Goal: Task Accomplishment & Management: Manage account settings

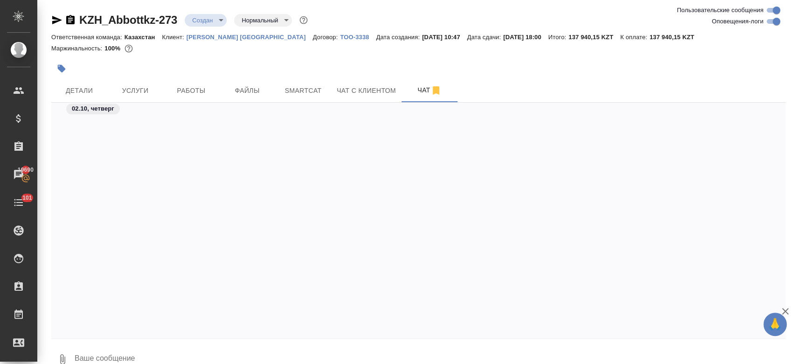
scroll to position [1103, 0]
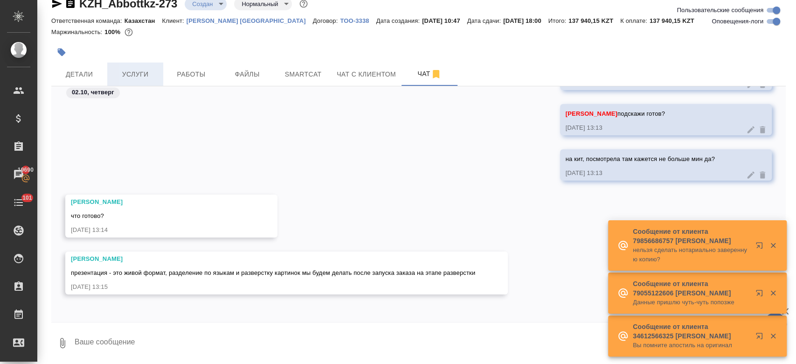
click at [130, 69] on span "Услуги" at bounding box center [135, 75] width 45 height 12
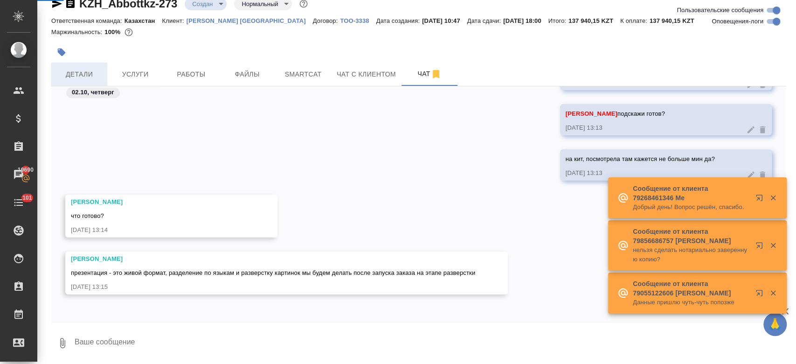
click at [72, 70] on div "KZH_Abbottkz-273 Создан new Нормальный normal Ответственная команда: Казахстан …" at bounding box center [418, 174] width 744 height 380
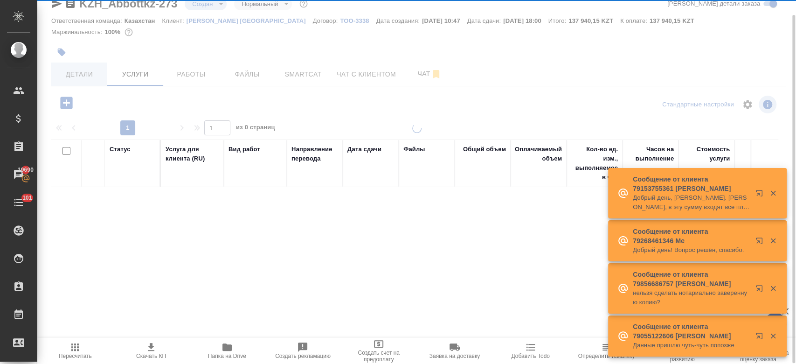
scroll to position [16, 0]
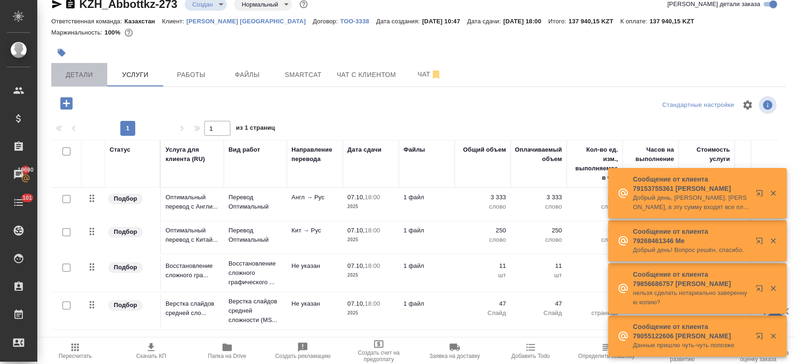
click at [72, 70] on span "Детали" at bounding box center [79, 75] width 45 height 12
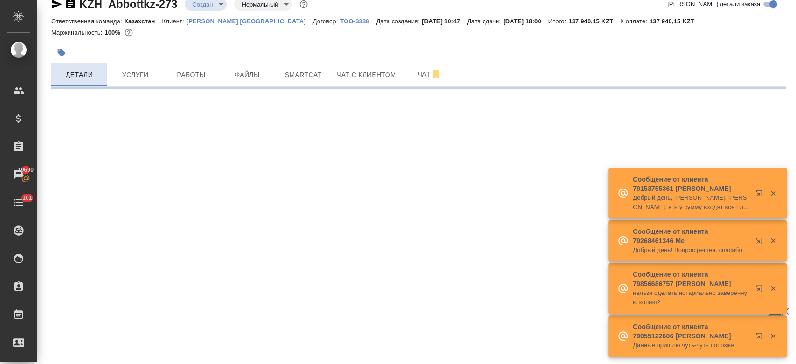
select select "RU"
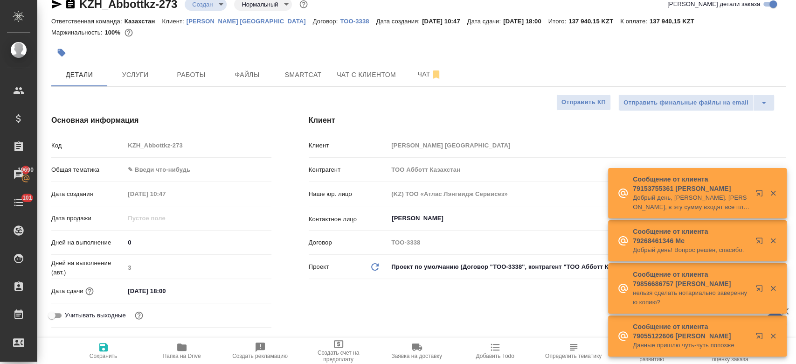
type textarea "x"
type input "Журавлев Денис"
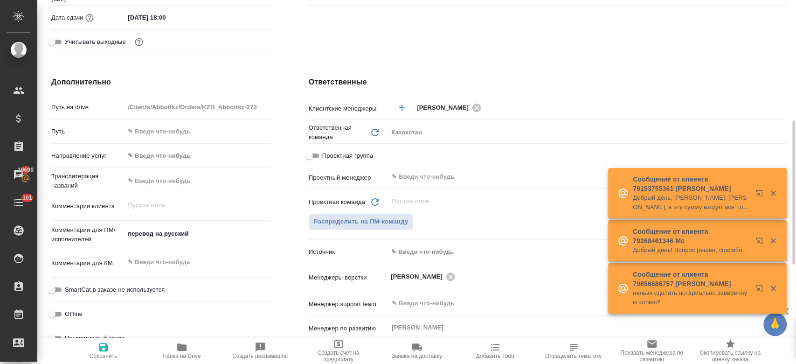
scroll to position [295, 0]
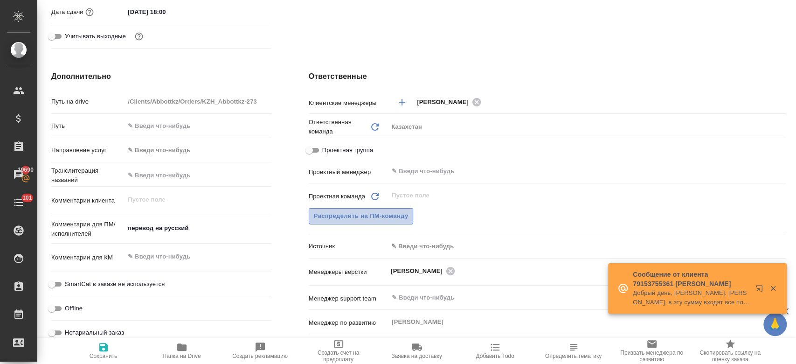
click at [382, 218] on span "Распределить на ПМ-команду" at bounding box center [361, 216] width 95 height 11
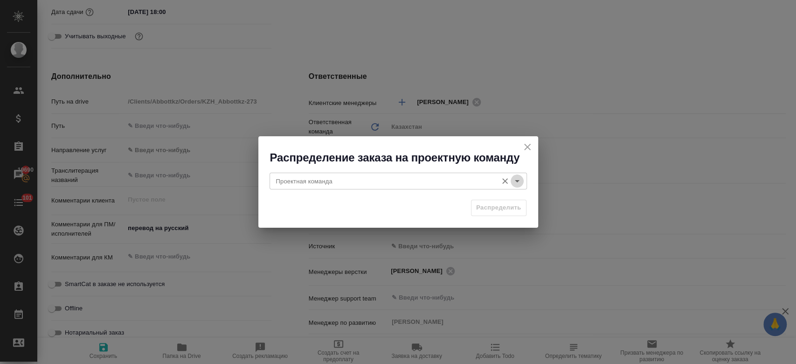
click at [517, 183] on icon "Open" at bounding box center [516, 180] width 11 height 11
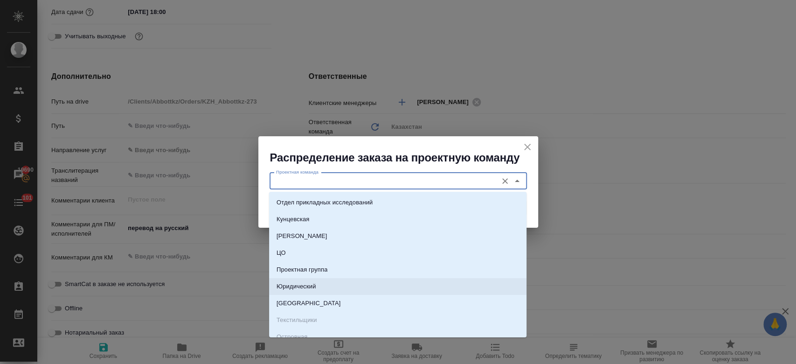
click at [375, 280] on li "Юридический" at bounding box center [397, 286] width 257 height 17
type input "Юридический"
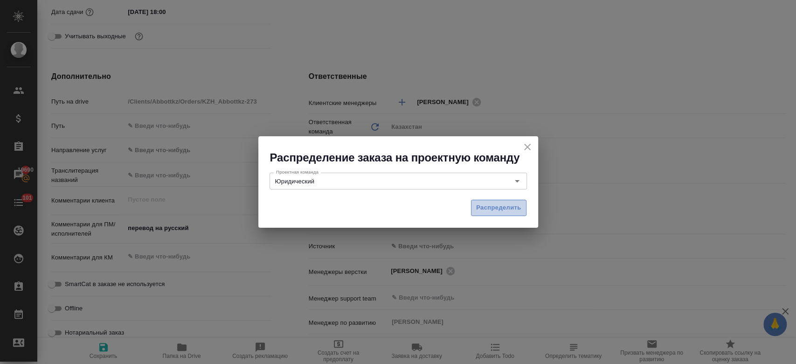
click at [494, 204] on span "Распределить" at bounding box center [498, 207] width 45 height 11
type textarea "x"
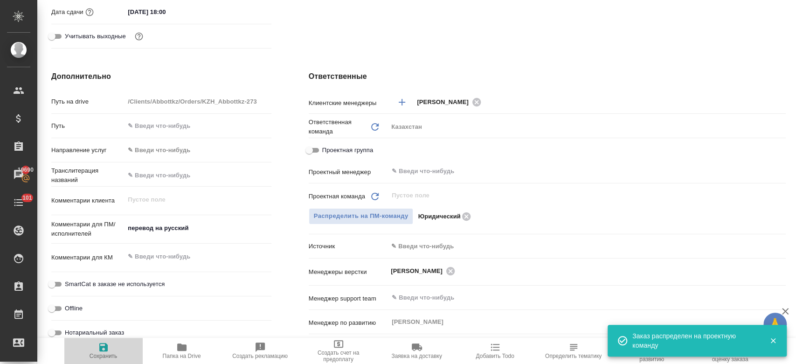
click at [101, 351] on icon "button" at bounding box center [103, 346] width 11 height 11
type textarea "x"
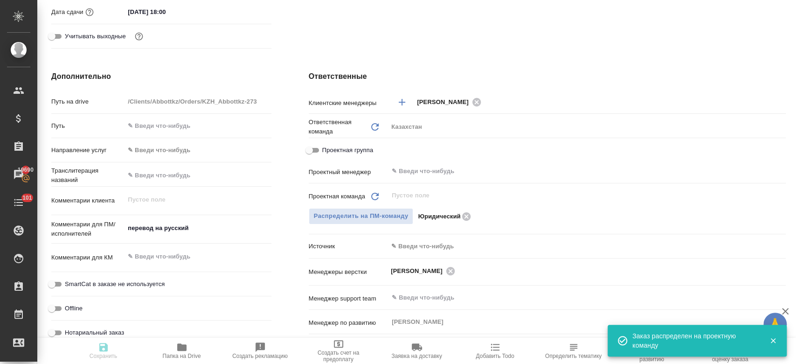
type textarea "x"
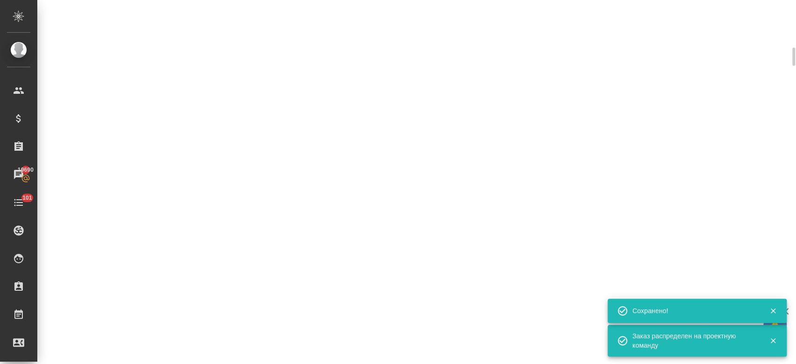
select select "RU"
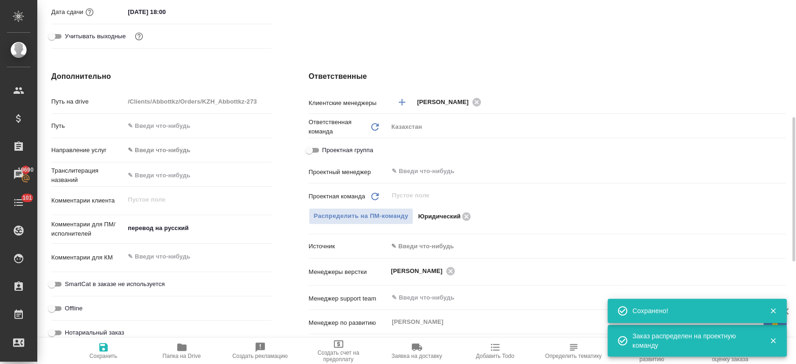
type textarea "x"
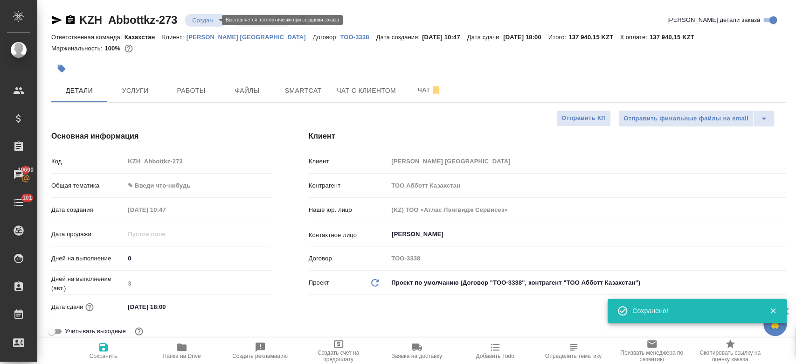
click at [209, 18] on body "🙏 .cls-1 fill:#fff; AWATERA Kosherbayeva Nazerke Клиенты Спецификации Заказы 19…" at bounding box center [398, 182] width 796 height 364
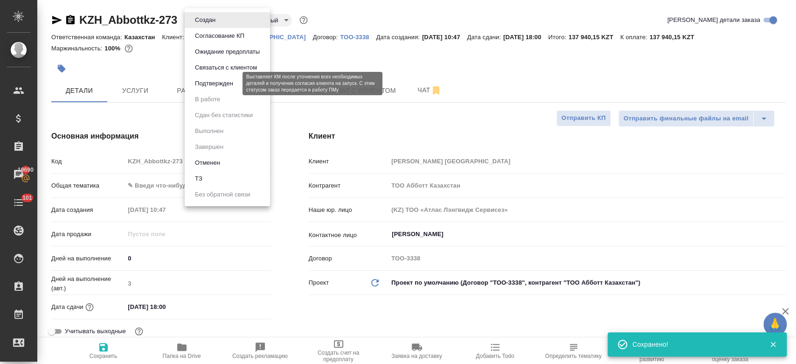
click at [217, 84] on button "Подтвержден" at bounding box center [214, 83] width 44 height 10
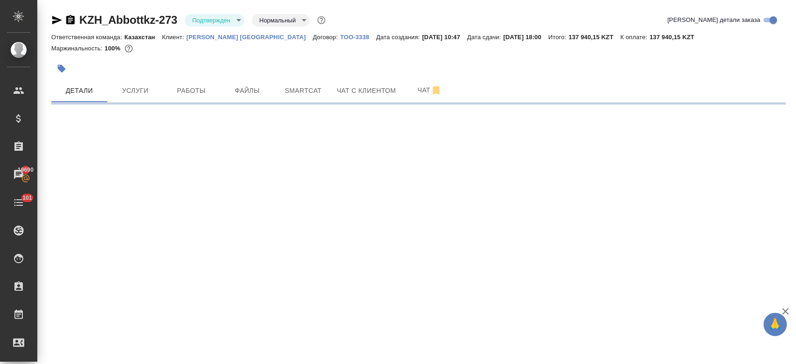
select select "RU"
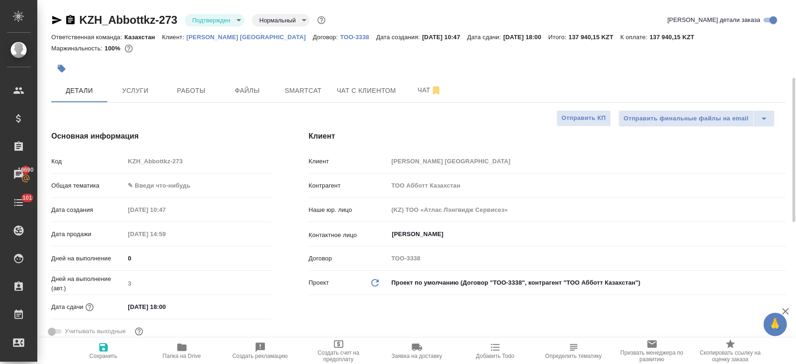
type textarea "x"
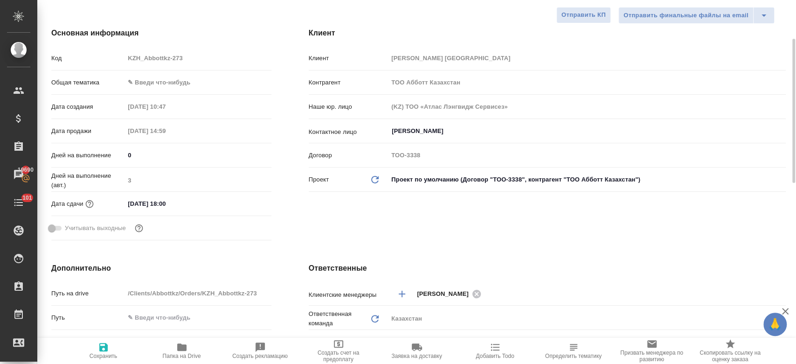
scroll to position [102, 0]
click at [220, 194] on div "Дней на выполнение (авт.) 3" at bounding box center [161, 184] width 220 height 24
click at [191, 204] on input "[DATE] 18:00" at bounding box center [166, 205] width 82 height 14
click at [246, 200] on icon "button" at bounding box center [244, 204] width 11 height 11
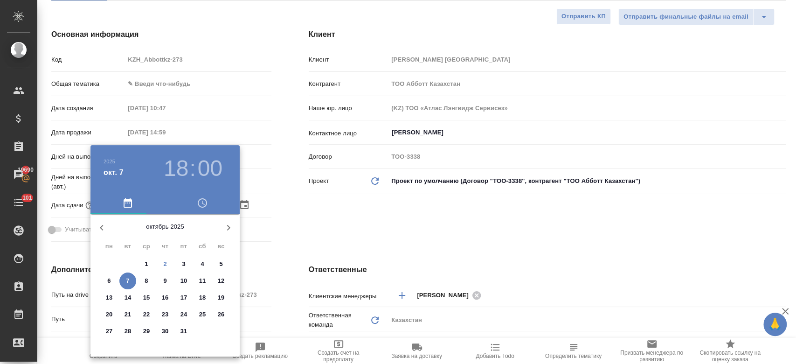
click at [407, 215] on div at bounding box center [398, 182] width 796 height 364
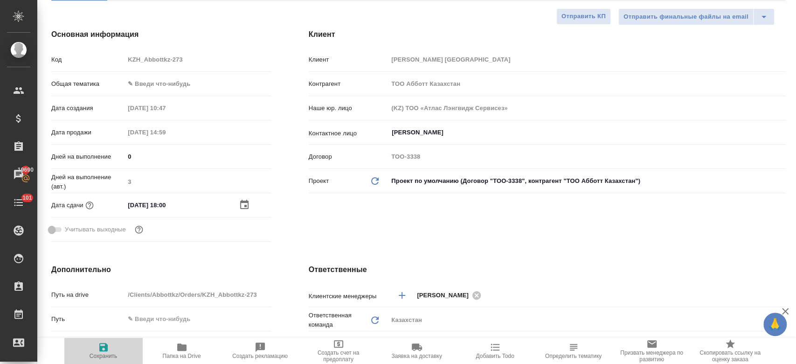
click at [106, 357] on span "Сохранить" at bounding box center [103, 355] width 28 height 7
type textarea "x"
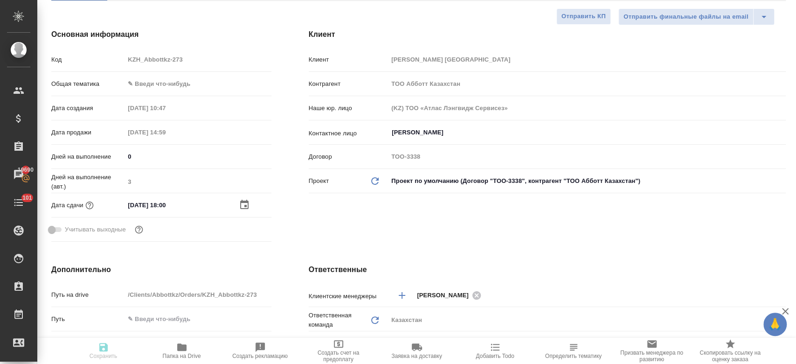
type textarea "x"
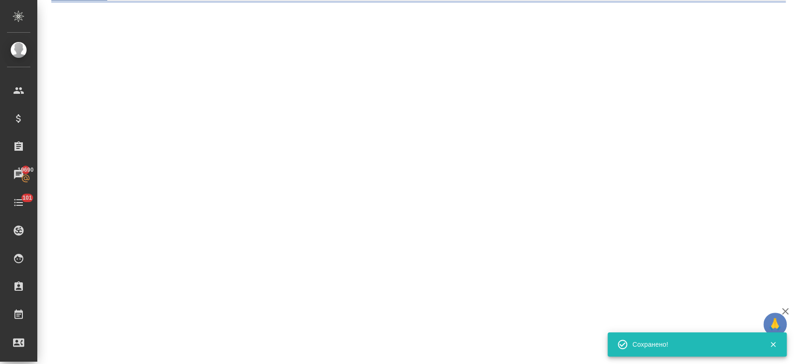
select select "RU"
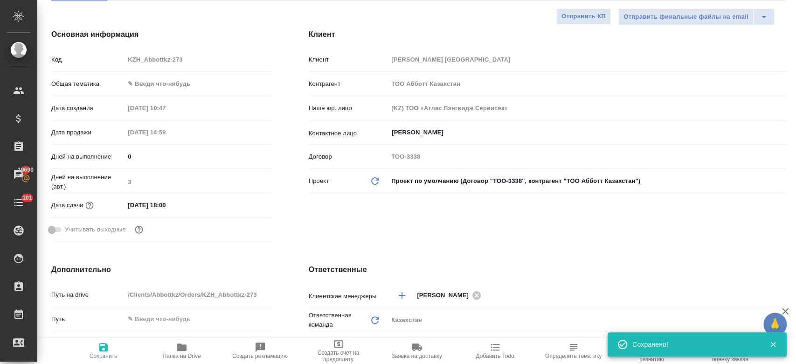
type textarea "x"
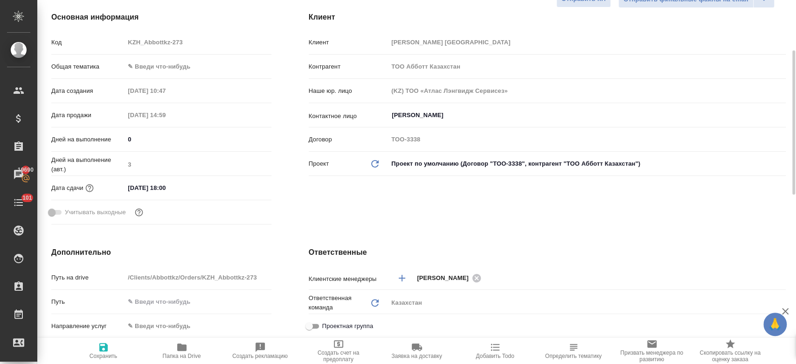
scroll to position [124, 0]
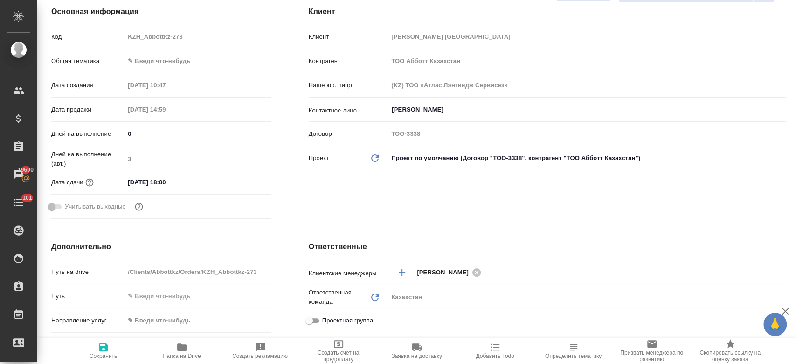
click at [226, 185] on div "[DATE] 18:00" at bounding box center [197, 182] width 146 height 14
click at [177, 179] on input "[DATE] 18:00" at bounding box center [165, 182] width 82 height 14
click at [239, 180] on icon "button" at bounding box center [244, 181] width 11 height 11
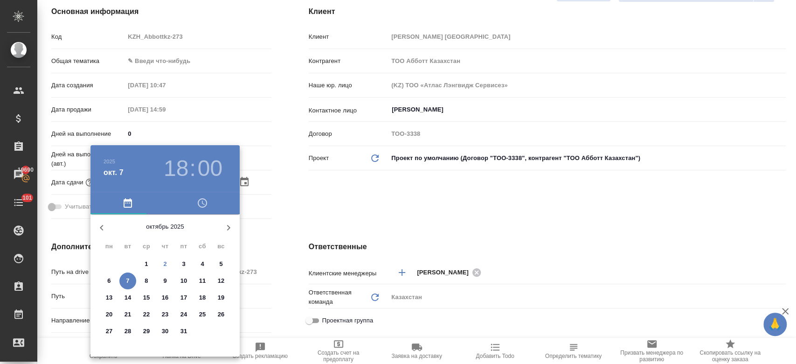
click at [149, 277] on span "8" at bounding box center [146, 280] width 17 height 9
type input "08.10.2025 18:00"
type textarea "x"
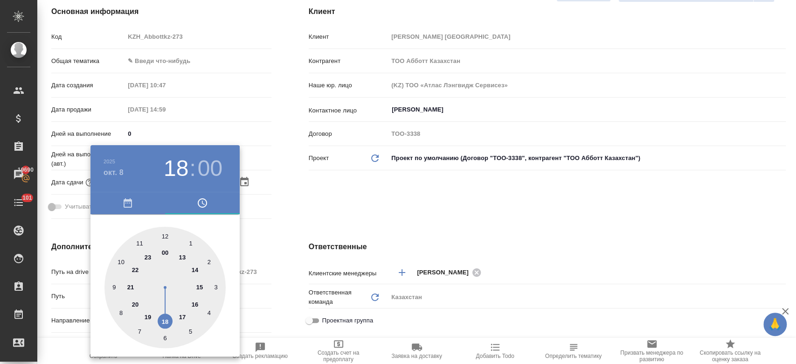
click at [165, 234] on div at bounding box center [164, 287] width 121 height 121
type input "08.10.2025 12:00"
type textarea "x"
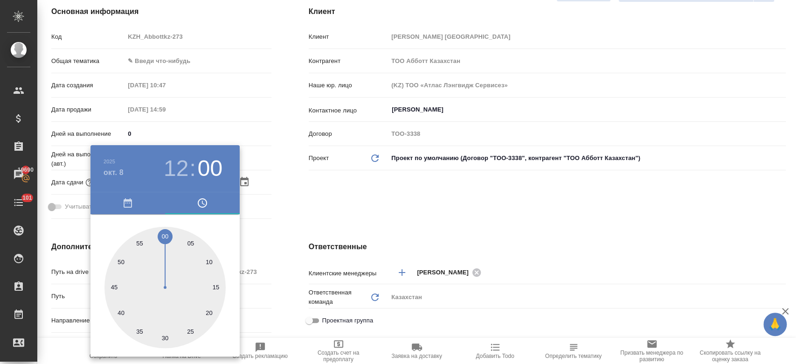
click at [321, 204] on div at bounding box center [398, 182] width 796 height 364
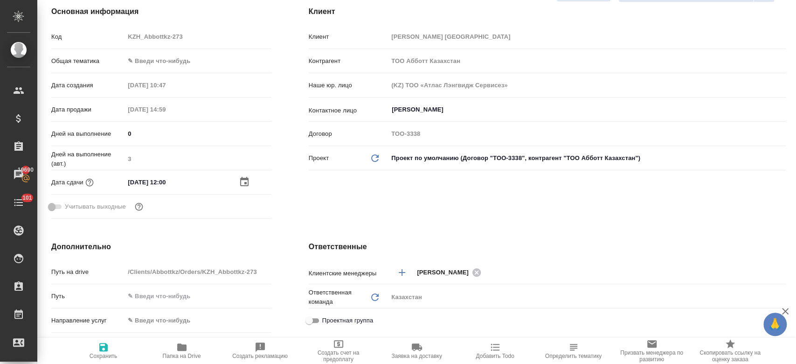
click at [96, 347] on span "Сохранить" at bounding box center [103, 350] width 67 height 18
type textarea "x"
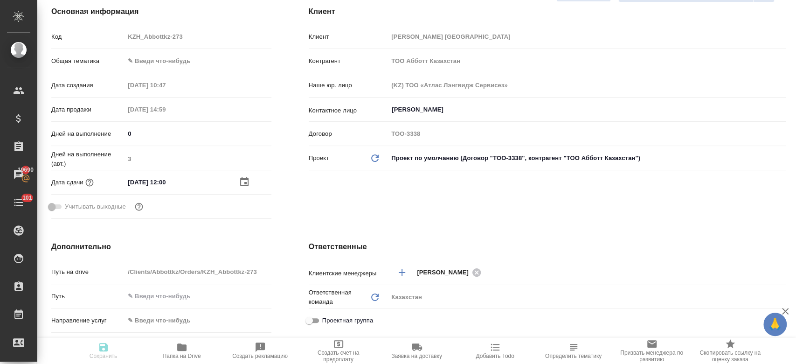
type textarea "x"
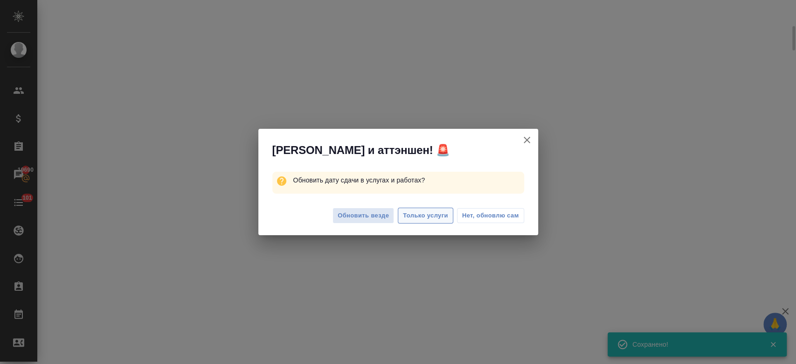
select select "RU"
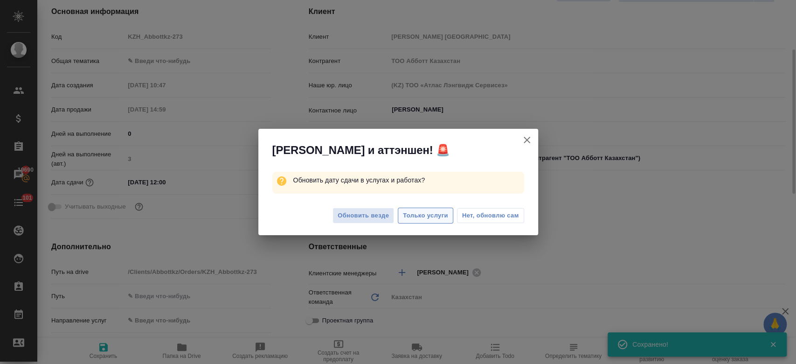
type textarea "x"
click at [421, 212] on span "Только услуги" at bounding box center [425, 215] width 45 height 11
type textarea "x"
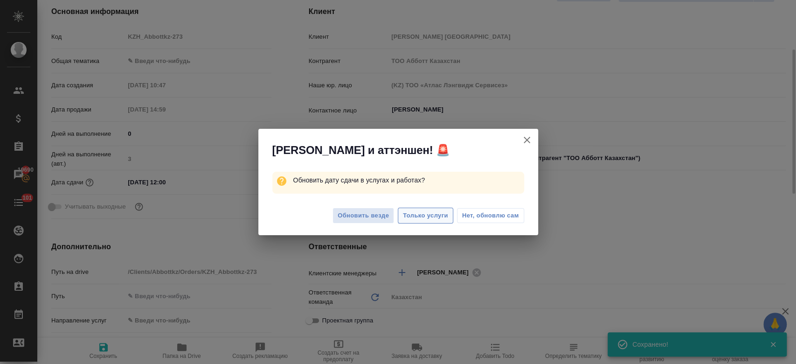
type textarea "x"
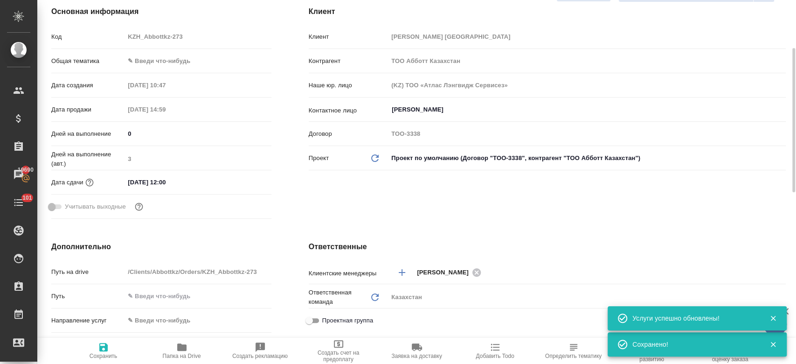
scroll to position [0, 0]
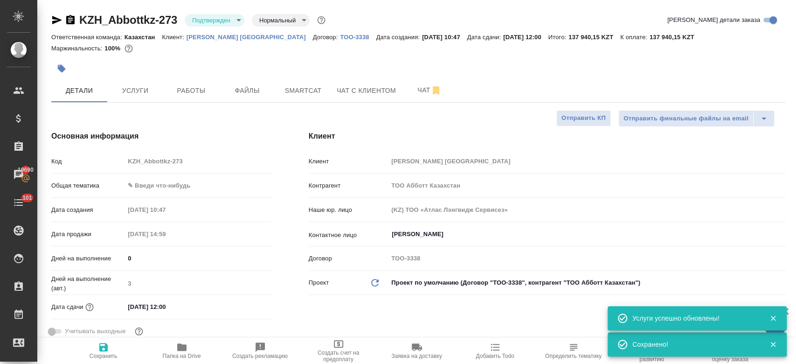
click at [183, 58] on div at bounding box center [295, 68] width 489 height 21
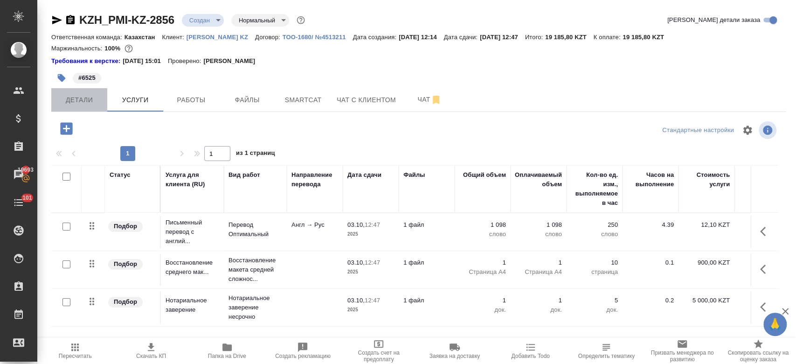
click at [89, 98] on span "Детали" at bounding box center [79, 100] width 45 height 12
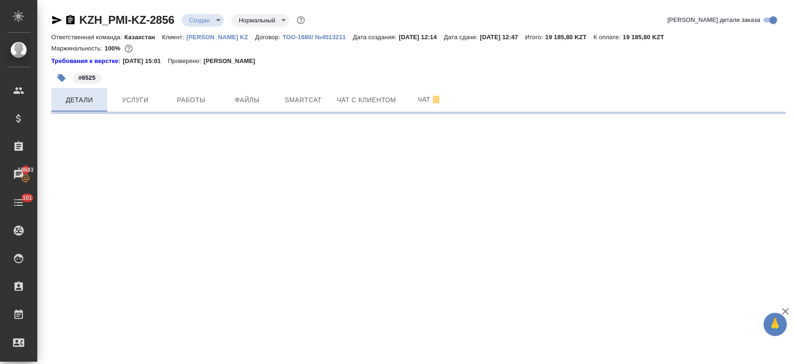
select select "RU"
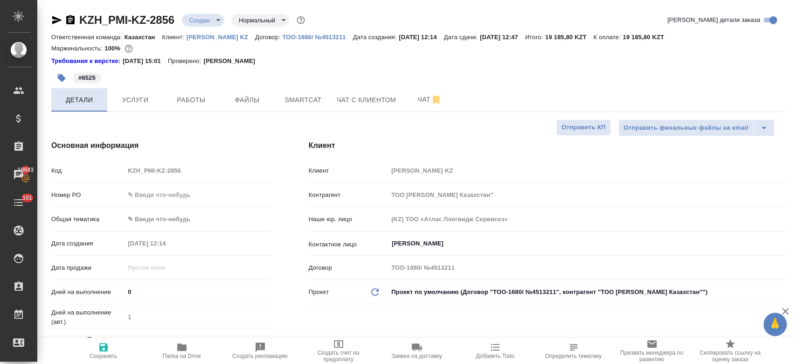
type textarea "x"
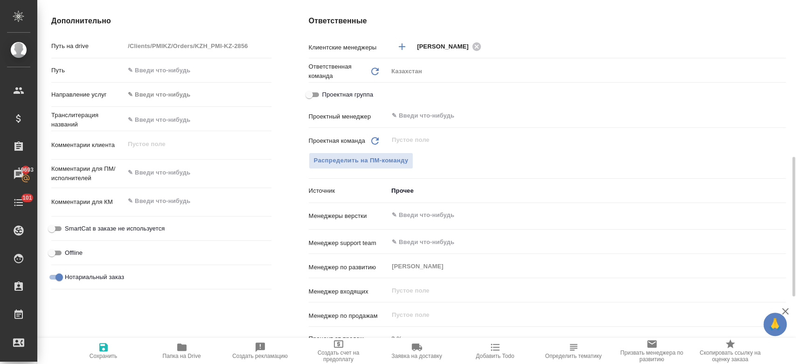
scroll to position [382, 0]
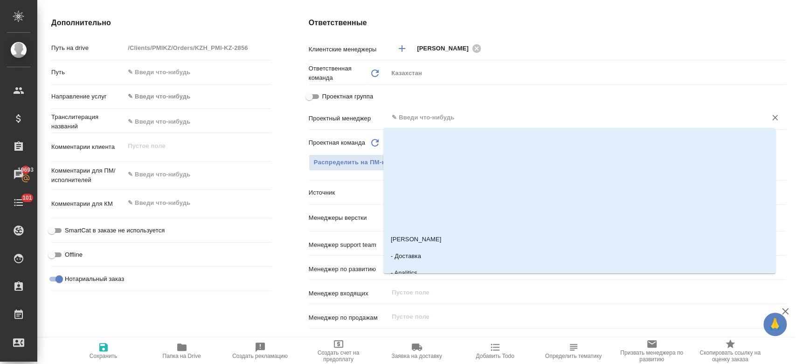
click at [409, 118] on input "text" at bounding box center [571, 117] width 361 height 11
type input "r"
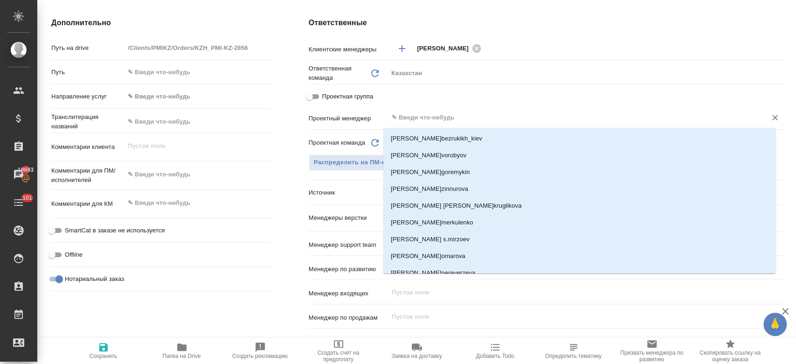
type textarea "x"
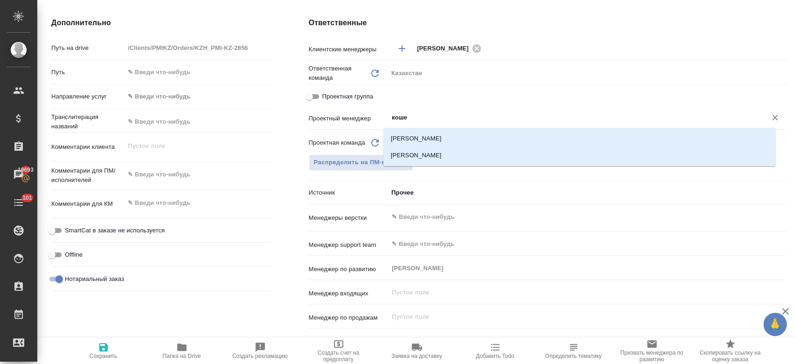
type input "кошер"
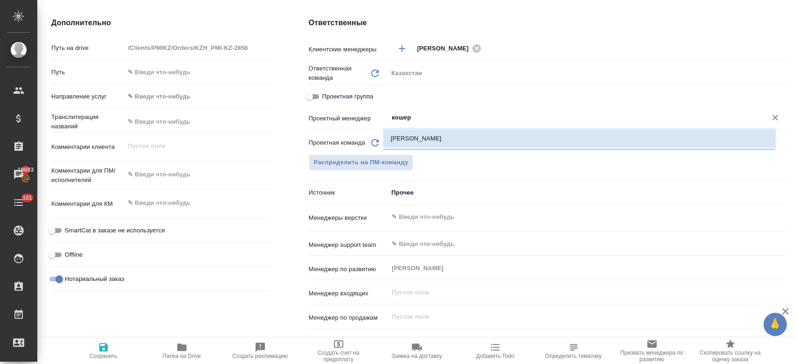
click at [410, 138] on li "[PERSON_NAME]" at bounding box center [579, 138] width 392 height 17
type textarea "x"
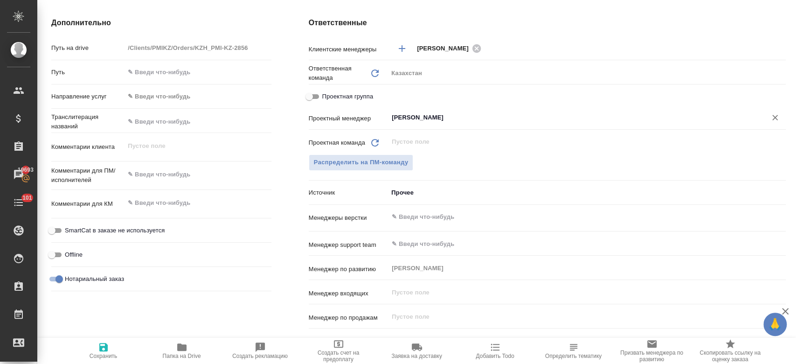
type input "[PERSON_NAME]"
click at [113, 348] on span "Сохранить" at bounding box center [103, 350] width 67 height 18
type textarea "x"
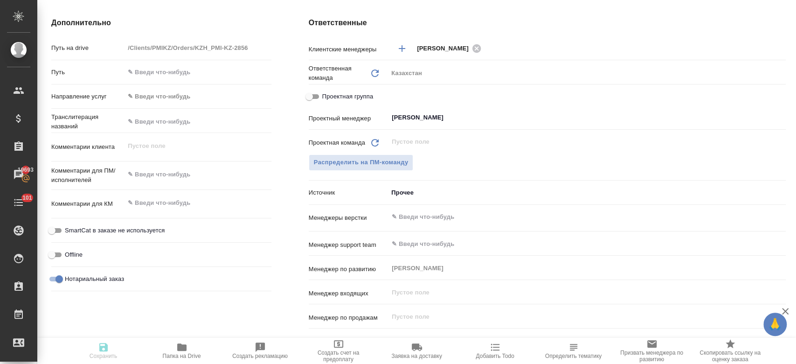
type textarea "x"
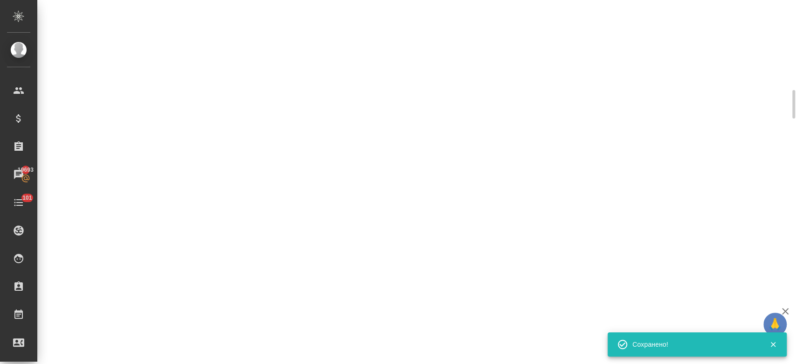
scroll to position [373, 0]
select select "RU"
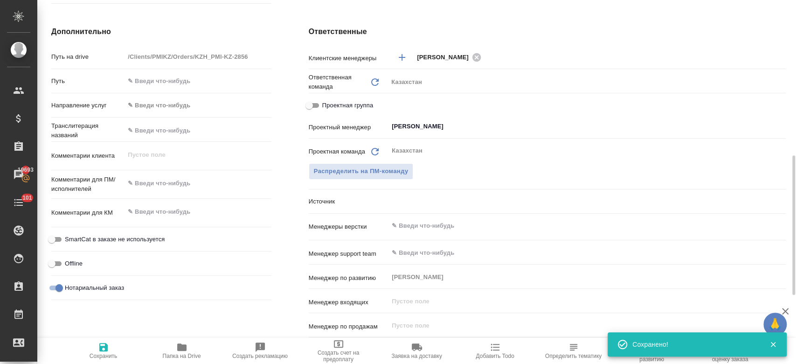
type textarea "x"
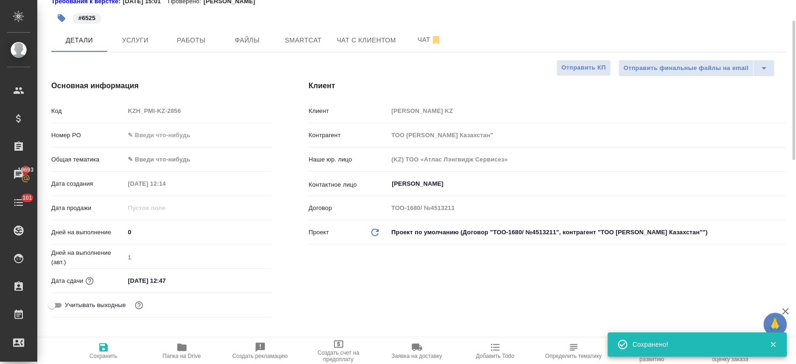
scroll to position [0, 0]
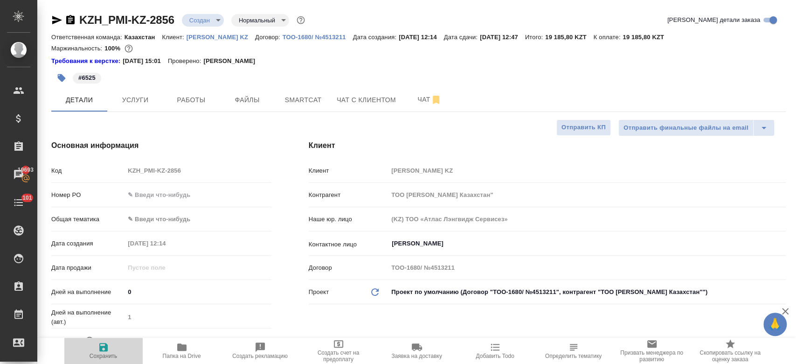
click at [101, 347] on icon "button" at bounding box center [103, 347] width 8 height 8
type textarea "x"
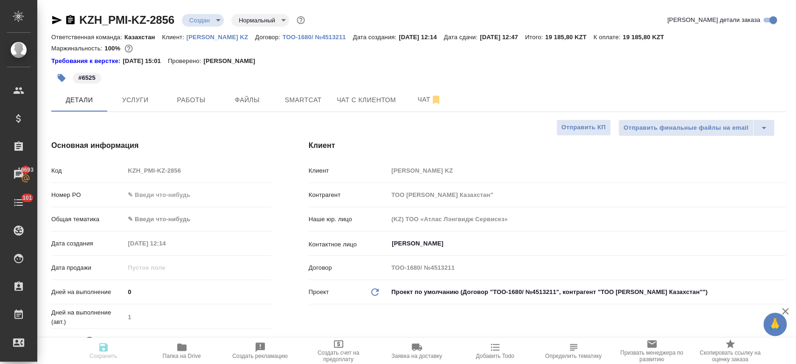
type textarea "x"
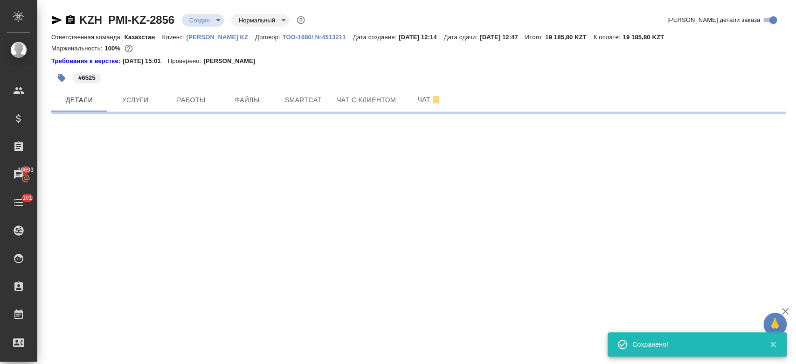
select select "RU"
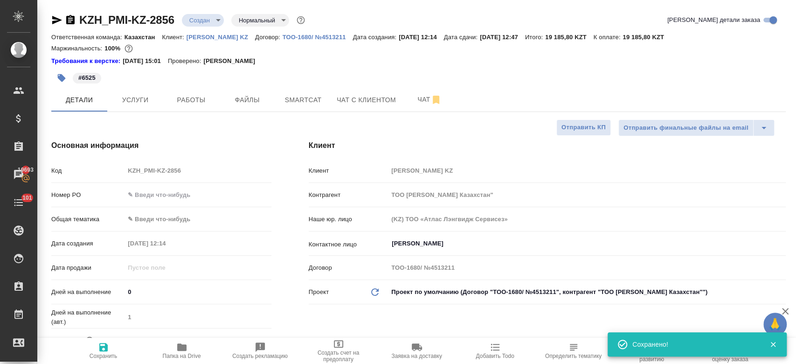
type textarea "x"
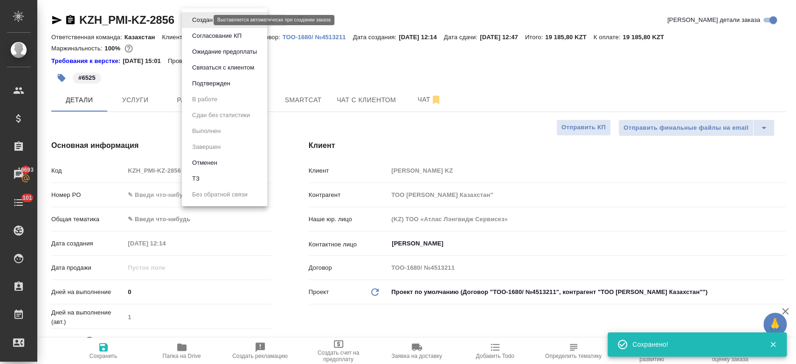
click at [205, 21] on body "🙏 .cls-1 fill:#fff; AWATERA Kosherbayeva Nazerke Клиенты Спецификации Заказы 19…" at bounding box center [398, 182] width 796 height 364
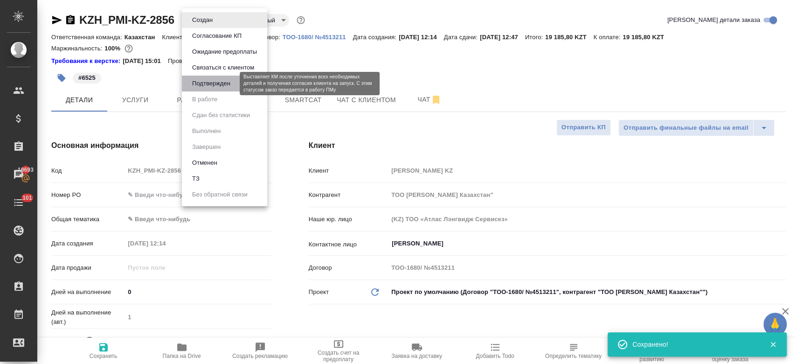
click at [211, 83] on button "Подтвержден" at bounding box center [211, 83] width 44 height 10
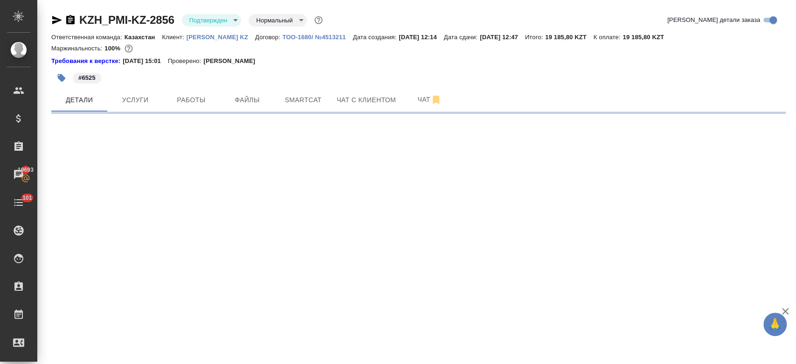
select select "RU"
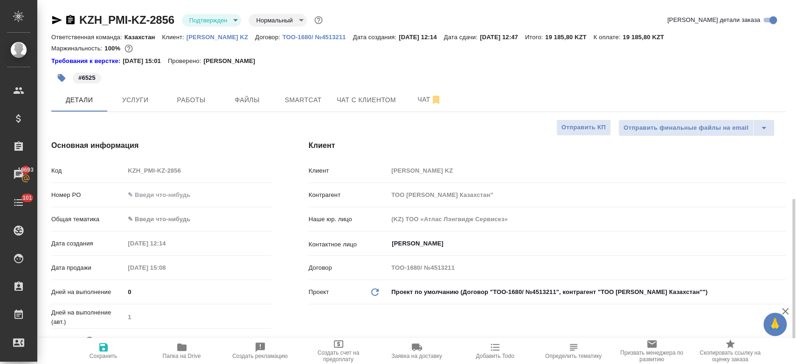
type textarea "x"
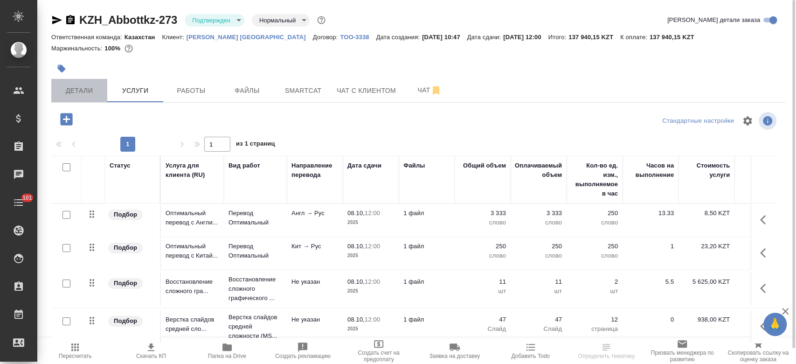
click at [80, 95] on span "Детали" at bounding box center [79, 91] width 45 height 12
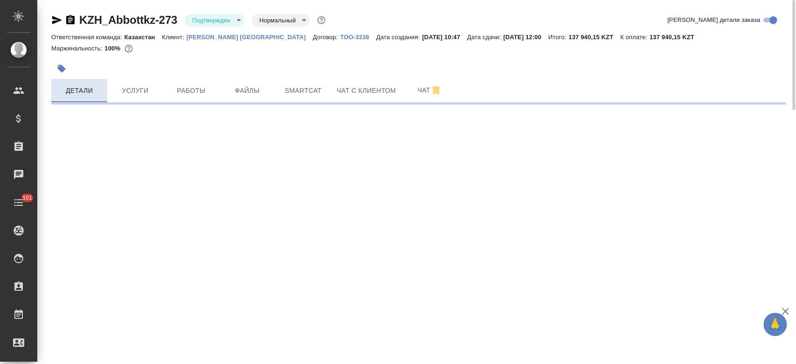
select select "RU"
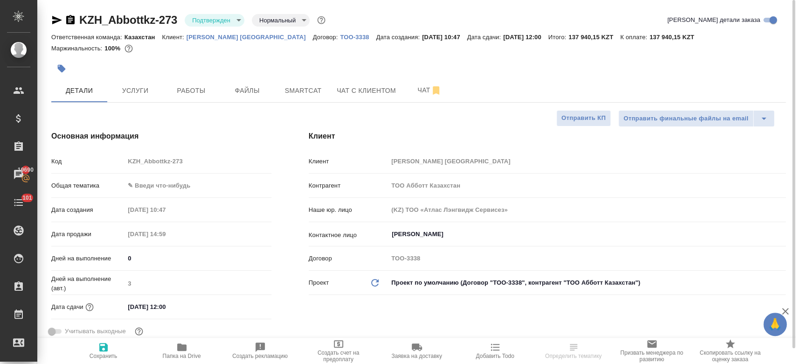
type textarea "x"
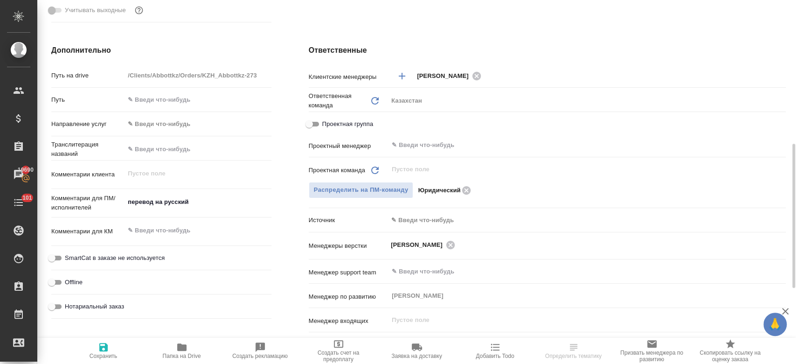
scroll to position [334, 0]
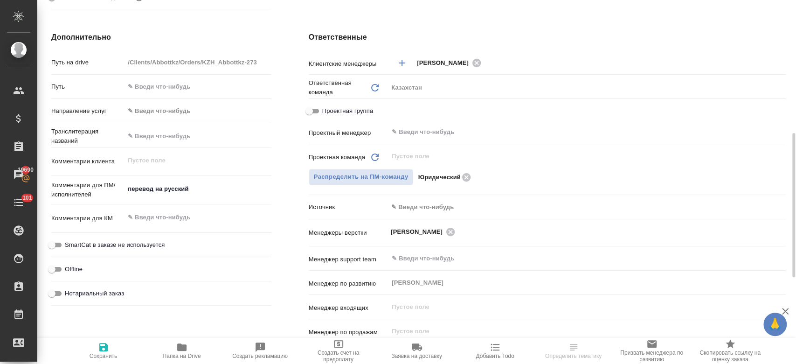
type textarea "x"
click at [204, 191] on textarea "перевод на русский" at bounding box center [197, 189] width 145 height 16
type textarea "перевод на русский."
type textarea "x"
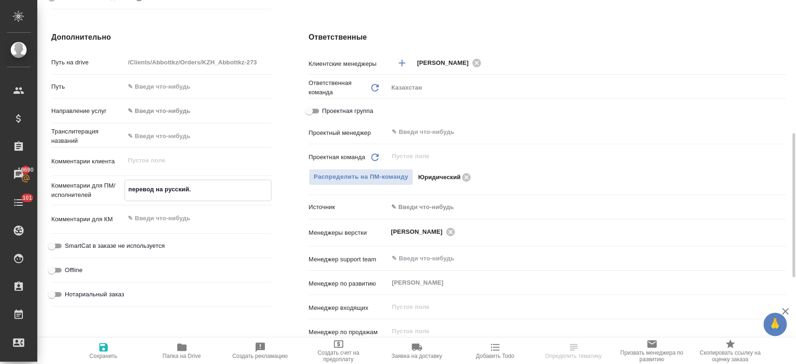
type textarea "x"
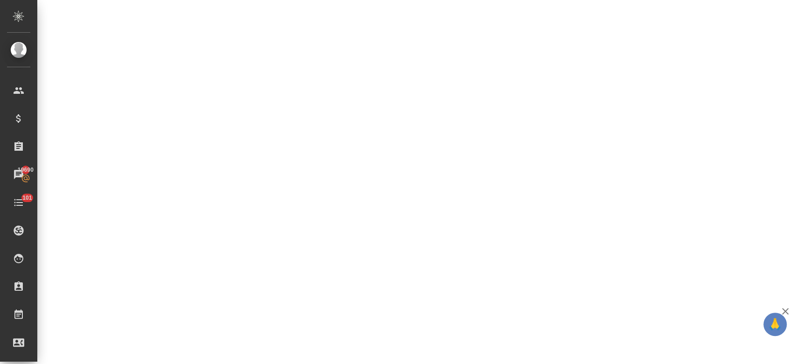
select select "RU"
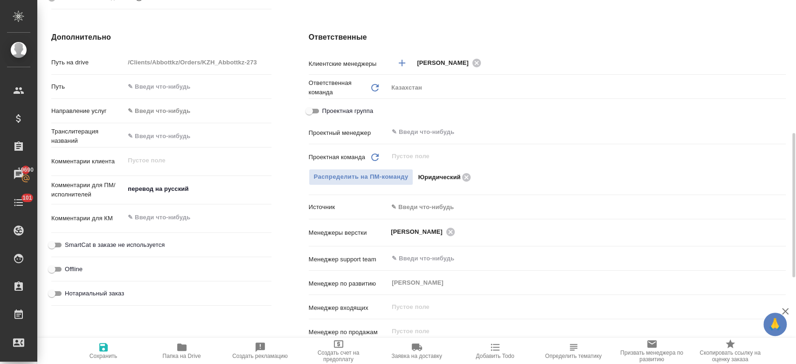
type textarea "x"
click at [100, 351] on icon "button" at bounding box center [103, 347] width 8 height 8
type textarea "x"
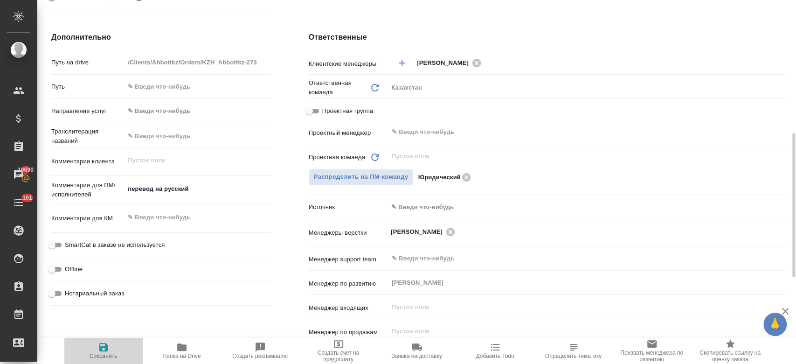
type textarea "x"
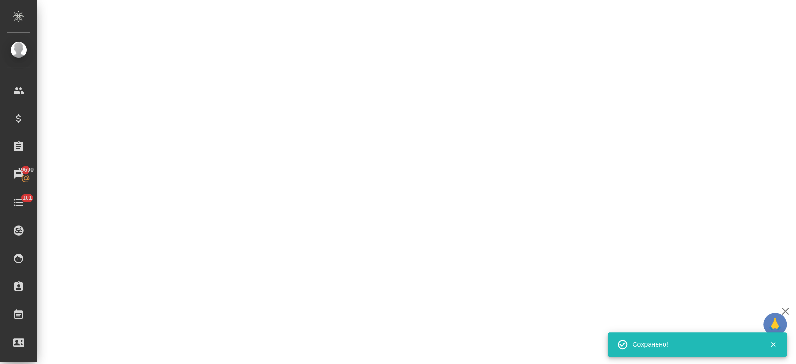
select select "RU"
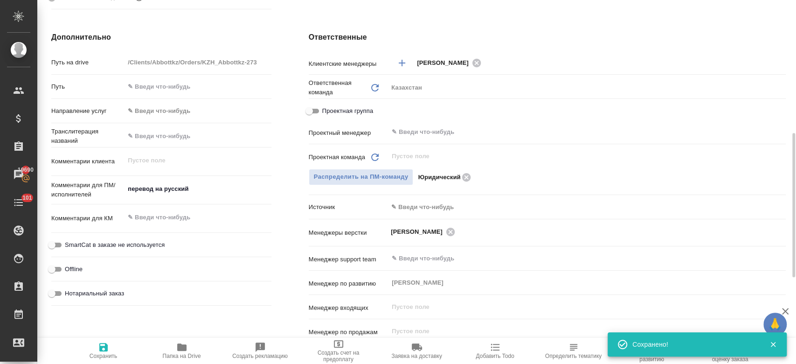
type textarea "x"
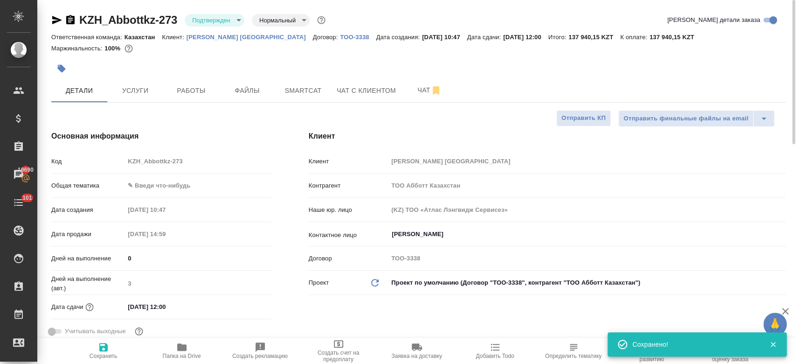
click at [181, 76] on div at bounding box center [295, 68] width 489 height 21
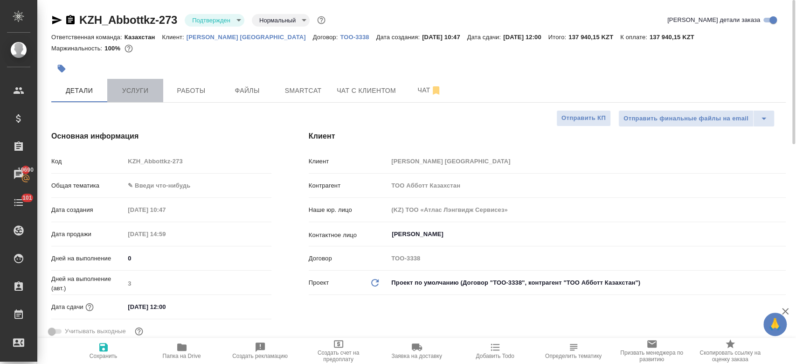
click at [151, 89] on span "Услуги" at bounding box center [135, 91] width 45 height 12
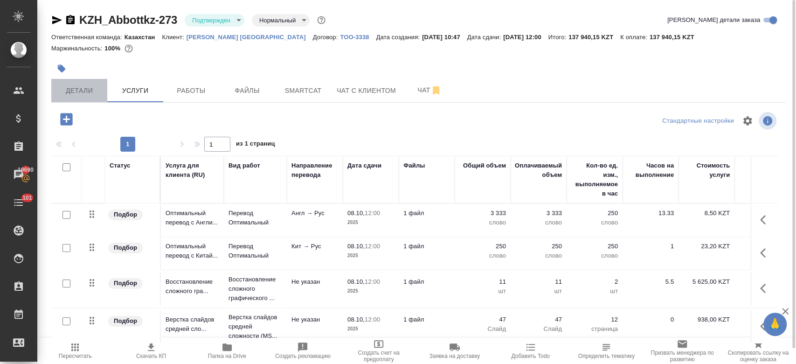
click at [77, 91] on span "Детали" at bounding box center [79, 91] width 45 height 12
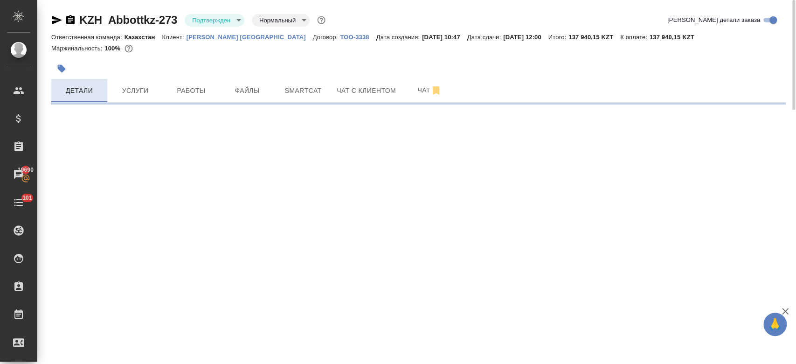
select select "RU"
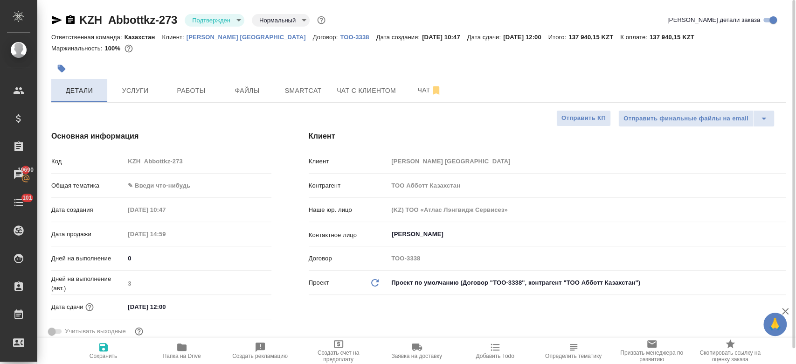
type textarea "x"
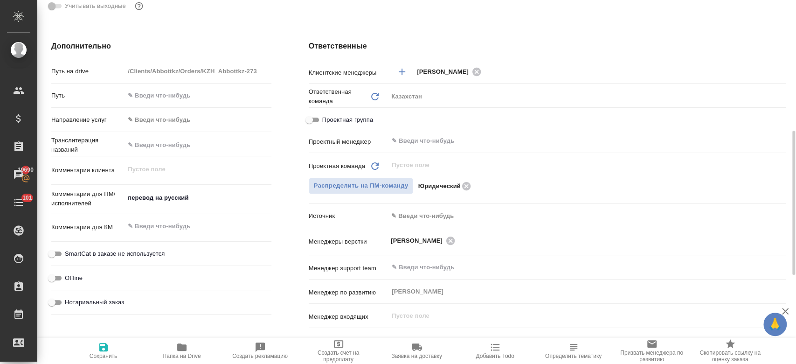
scroll to position [326, 0]
click at [207, 199] on textarea "перевод на русский" at bounding box center [197, 197] width 145 height 16
type textarea "x"
click at [104, 345] on icon "button" at bounding box center [103, 346] width 11 height 11
type textarea "x"
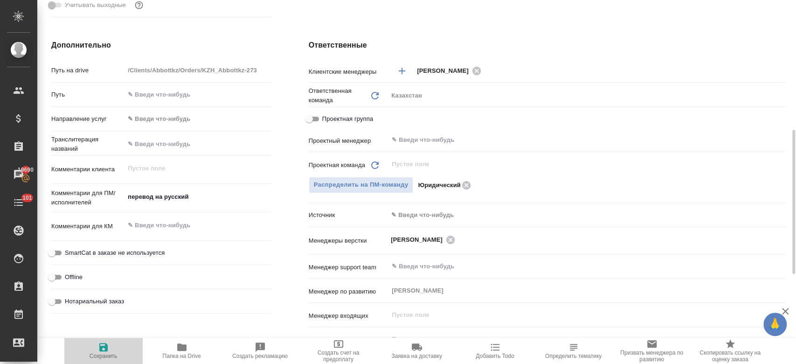
type textarea "x"
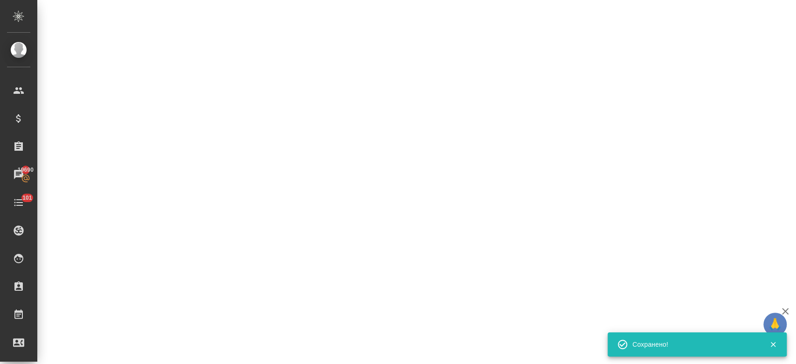
select select "RU"
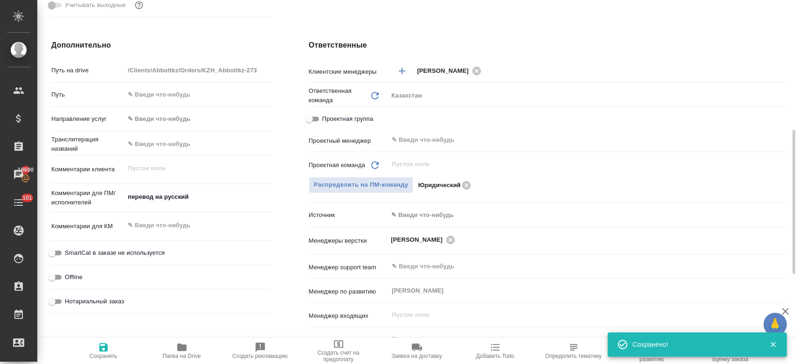
type textarea "x"
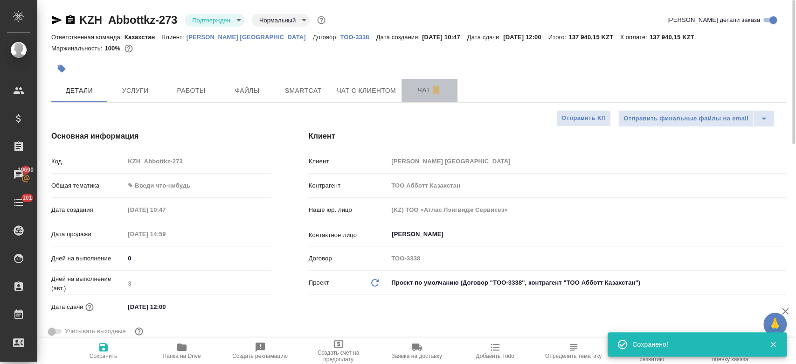
click at [420, 97] on button "Чат" at bounding box center [429, 90] width 56 height 23
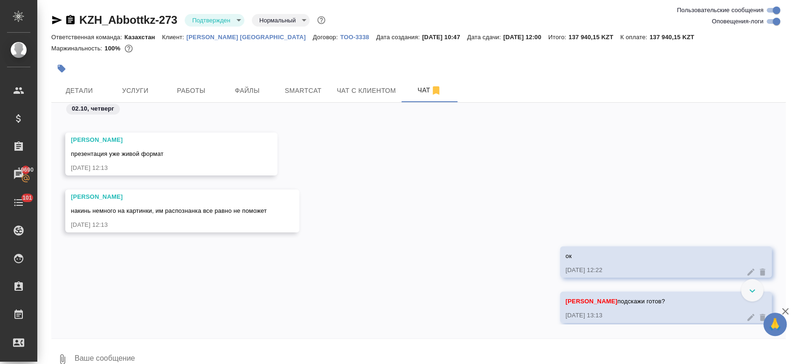
scroll to position [1148, 0]
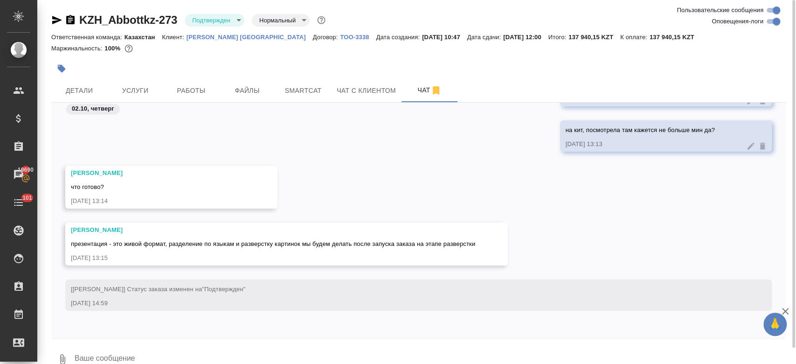
click at [304, 61] on div at bounding box center [295, 68] width 489 height 21
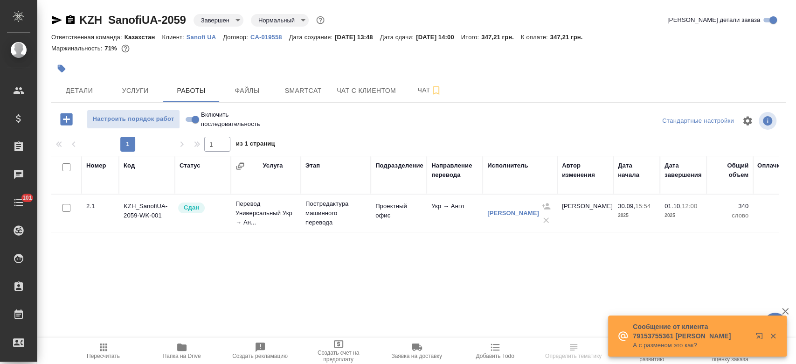
click at [204, 38] on p "Sanofi UA" at bounding box center [204, 37] width 36 height 7
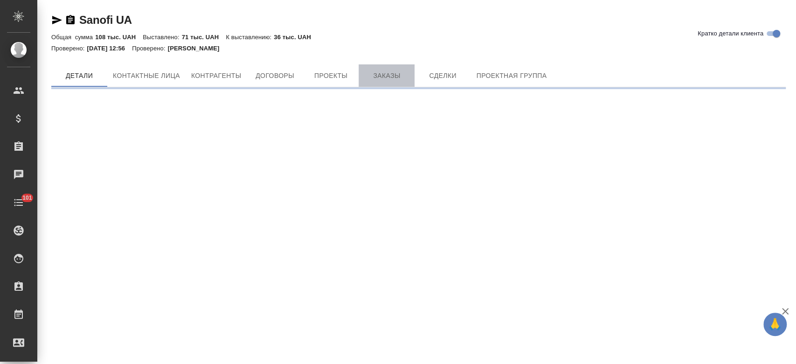
click at [385, 74] on span "Заказы" at bounding box center [386, 76] width 45 height 12
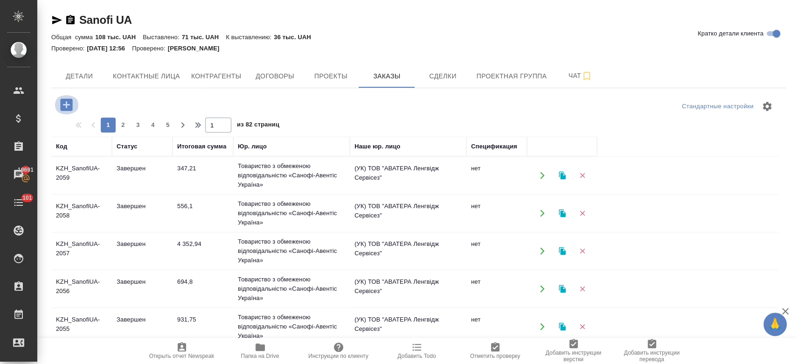
click at [67, 108] on icon "button" at bounding box center [66, 104] width 12 height 12
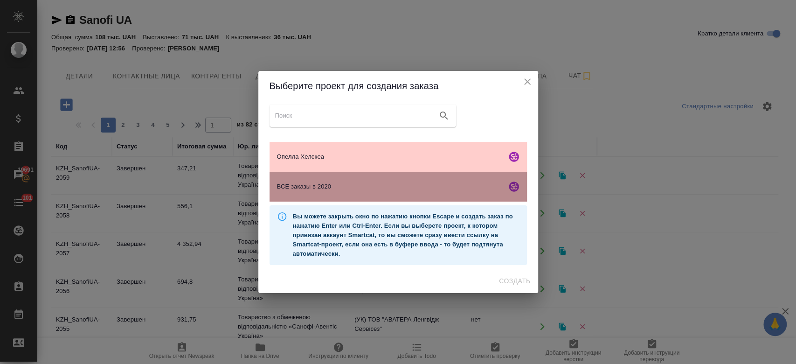
click at [365, 190] on span "ВСЕ заказы в 2020" at bounding box center [390, 186] width 226 height 9
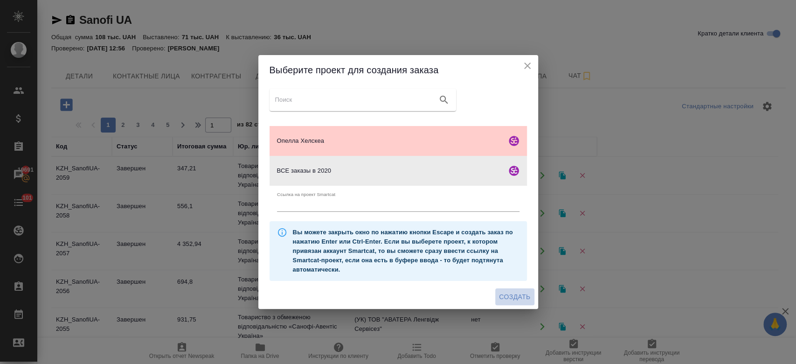
click at [526, 296] on span "Создать" at bounding box center [514, 297] width 31 height 12
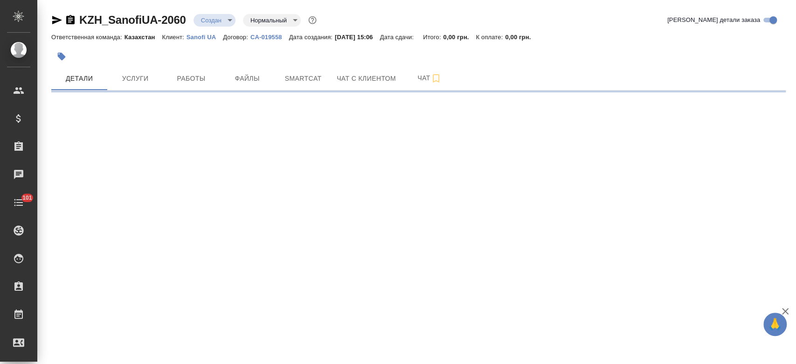
select select "RU"
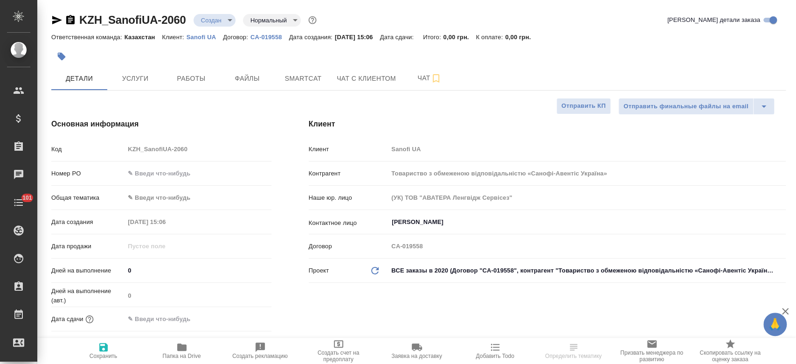
type textarea "x"
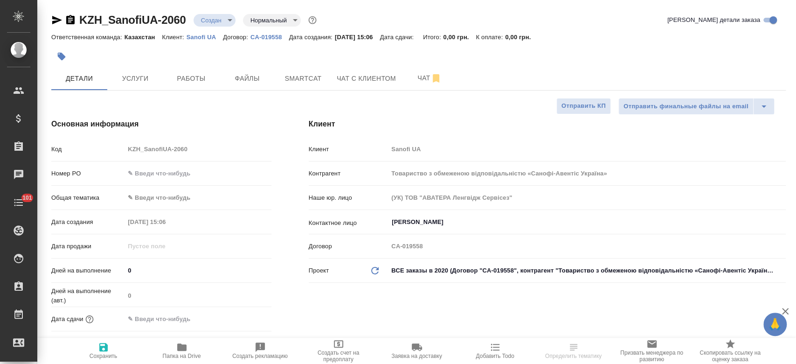
type textarea "x"
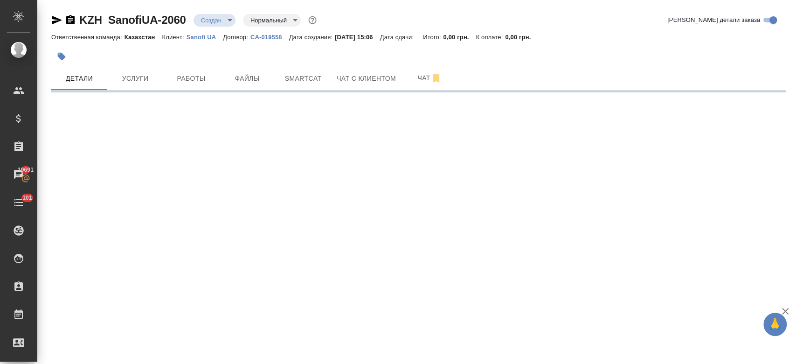
select select "RU"
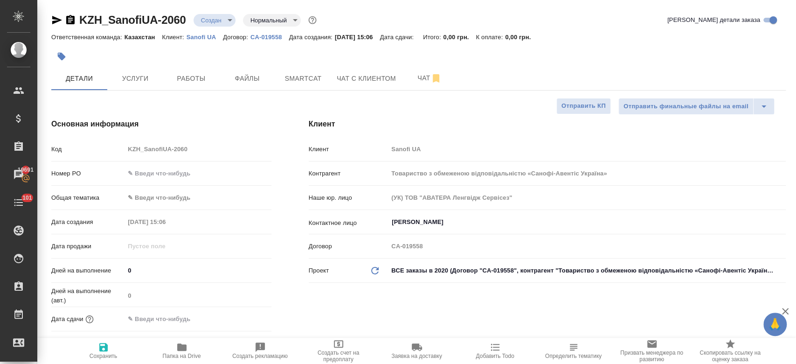
type textarea "x"
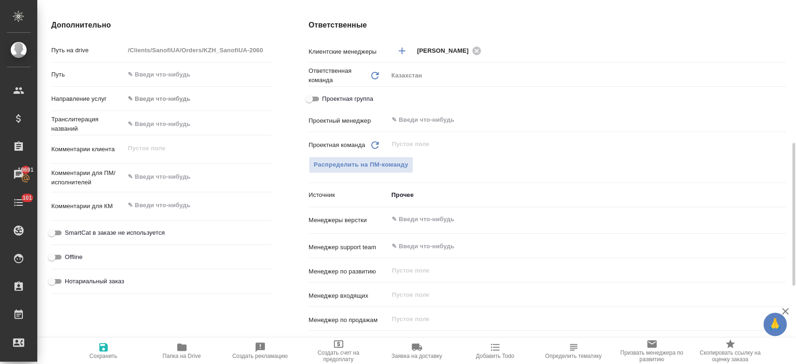
scroll to position [360, 0]
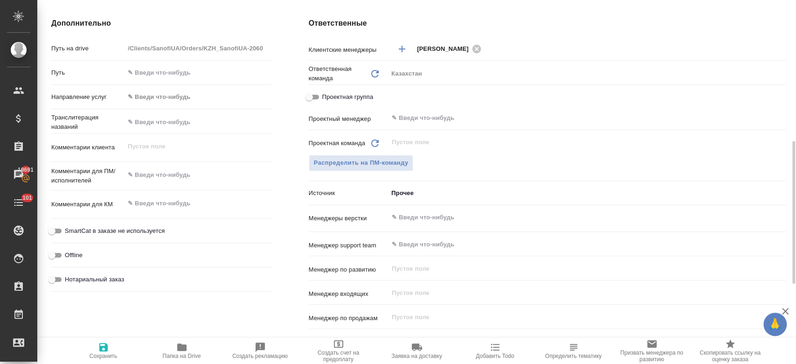
type textarea "x"
click at [180, 177] on textarea at bounding box center [197, 175] width 145 height 16
paste textarea "(lo ips dolo sitamet con adipiscinge seddoei: TEMP - Incididu utlabore etdolo m…"
type textarea "(lo ips dolo sitamet con adipiscinge seddoei: TEMP - Incididu utlabore etdolo m…"
type textarea "x"
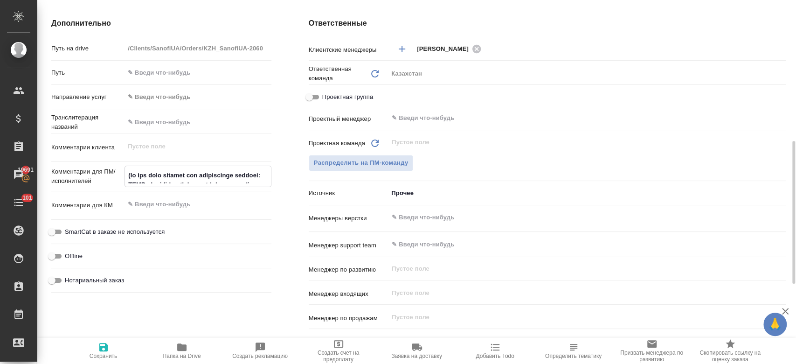
type textarea "x"
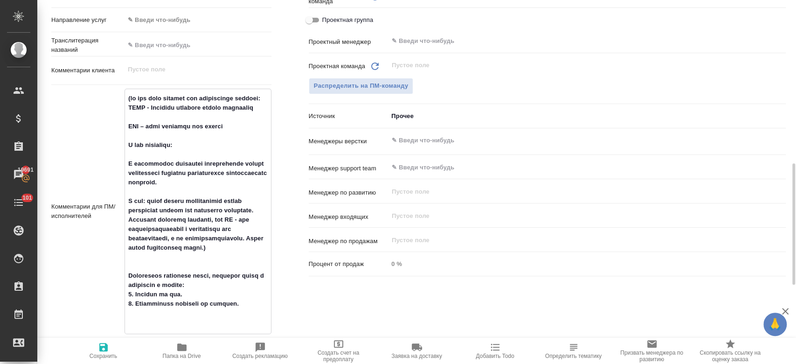
scroll to position [463, 0]
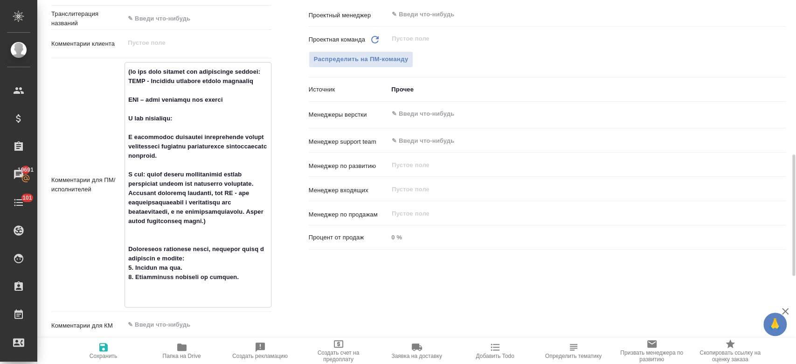
drag, startPoint x: 205, startPoint y: 274, endPoint x: 129, endPoint y: 263, distance: 76.7
click at [129, 263] on textarea at bounding box center [197, 184] width 145 height 240
type textarea "(от них была заметка для последующих заказов: CCDS - Перечень основных данных з…"
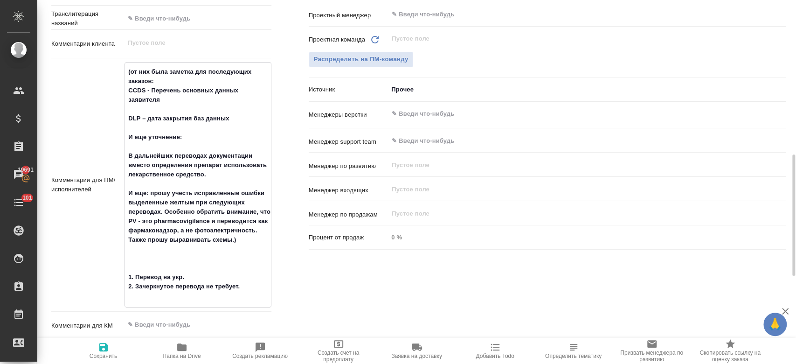
type textarea "x"
click at [133, 282] on textarea "(от них была заметка для последующих заказов: CCDS - Перечень основных данных з…" at bounding box center [197, 179] width 145 height 230
click at [133, 280] on textarea "(от них была заметка для последующих заказов: CCDS - Перечень основных данных з…" at bounding box center [197, 179] width 145 height 230
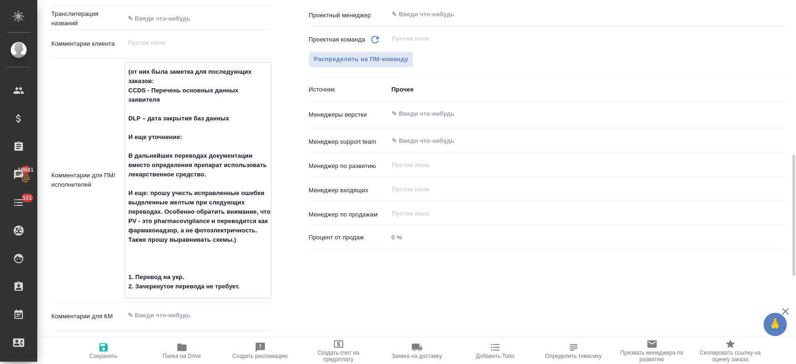
click at [137, 263] on textarea "(от них была заметка для последующих заказов: CCDS - Перечень основных данных з…" at bounding box center [197, 179] width 145 height 230
type textarea "(от них была заметка для последующих заказов: CCDS - Перечень основных данных з…"
type textarea "x"
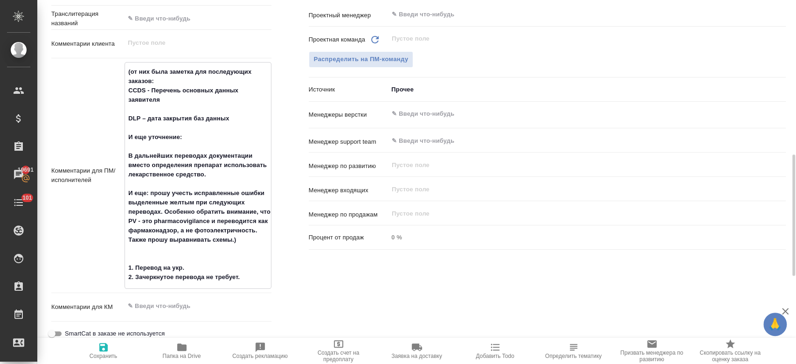
type textarea "(от них была заметка для последующих заказов: CCDS - Перечень основных данных з…"
type textarea "x"
type textarea "(от них была заметка для последующих заказов: CCDS - Перечень основных данных з…"
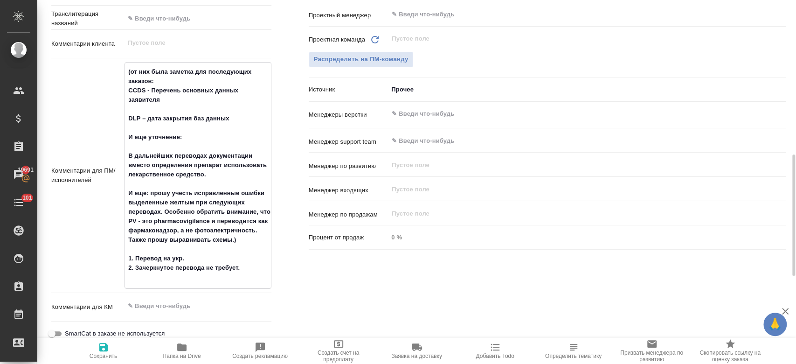
type textarea "x"
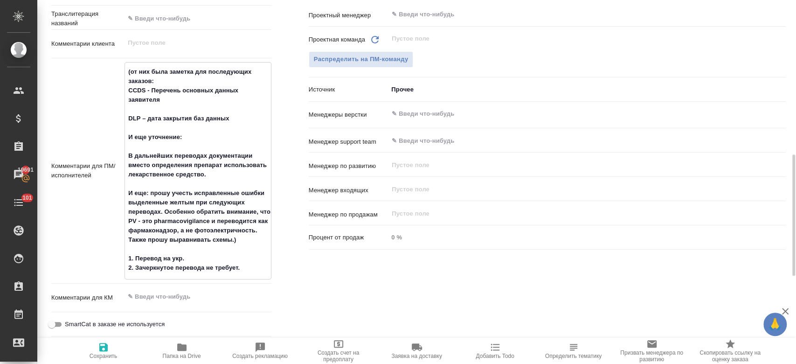
type textarea "(от них была заметка для последующих заказов: CCDS - Перечень основных данных з…"
type textarea "x"
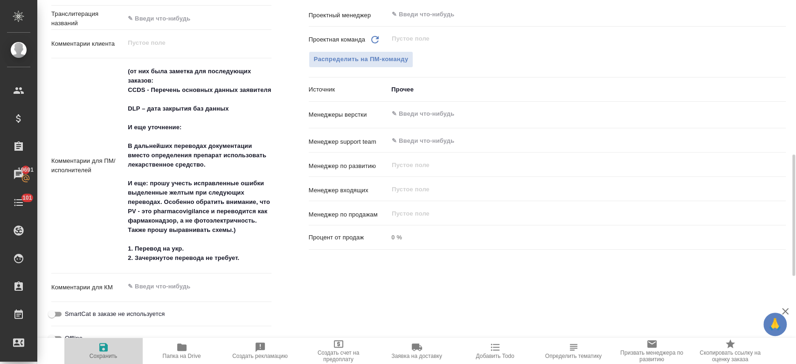
click at [101, 359] on button "Сохранить" at bounding box center [103, 350] width 78 height 26
type textarea "x"
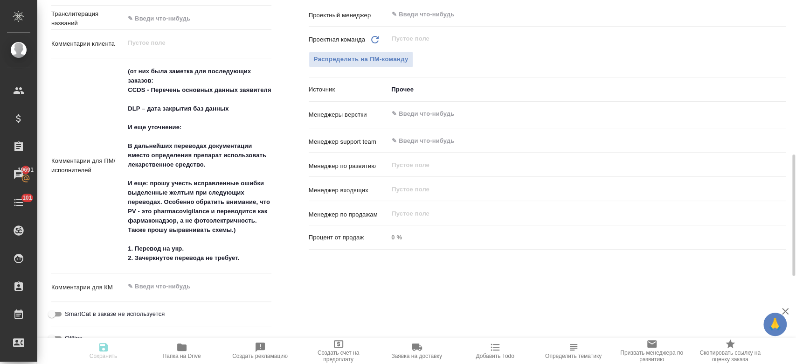
type textarea "x"
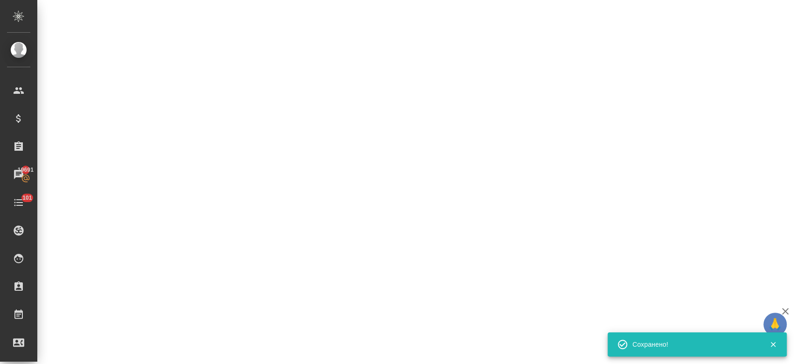
select select "RU"
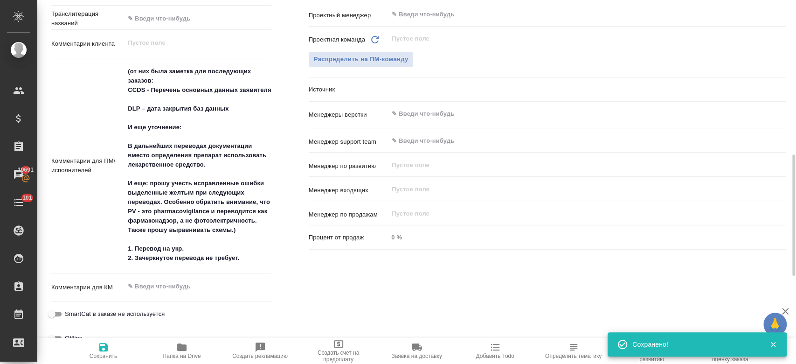
type textarea "x"
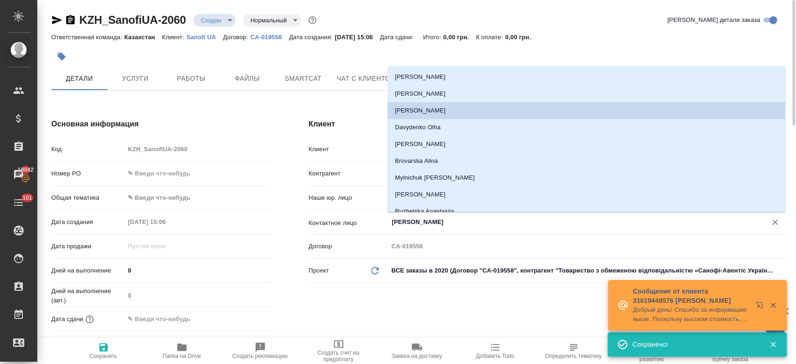
click at [403, 219] on input "[PERSON_NAME]" at bounding box center [571, 221] width 361 height 11
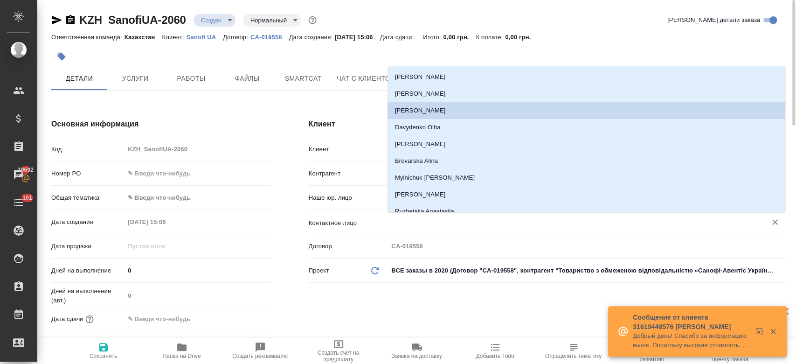
type textarea "x"
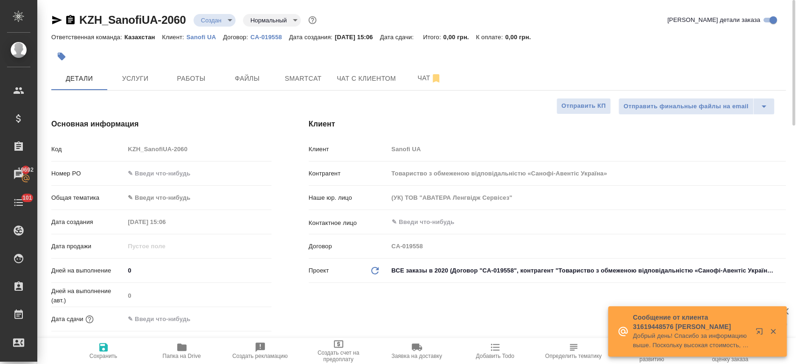
type textarea "x"
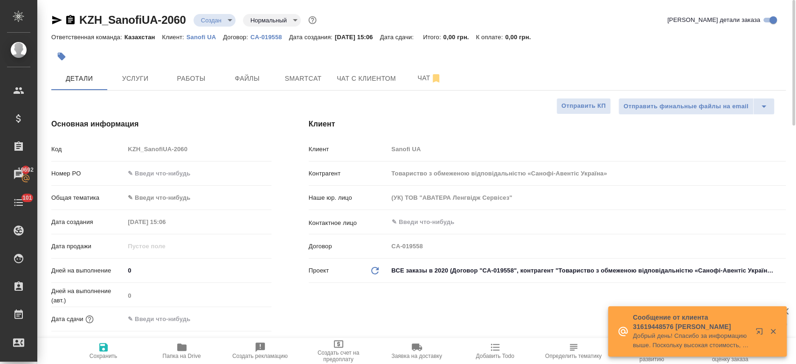
type textarea "x"
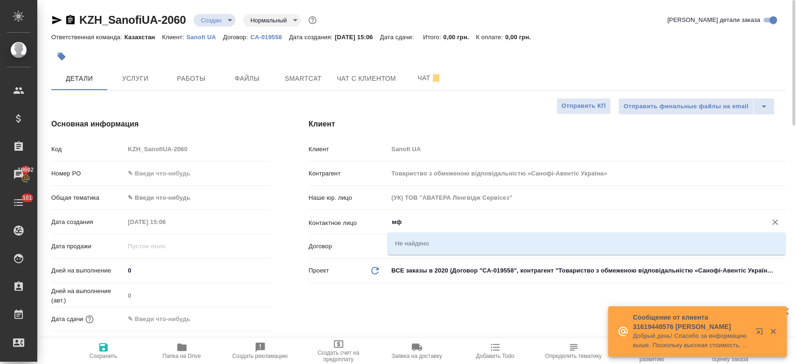
type input "м"
type textarea "x"
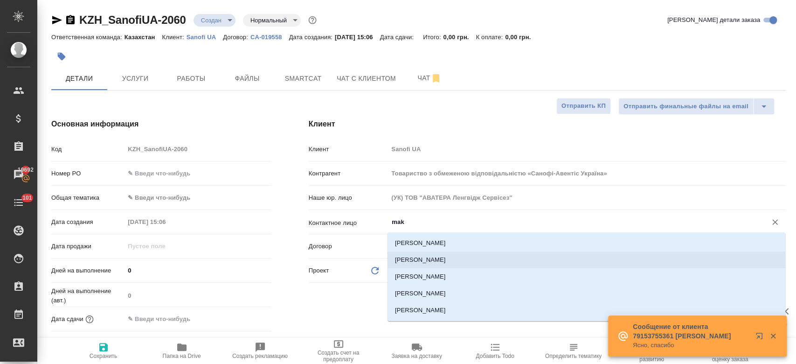
click at [447, 259] on li "[PERSON_NAME]" at bounding box center [586, 259] width 398 height 17
type input "[PERSON_NAME]"
type textarea "x"
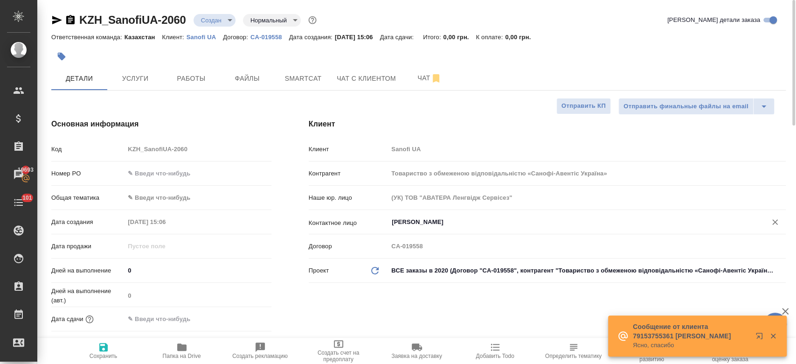
type input "[PERSON_NAME]"
click at [102, 349] on icon "button" at bounding box center [103, 346] width 11 height 11
type textarea "x"
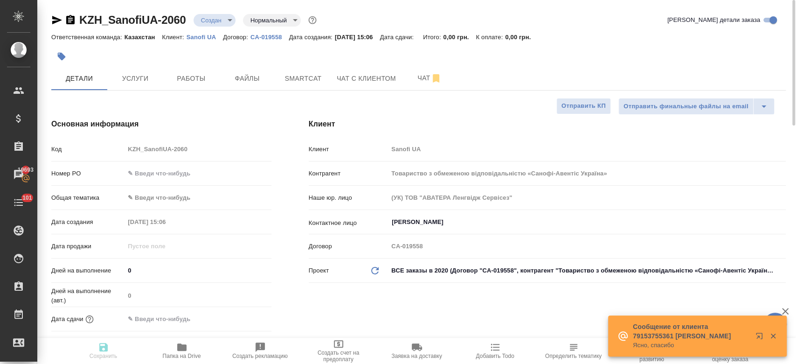
type textarea "x"
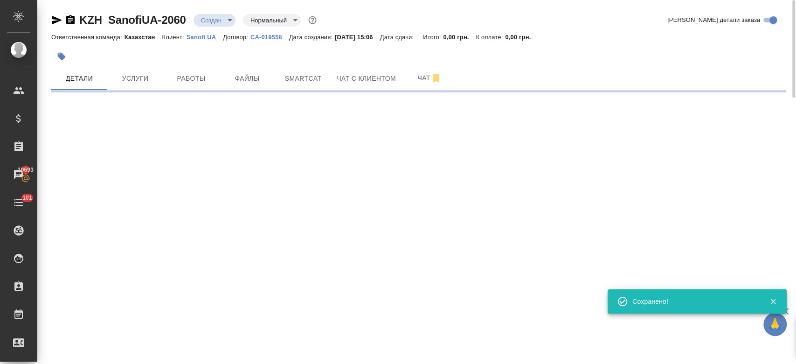
select select "RU"
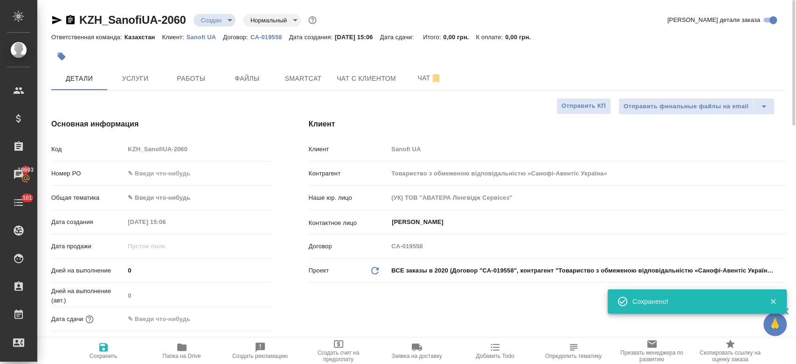
type textarea "x"
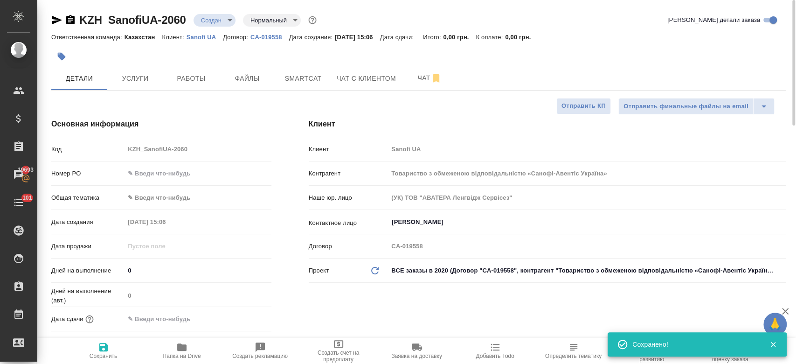
type textarea "x"
click at [251, 87] on button "Файлы" at bounding box center [247, 78] width 56 height 23
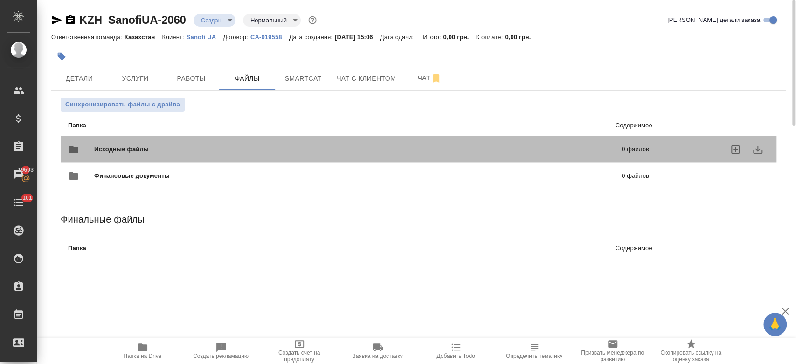
click at [205, 138] on div "Исходные файлы 0 файлов" at bounding box center [358, 149] width 581 height 22
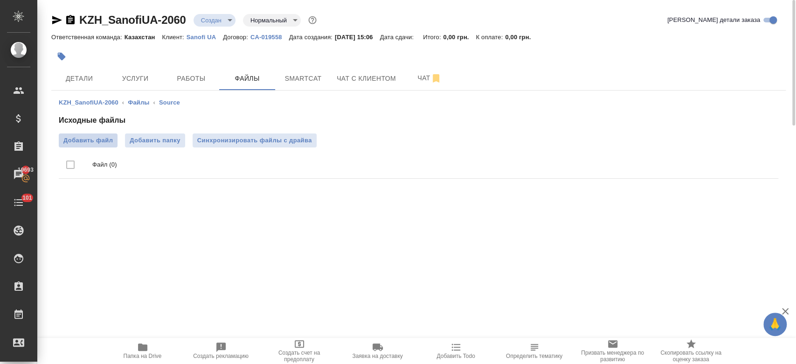
click at [80, 142] on span "Добавить файл" at bounding box center [87, 140] width 49 height 9
click at [0, 0] on input "Добавить файл" at bounding box center [0, 0] width 0 height 0
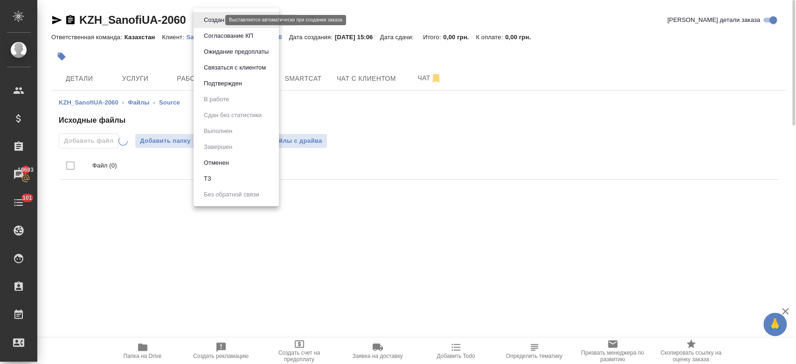
click at [218, 20] on body "🙏 .cls-1 fill:#fff; AWATERA Kosherbayeva Nazerke Клиенты Спецификации Заказы 19…" at bounding box center [398, 182] width 796 height 364
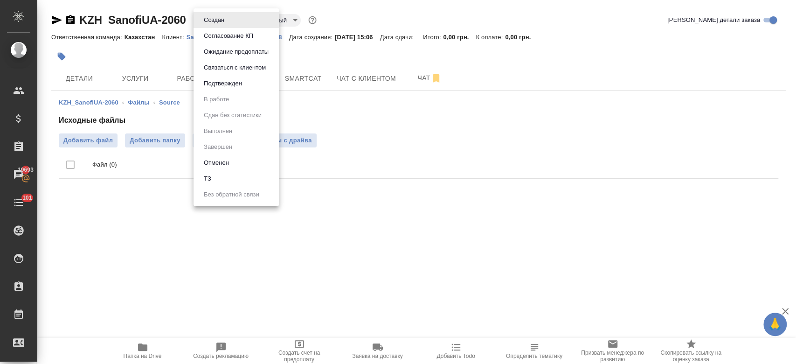
click at [227, 175] on li "ТЗ" at bounding box center [235, 179] width 85 height 16
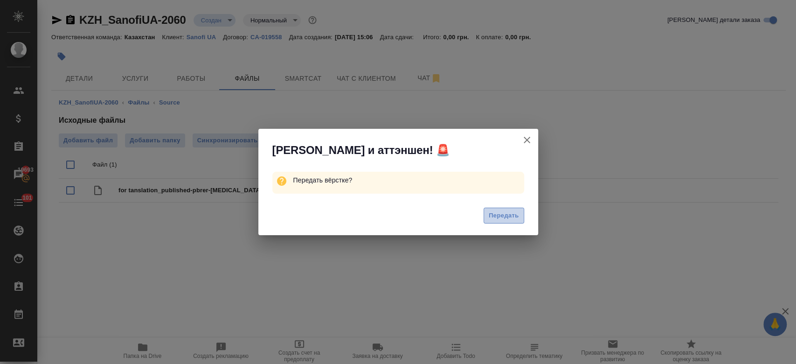
click at [497, 212] on span "Передать" at bounding box center [503, 215] width 30 height 11
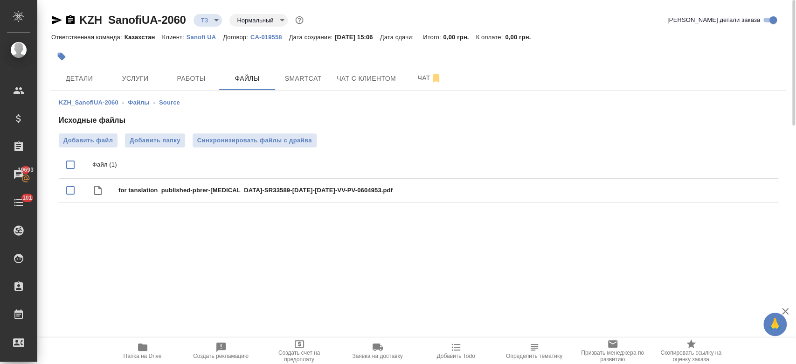
click at [194, 51] on div at bounding box center [295, 56] width 489 height 21
click at [415, 76] on span "Чат" at bounding box center [429, 78] width 45 height 12
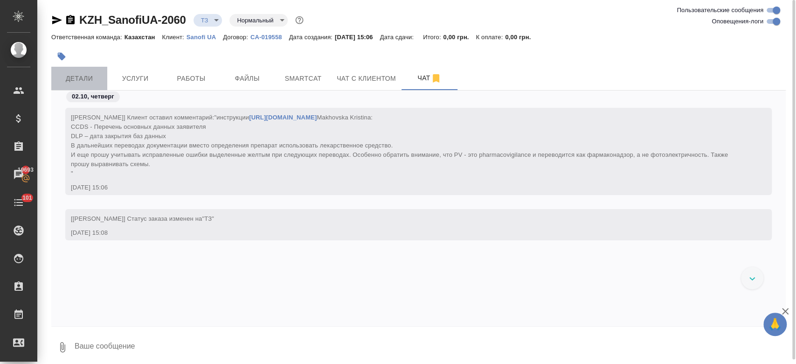
click at [83, 82] on span "Детали" at bounding box center [79, 79] width 45 height 12
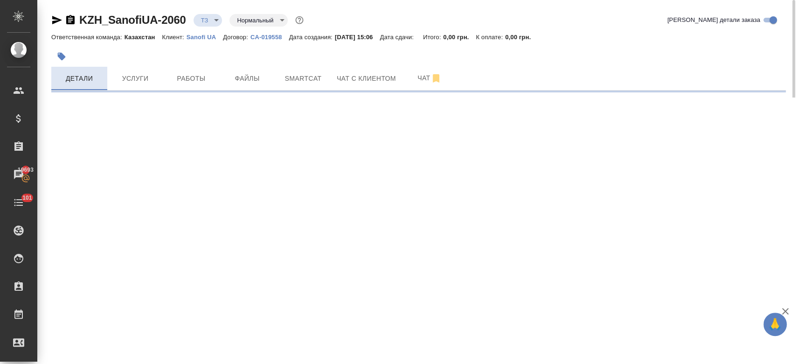
select select "RU"
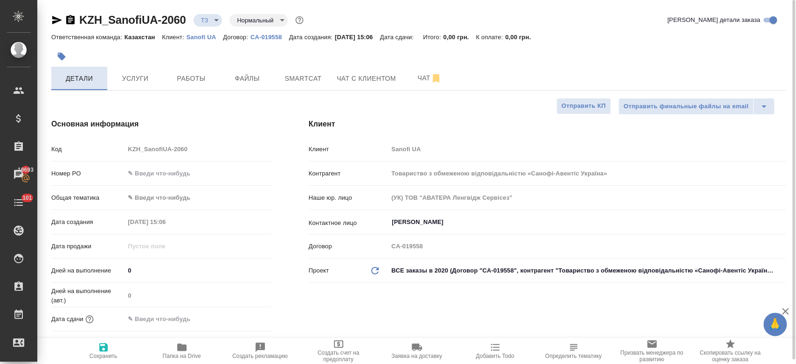
type textarea "x"
click at [232, 59] on div at bounding box center [295, 56] width 489 height 21
type textarea "x"
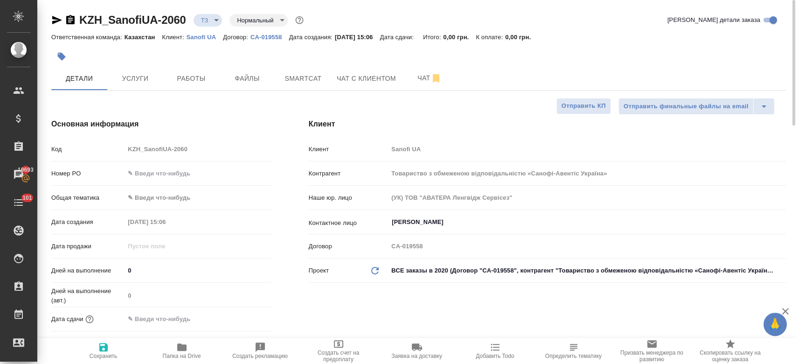
type textarea "x"
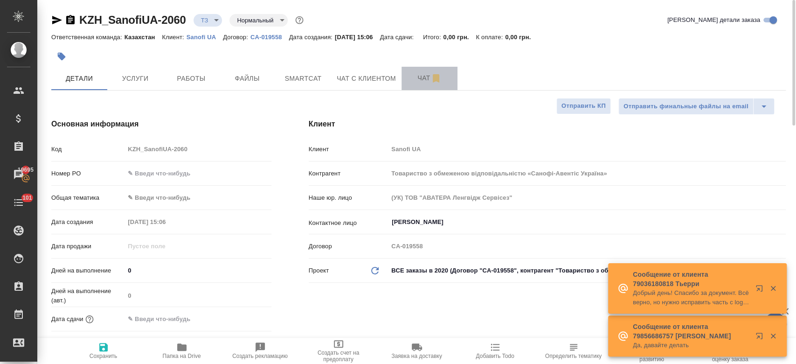
click at [418, 86] on button "Чат" at bounding box center [429, 78] width 56 height 23
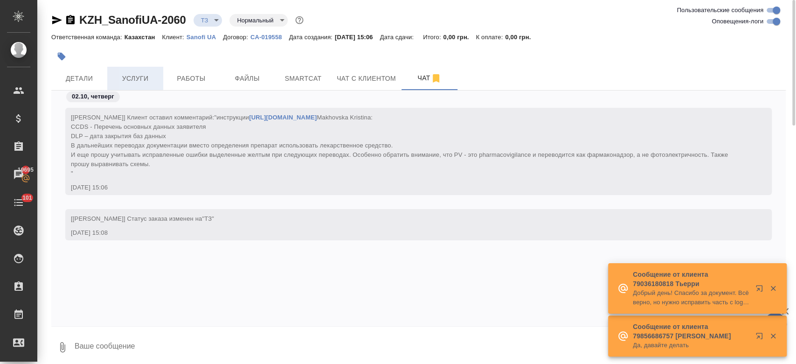
click at [143, 84] on span "Услуги" at bounding box center [135, 79] width 45 height 12
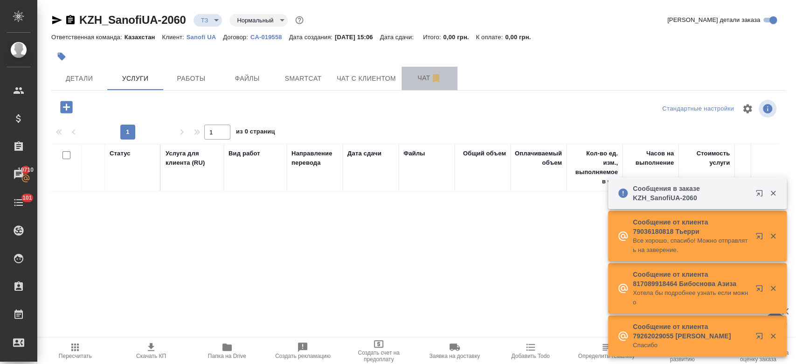
click at [421, 77] on span "Чат" at bounding box center [429, 78] width 45 height 12
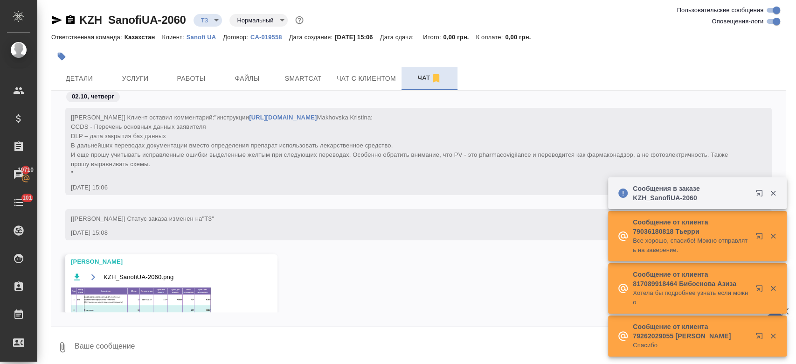
scroll to position [81, 0]
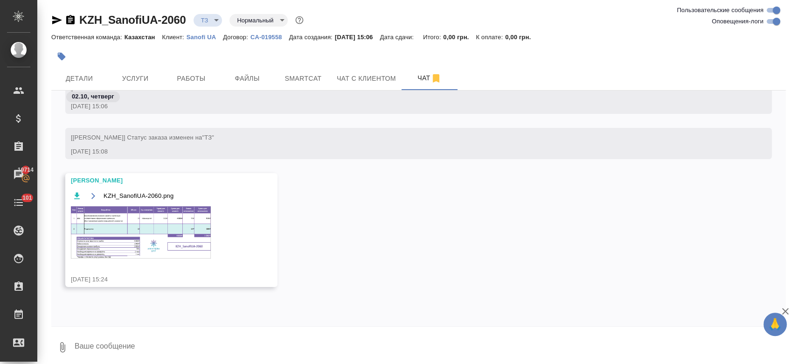
click at [154, 250] on img at bounding box center [141, 232] width 140 height 52
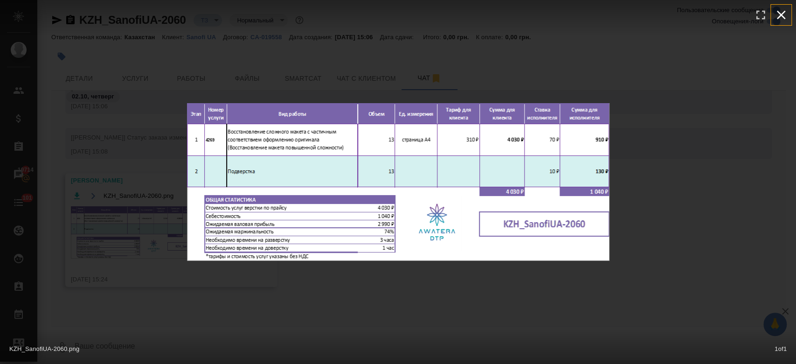
click at [782, 13] on icon "button" at bounding box center [780, 15] width 9 height 9
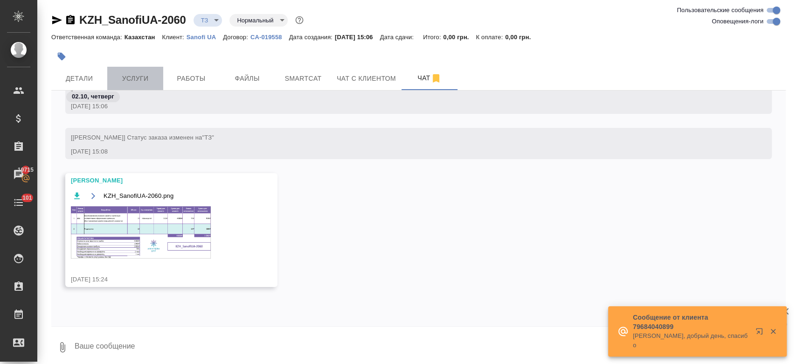
click at [132, 69] on button "Услуги" at bounding box center [135, 78] width 56 height 23
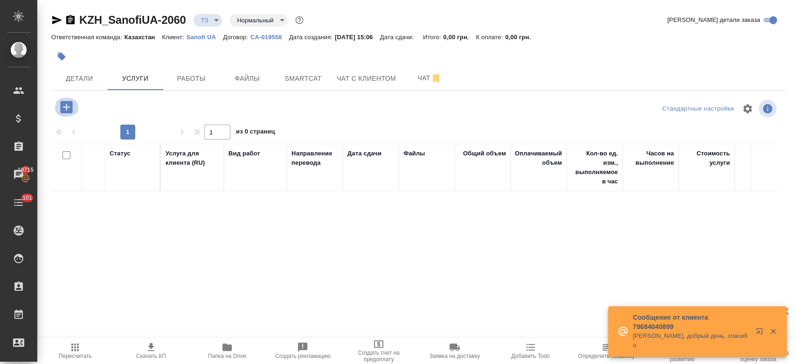
click at [68, 115] on button "button" at bounding box center [67, 106] width 26 height 19
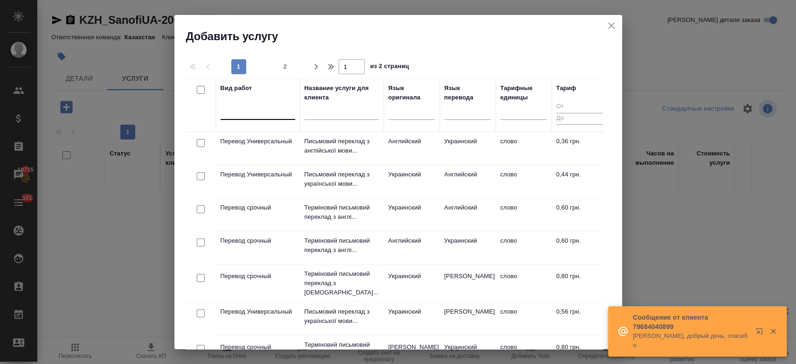
click at [264, 117] on div at bounding box center [257, 111] width 75 height 18
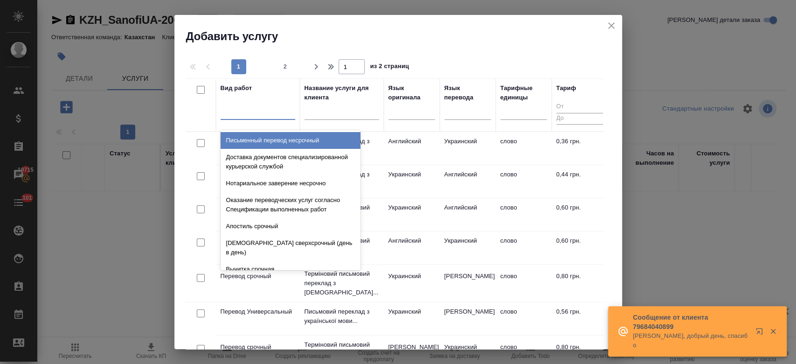
type input "о"
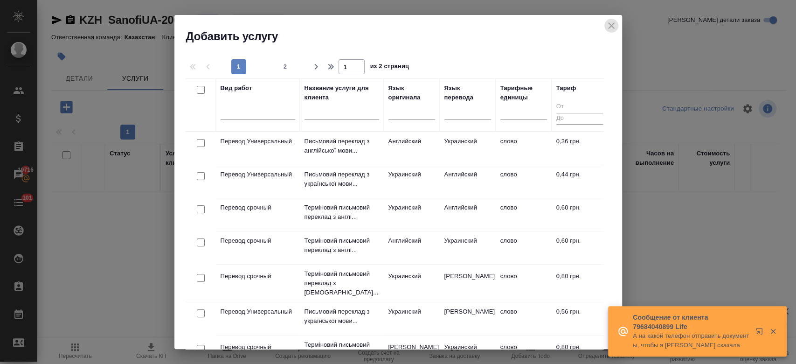
click at [611, 23] on icon "close" at bounding box center [610, 25] width 11 height 11
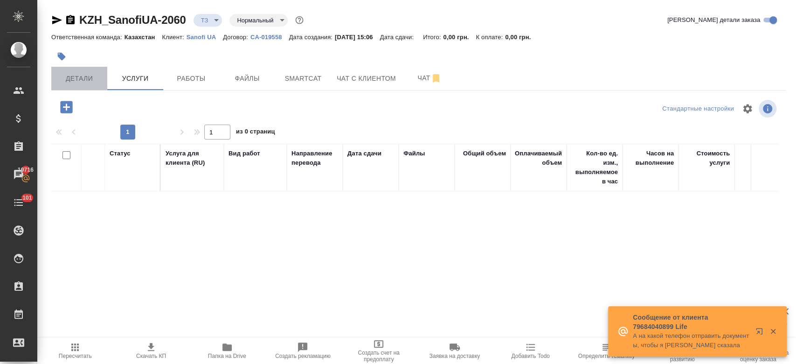
click at [83, 83] on span "Детали" at bounding box center [79, 79] width 45 height 12
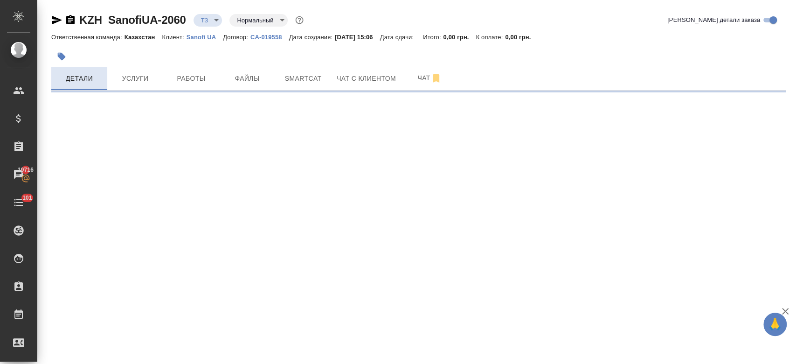
select select "RU"
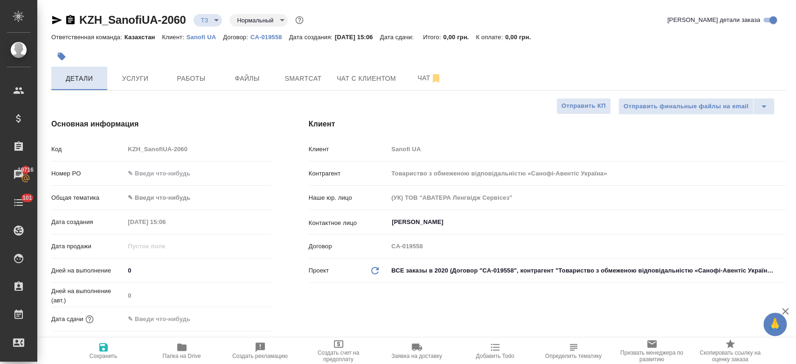
type textarea "x"
click at [115, 105] on div "Основная информация Код KZH_SanofiUA-2060 Номер PO Общая тематика ✎ Введи что-н…" at bounding box center [161, 239] width 257 height 278
click at [143, 82] on span "Услуги" at bounding box center [135, 79] width 45 height 12
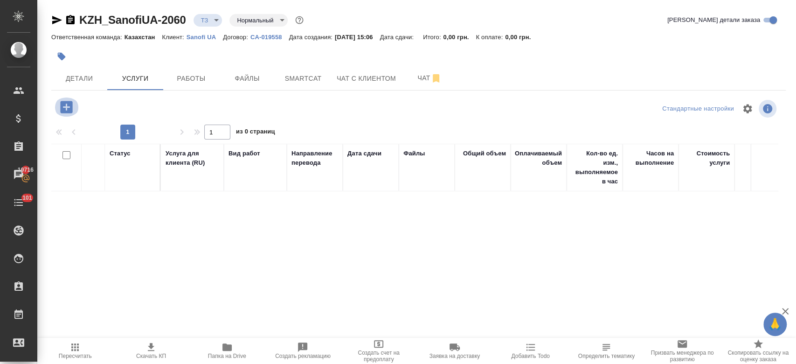
click at [64, 110] on icon "button" at bounding box center [66, 107] width 12 height 12
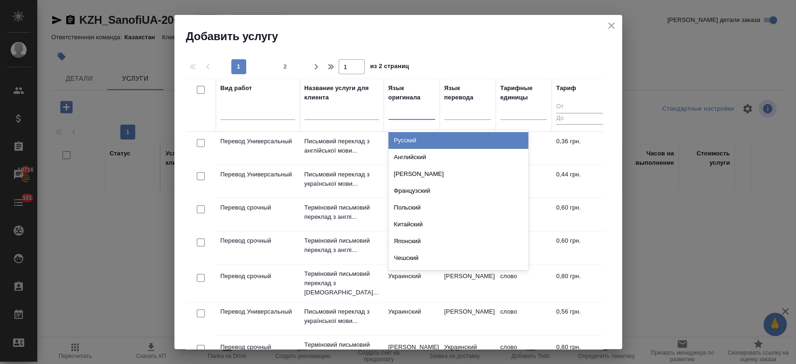
click at [405, 111] on div at bounding box center [411, 110] width 47 height 14
type input "анг"
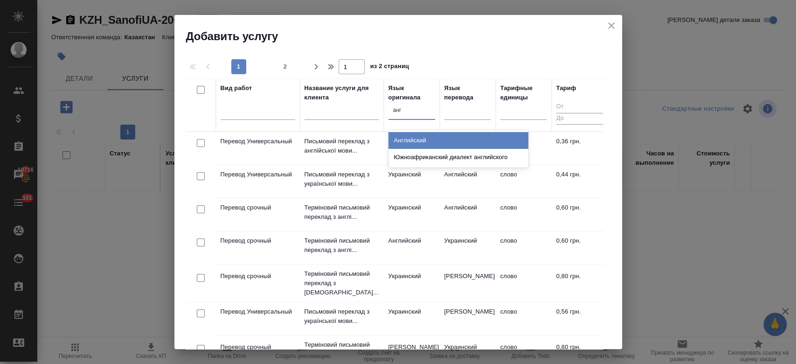
click at [407, 144] on div "Английский" at bounding box center [458, 140] width 140 height 17
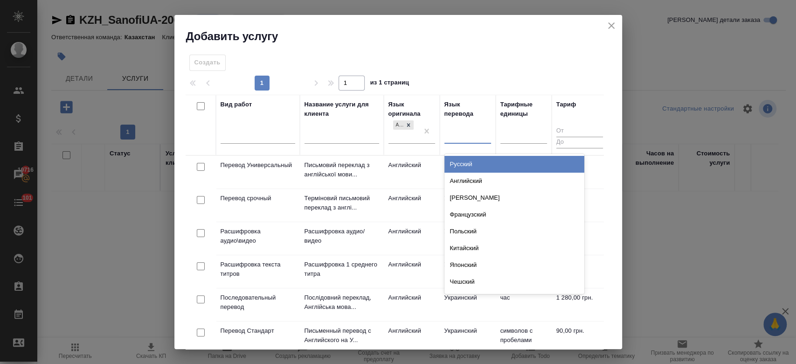
click at [462, 129] on div at bounding box center [467, 135] width 47 height 14
type input "укр"
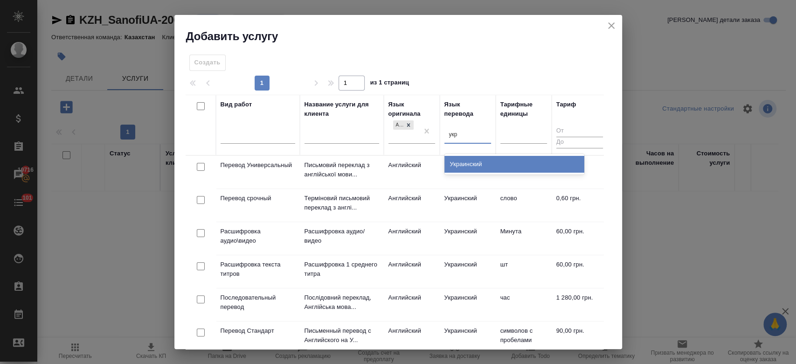
click at [463, 158] on div "Украинский" at bounding box center [514, 164] width 140 height 17
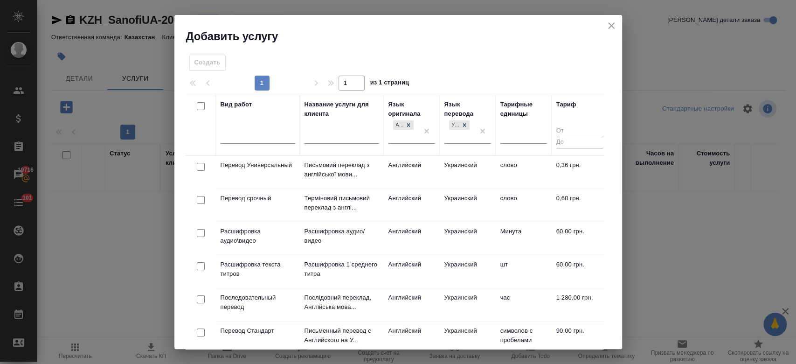
click at [350, 180] on td "Письмовий переклад з англійської мови..." at bounding box center [342, 172] width 84 height 33
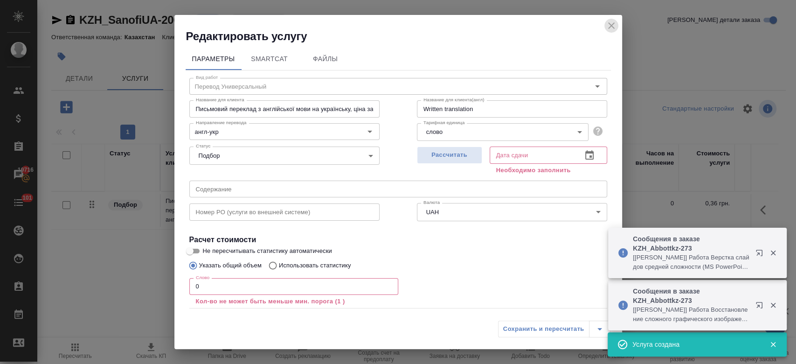
click at [610, 26] on icon "close" at bounding box center [611, 25] width 7 height 7
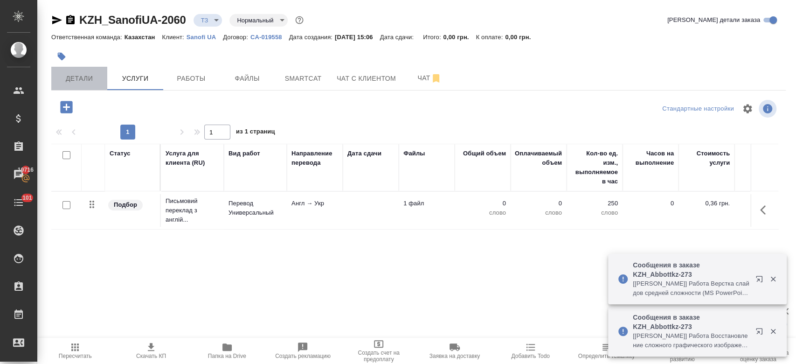
click at [78, 71] on button "Детали" at bounding box center [79, 78] width 56 height 23
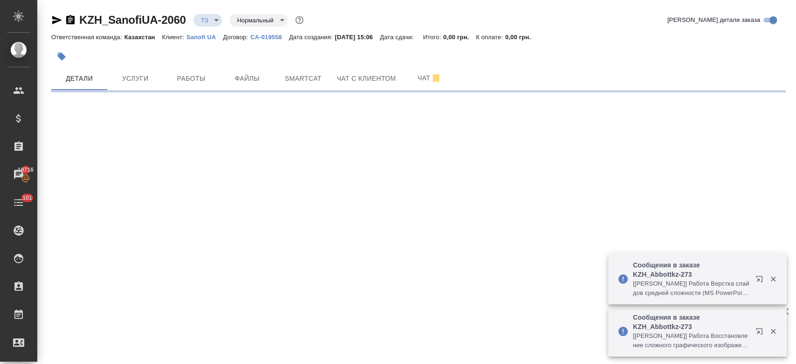
select select "RU"
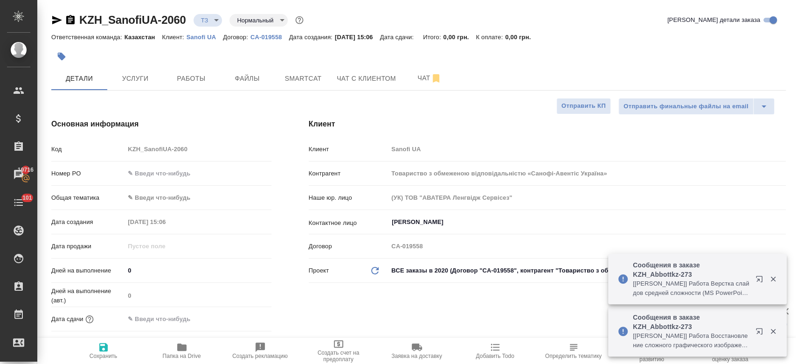
type textarea "x"
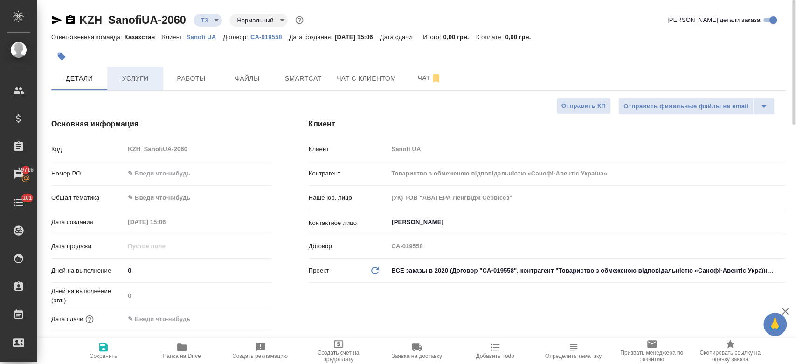
click at [132, 86] on button "Услуги" at bounding box center [135, 78] width 56 height 23
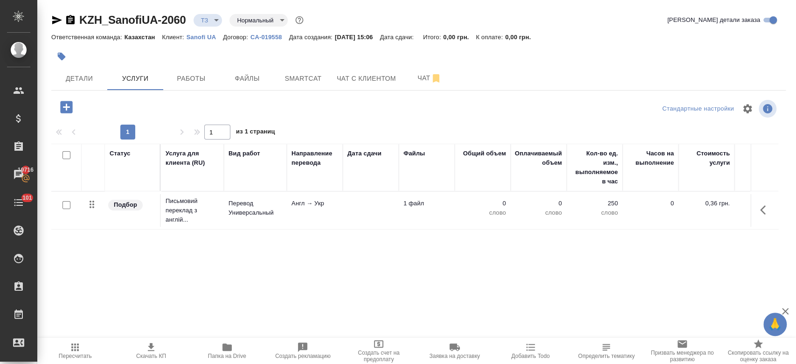
click at [68, 209] on div at bounding box center [66, 205] width 21 height 13
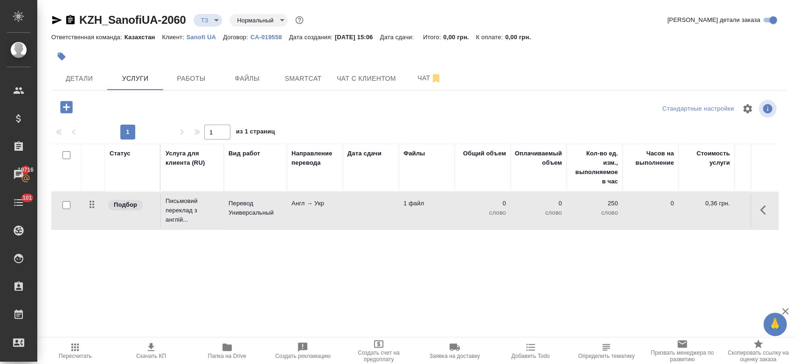
click at [63, 206] on input "checkbox" at bounding box center [66, 205] width 8 height 8
checkbox input "true"
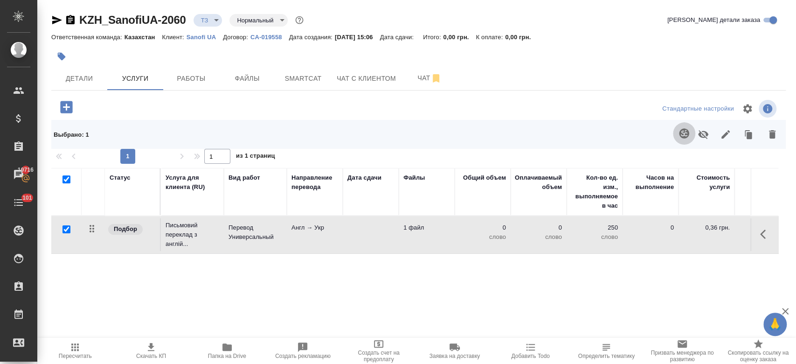
click at [679, 134] on icon "button" at bounding box center [684, 133] width 10 height 10
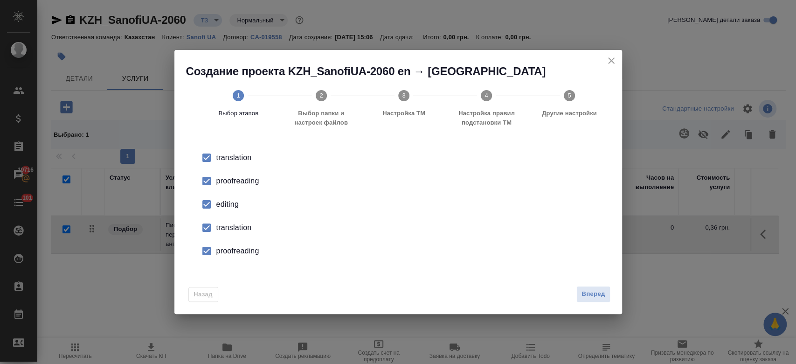
click at [254, 179] on div "proofreading" at bounding box center [407, 180] width 383 height 11
click at [227, 201] on div "editing" at bounding box center [407, 204] width 383 height 11
click at [229, 227] on div "translation" at bounding box center [407, 227] width 383 height 11
click at [248, 252] on div "proofreading" at bounding box center [407, 250] width 383 height 11
click at [594, 296] on span "Вперед" at bounding box center [592, 293] width 23 height 11
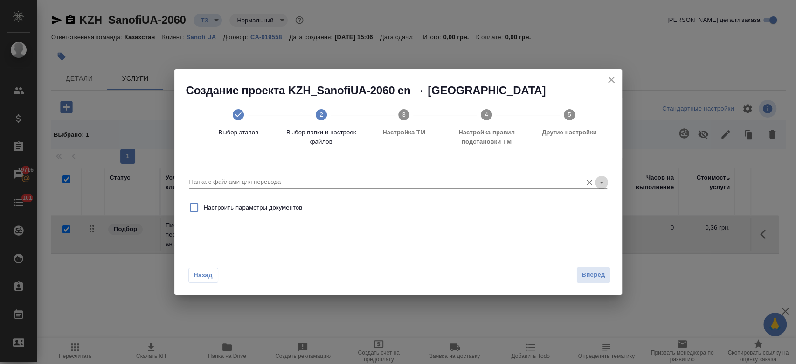
click at [603, 182] on icon "Open" at bounding box center [601, 182] width 11 height 11
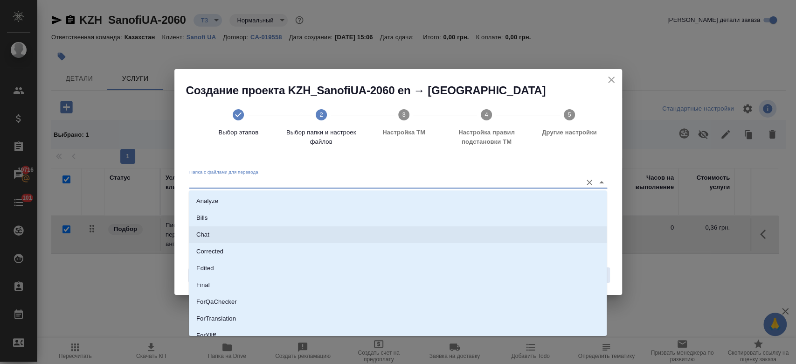
scroll to position [75, 0]
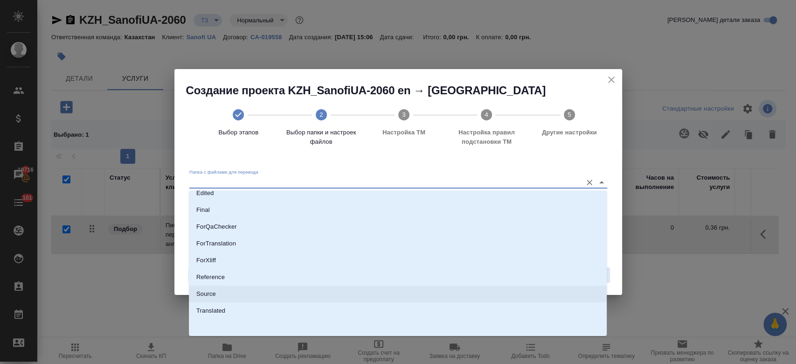
click at [440, 295] on li "Source" at bounding box center [398, 293] width 418 height 17
type input "Source"
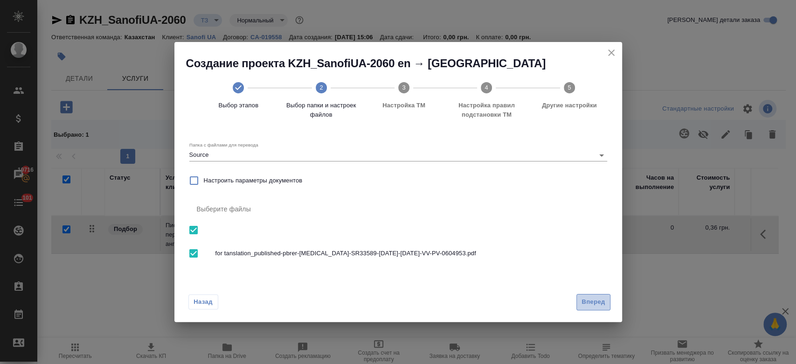
click at [596, 304] on span "Вперед" at bounding box center [592, 301] width 23 height 11
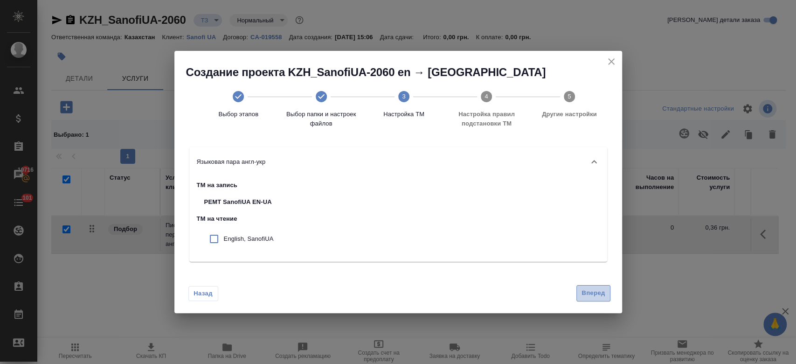
click at [588, 291] on span "Вперед" at bounding box center [592, 293] width 23 height 11
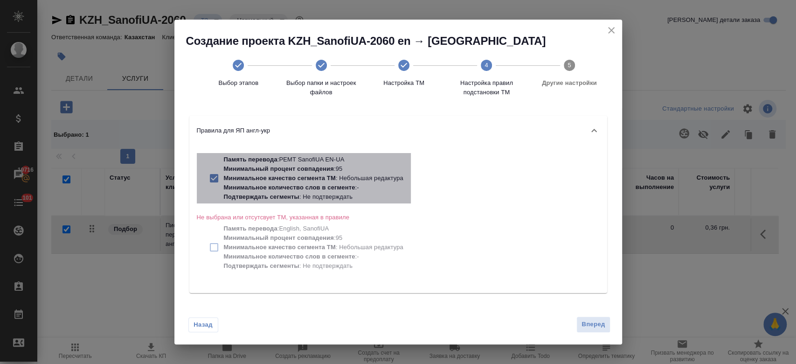
click at [331, 196] on p "Подтверждать сегменты : Не подтверждать" at bounding box center [313, 196] width 179 height 9
checkbox input "false"
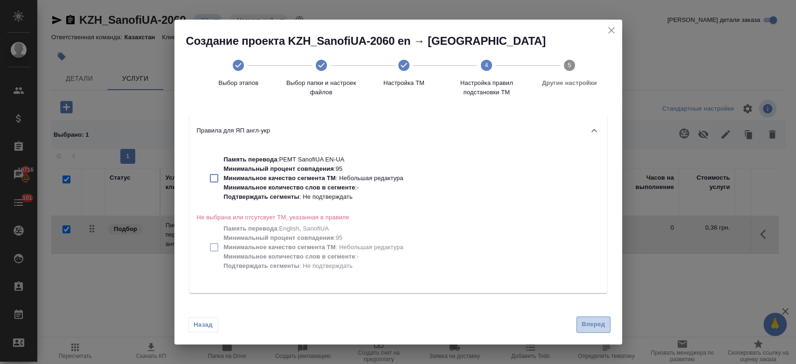
click at [591, 330] on button "Вперед" at bounding box center [593, 324] width 34 height 16
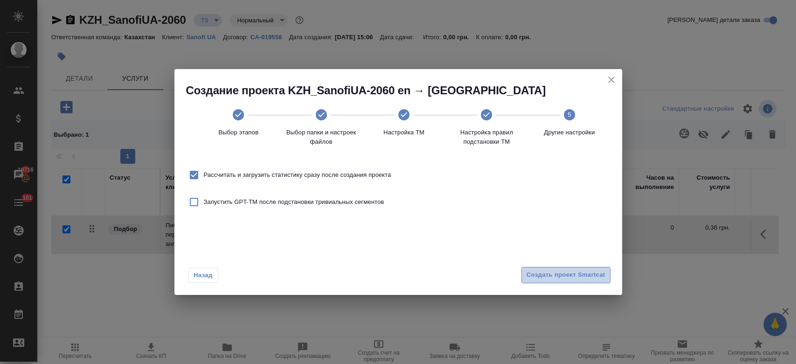
click at [556, 275] on span "Создать проект Smartcat" at bounding box center [565, 274] width 79 height 11
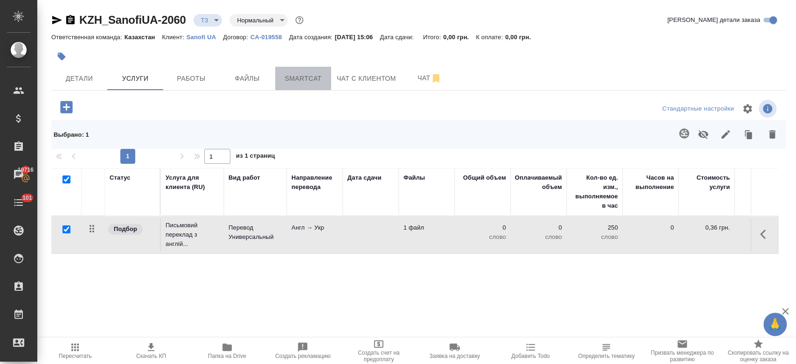
click at [300, 76] on span "Smartcat" at bounding box center [303, 79] width 45 height 12
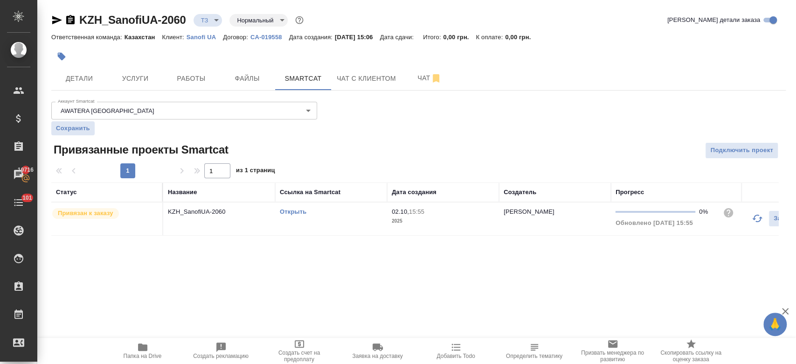
click at [291, 209] on link "Открыть" at bounding box center [293, 211] width 27 height 7
click at [123, 76] on span "Услуги" at bounding box center [135, 79] width 45 height 12
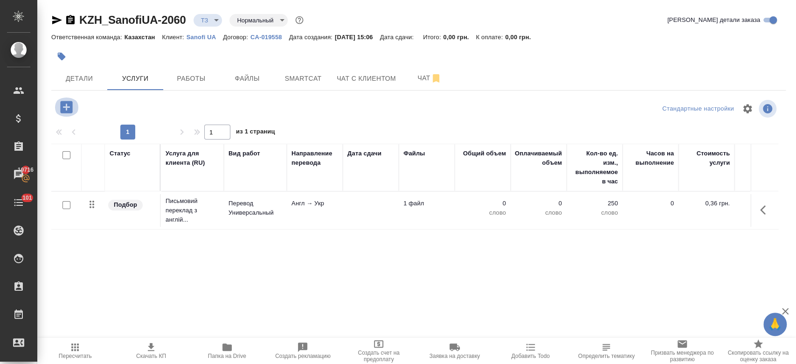
click at [66, 110] on icon "button" at bounding box center [66, 107] width 16 height 16
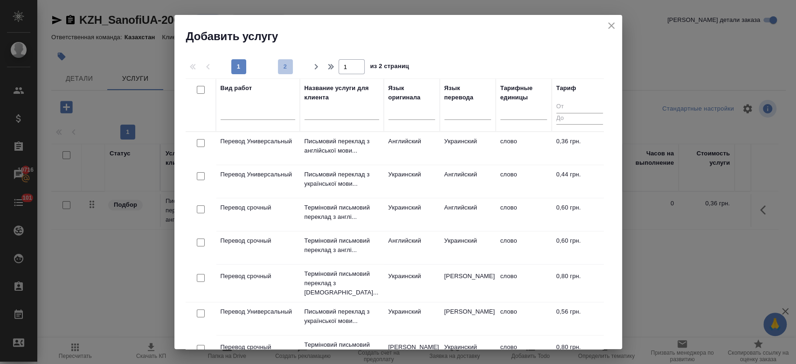
click at [280, 70] on span "2" at bounding box center [285, 66] width 15 height 9
type input "2"
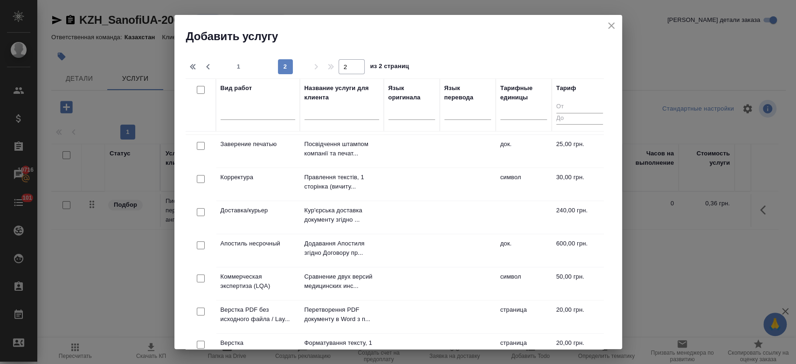
scroll to position [165, 0]
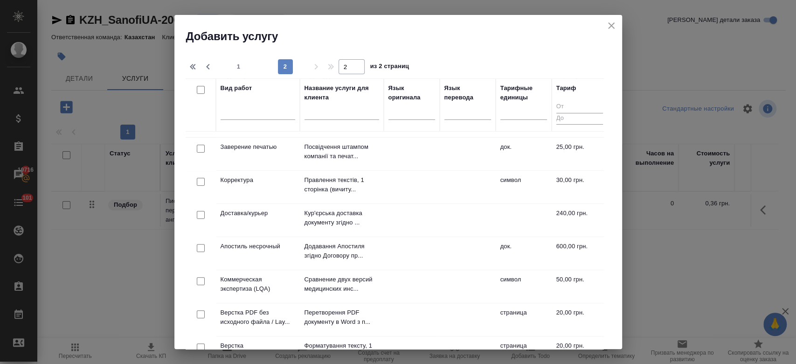
click at [262, 185] on td "Корректура" at bounding box center [258, 187] width 84 height 33
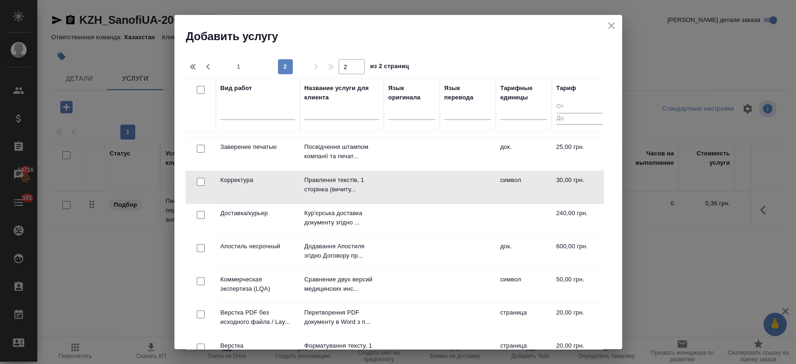
click at [262, 185] on td "Корректура" at bounding box center [258, 187] width 84 height 33
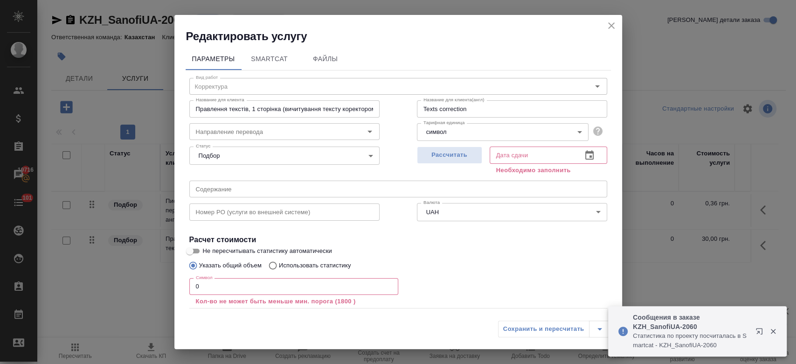
scroll to position [51, 0]
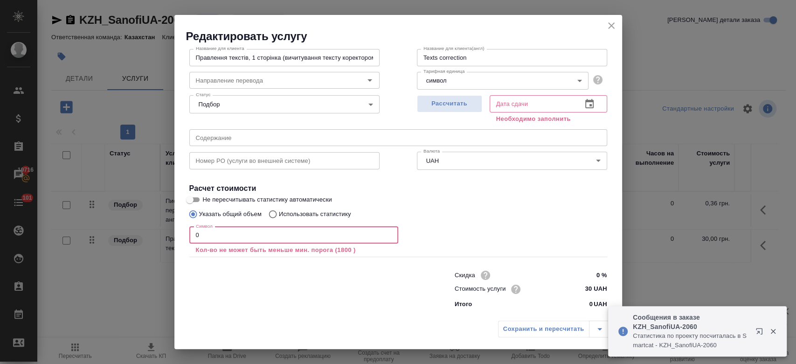
click at [291, 240] on input "0" at bounding box center [293, 235] width 209 height 17
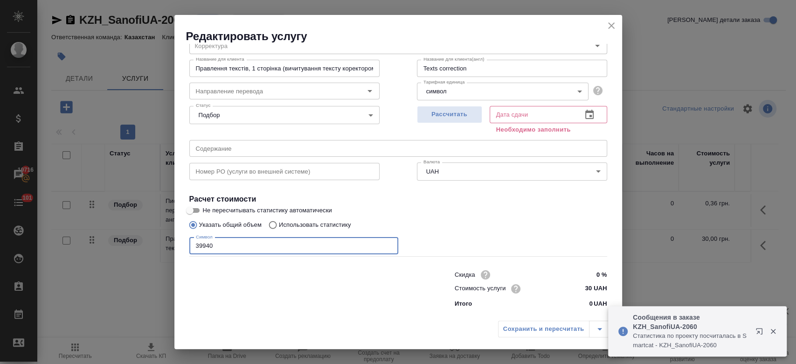
scroll to position [40, 0]
type input "39940"
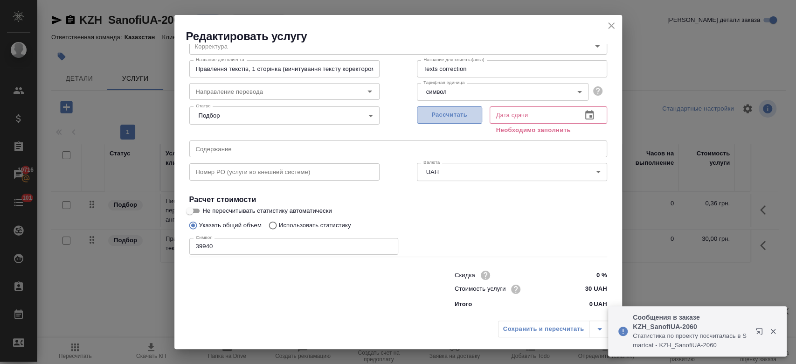
click at [461, 112] on span "Рассчитать" at bounding box center [449, 115] width 55 height 11
type input "[DATE] 13:32"
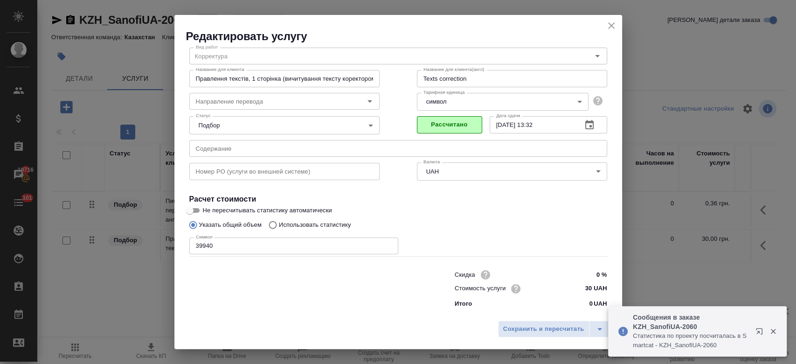
scroll to position [30, 0]
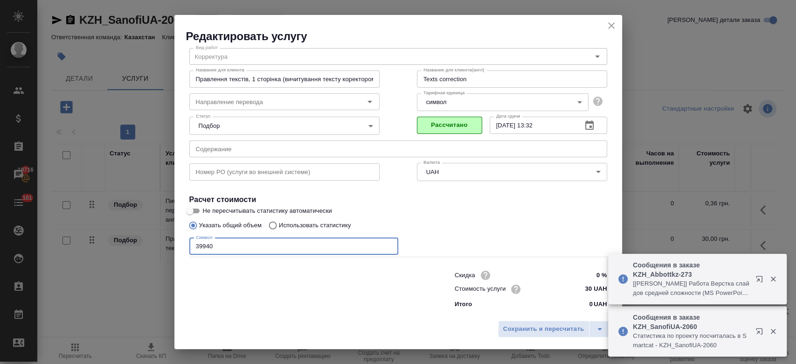
click at [285, 245] on input "39940" at bounding box center [293, 246] width 209 height 17
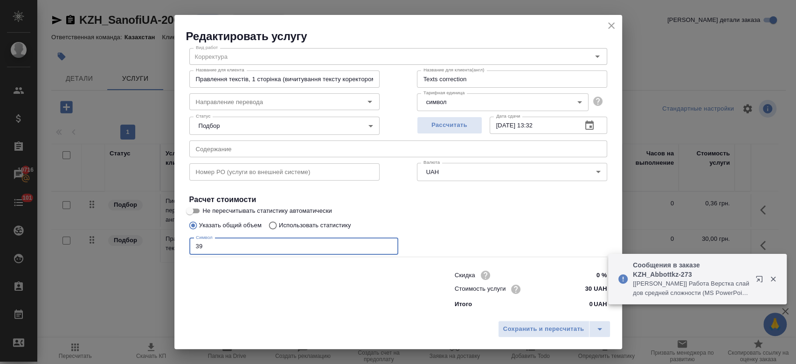
type input "3"
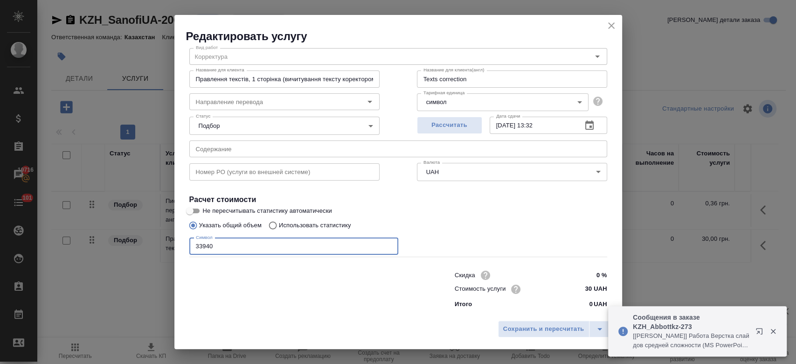
type input "33940"
click at [561, 327] on span "Сохранить и пересчитать" at bounding box center [543, 328] width 81 height 11
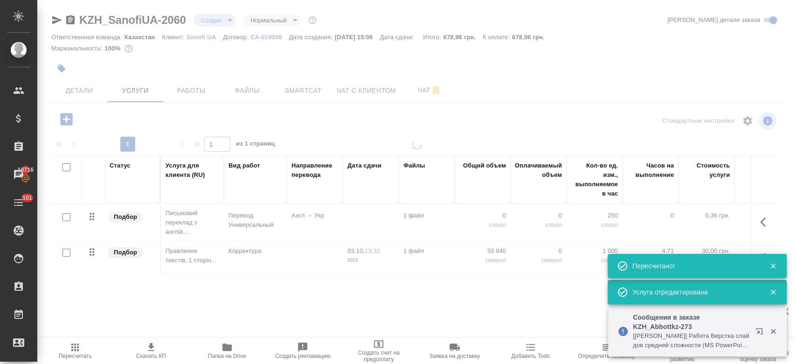
type input "new"
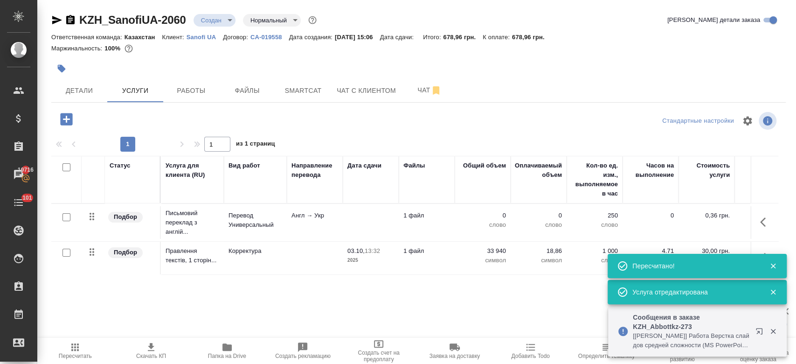
click at [293, 219] on p "Англ → Укр" at bounding box center [314, 215] width 47 height 9
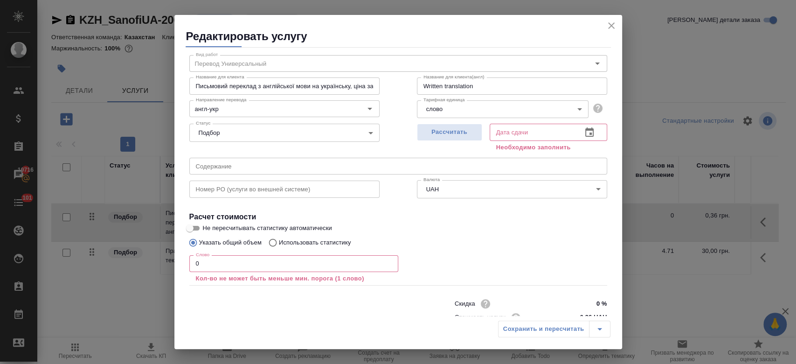
scroll to position [23, 0]
click at [338, 244] on p "Использовать статистику" at bounding box center [315, 241] width 72 height 9
click at [279, 244] on input "Использовать статистику" at bounding box center [271, 242] width 15 height 18
radio input "true"
radio input "false"
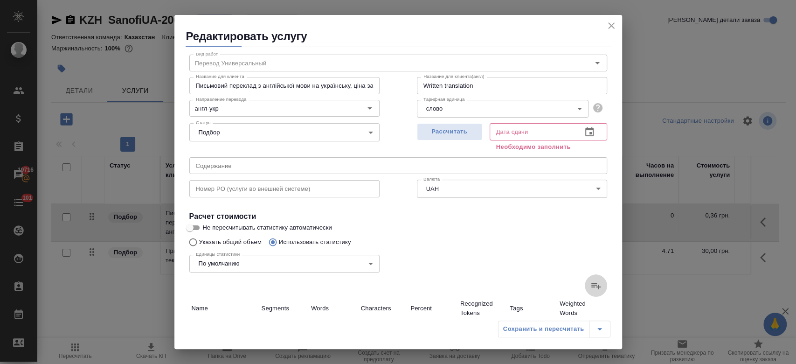
click at [591, 286] on icon at bounding box center [595, 285] width 9 height 7
click at [0, 0] on input "file" at bounding box center [0, 0] width 0 height 0
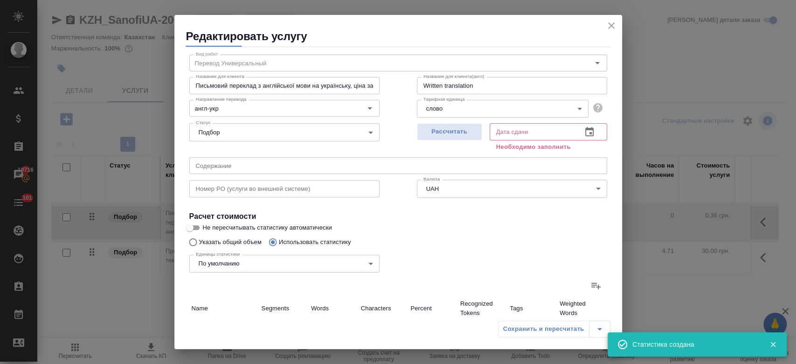
type input "94"
type input "995"
type input "7105"
type input "13"
type input "62"
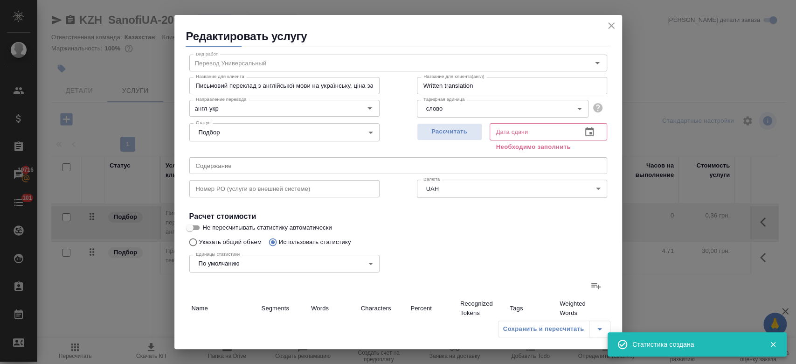
type input "325"
type input "58"
type input "337"
type input "2149"
type input "25"
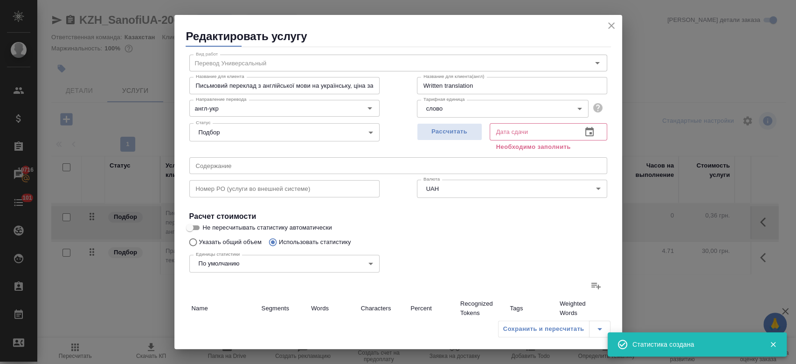
type input "629"
type input "4007"
type input "12"
type input "255"
type input "1582"
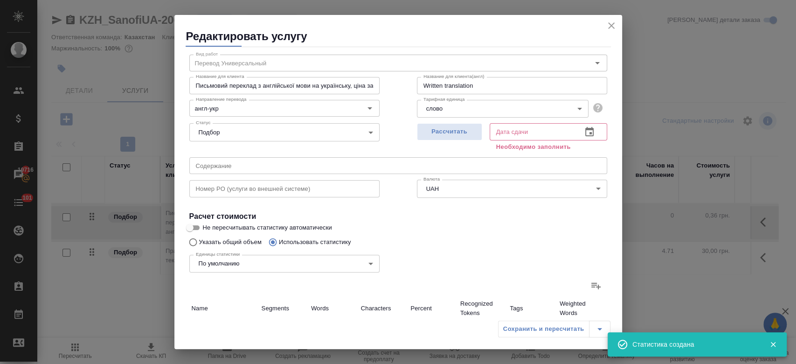
type input "8"
type input "118"
type input "732"
type input "144"
type input "2703"
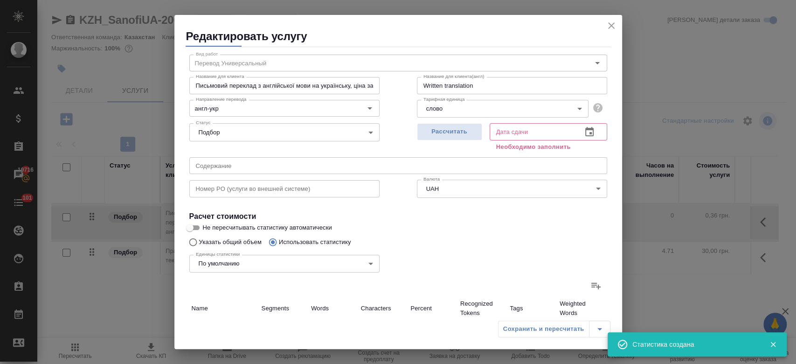
type input "18027"
type input "341"
type input "5037"
type input "33602"
type input "354"
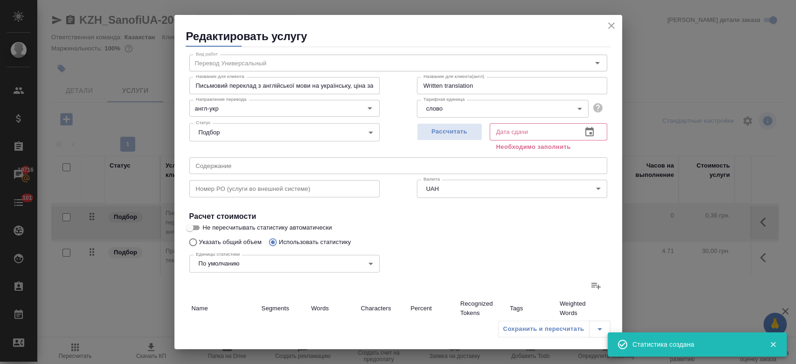
type input "5099"
type input "33927"
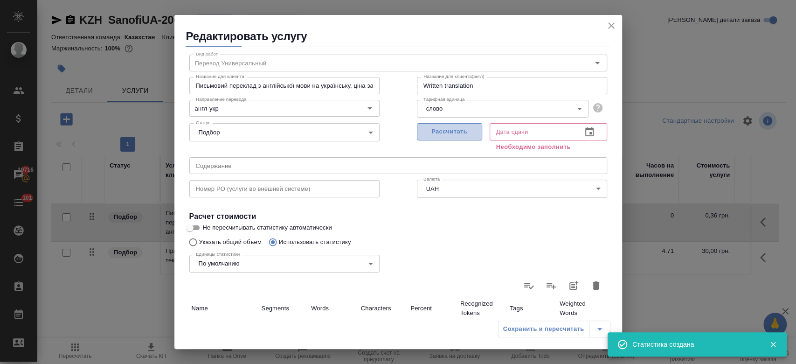
click at [439, 133] on span "Рассчитать" at bounding box center [449, 131] width 55 height 11
type input "[DATE] 15:59"
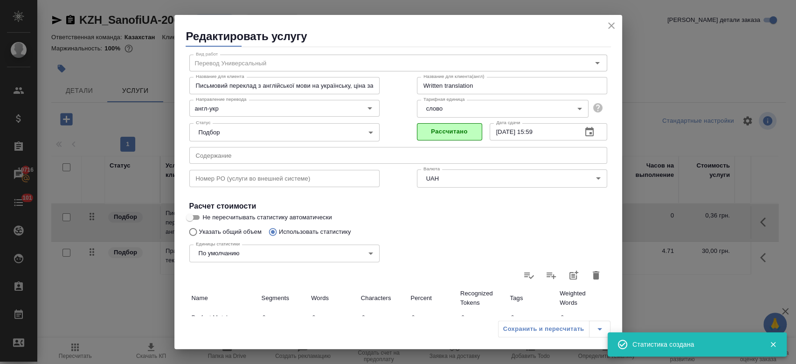
scroll to position [271, 0]
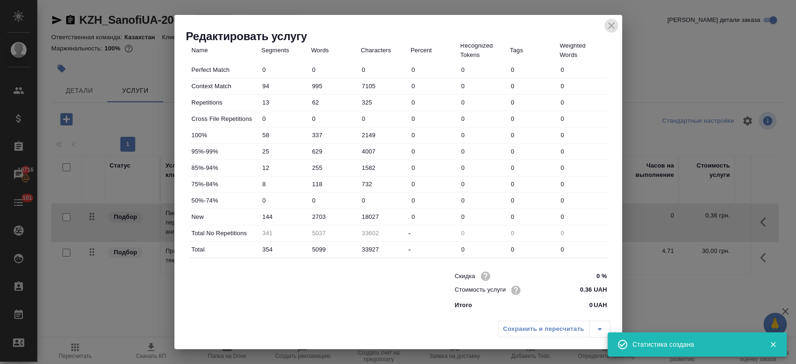
click at [613, 22] on icon "close" at bounding box center [610, 25] width 11 height 11
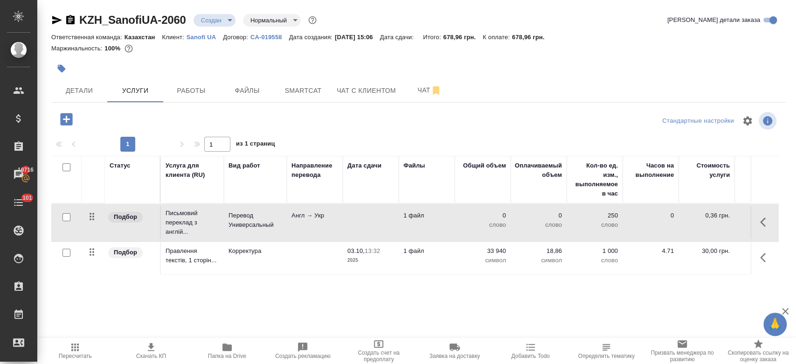
click at [328, 258] on td at bounding box center [315, 257] width 56 height 33
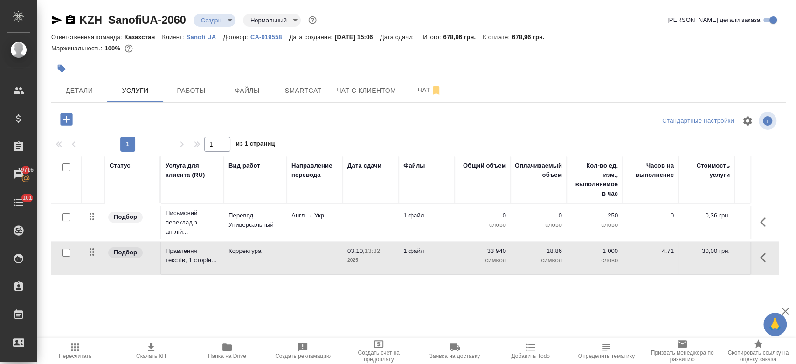
click at [328, 258] on td at bounding box center [315, 257] width 56 height 33
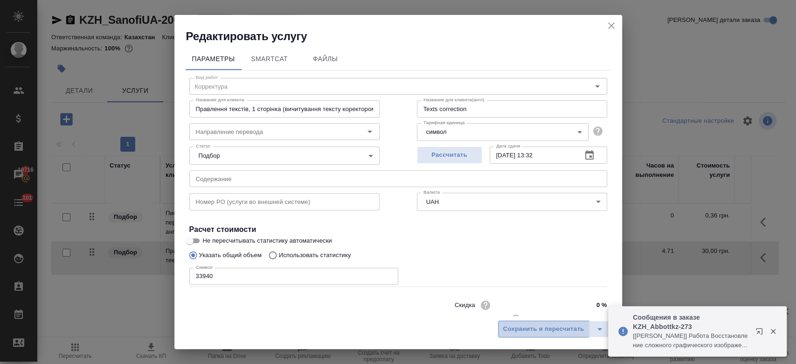
click at [515, 326] on span "Сохранить и пересчитать" at bounding box center [543, 328] width 81 height 11
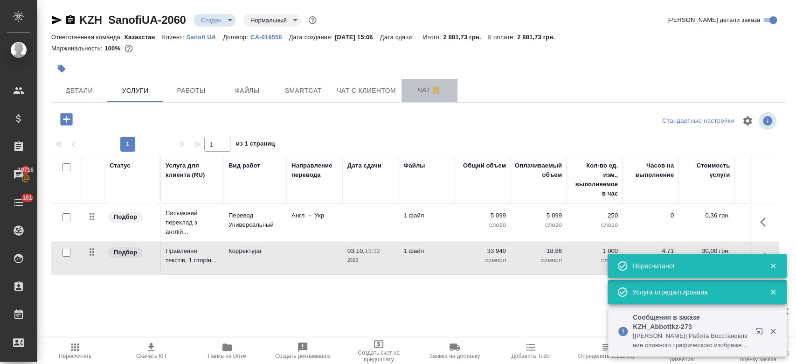
click at [413, 94] on span "Чат" at bounding box center [429, 90] width 45 height 12
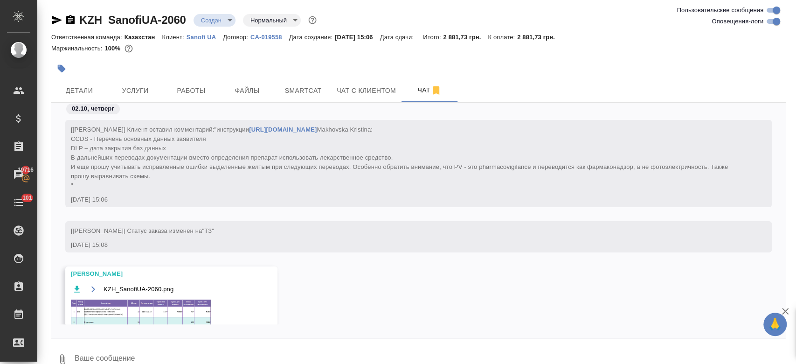
scroll to position [126, 0]
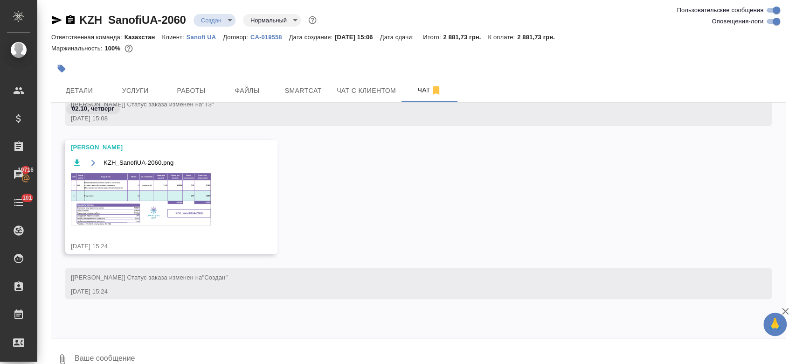
click at [173, 205] on img at bounding box center [141, 199] width 140 height 52
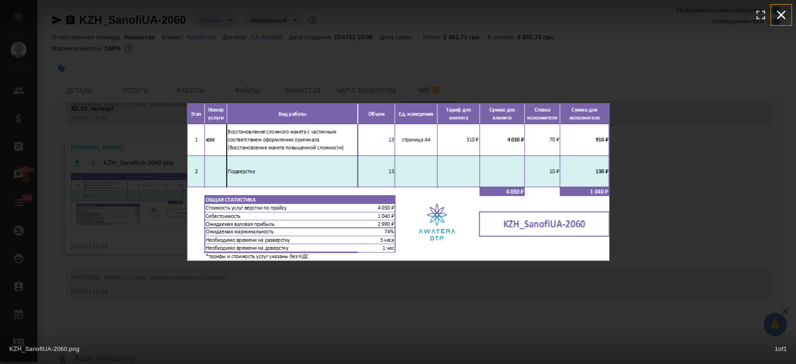
click at [779, 15] on icon "button" at bounding box center [780, 14] width 15 height 15
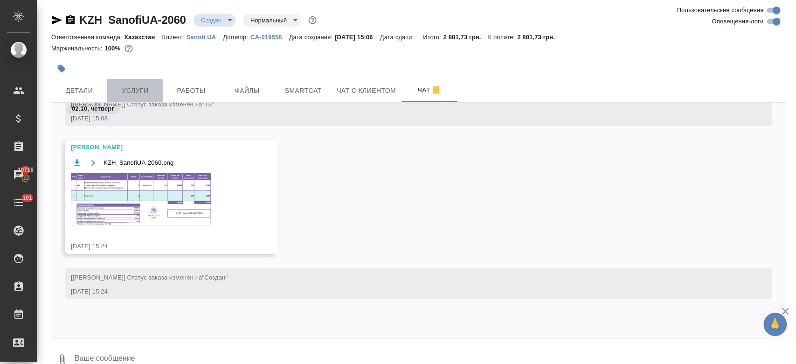
click at [130, 91] on span "Услуги" at bounding box center [135, 91] width 45 height 12
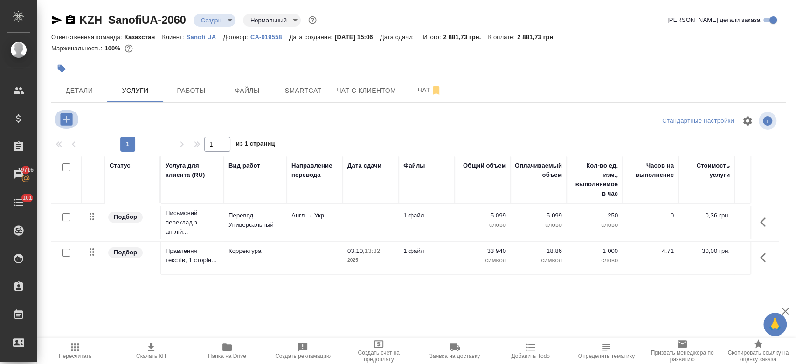
click at [62, 118] on icon "button" at bounding box center [66, 119] width 12 height 12
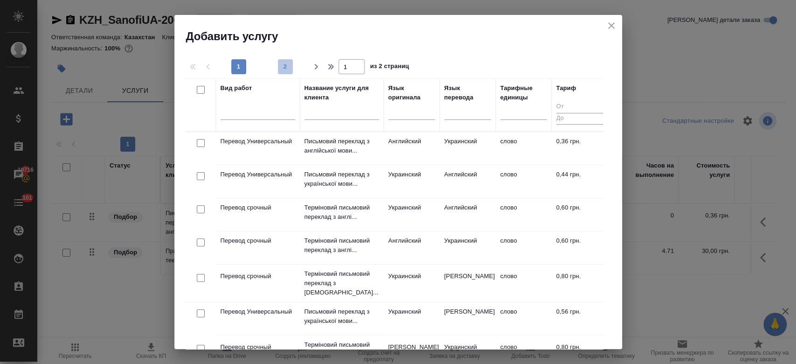
click at [285, 64] on span "2" at bounding box center [285, 66] width 15 height 9
type input "2"
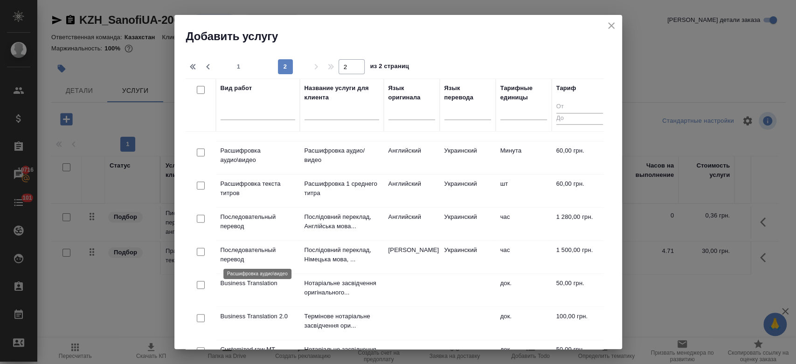
scroll to position [289, 0]
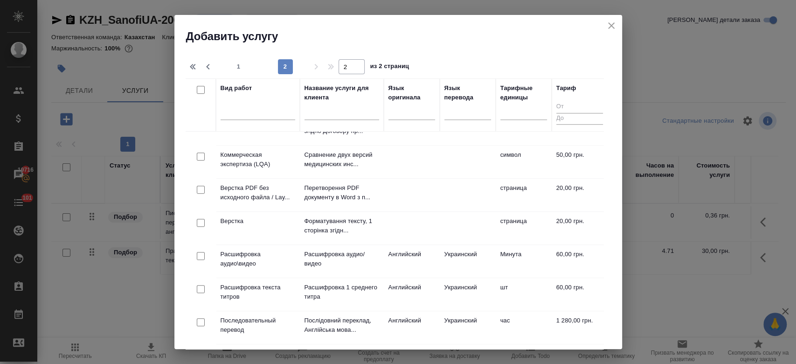
click at [239, 229] on td "Верстка" at bounding box center [258, 228] width 84 height 33
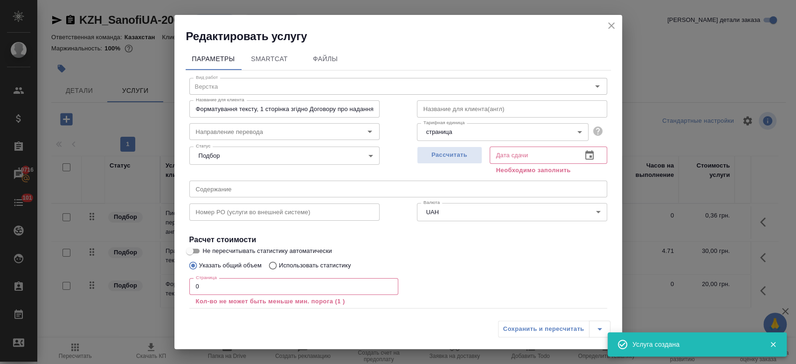
scroll to position [51, 0]
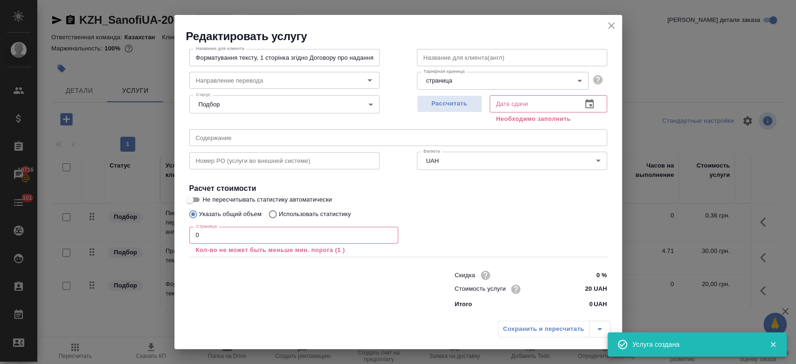
click at [233, 237] on input "0" at bounding box center [293, 235] width 209 height 17
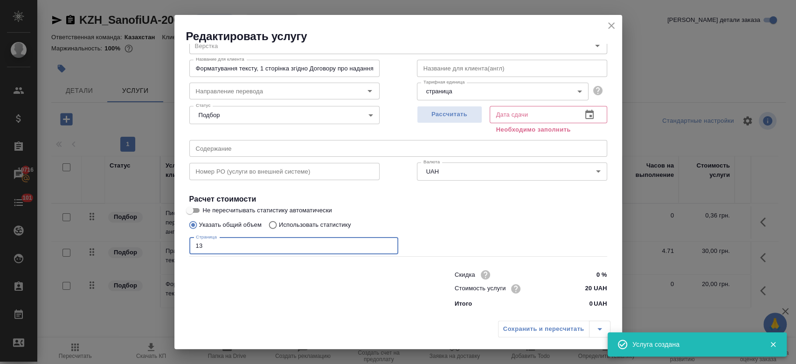
scroll to position [40, 0]
type input "13"
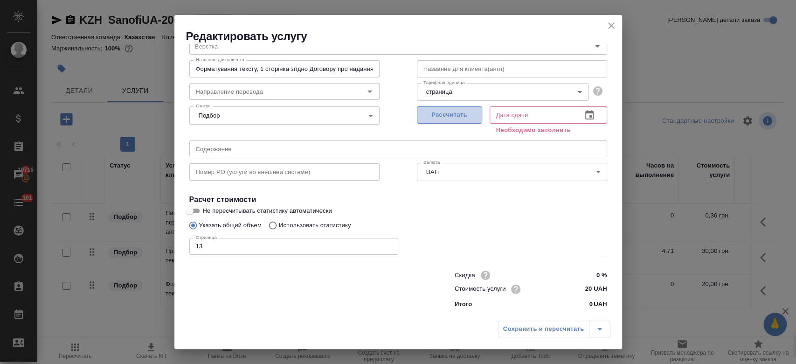
click at [445, 117] on span "Рассчитать" at bounding box center [449, 115] width 55 height 11
type input "[DATE] 16:00"
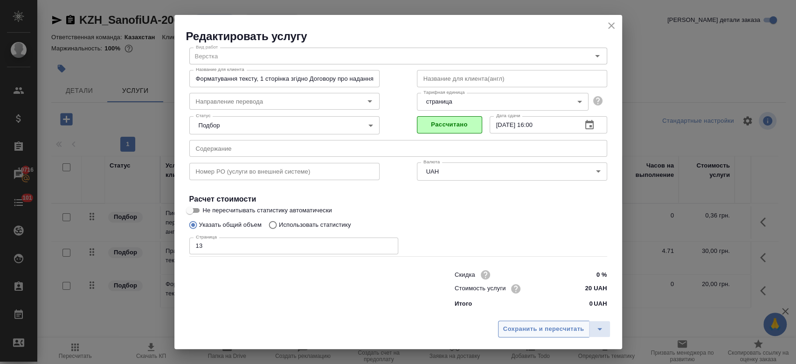
scroll to position [30, 0]
click at [530, 325] on span "Сохранить и пересчитать" at bounding box center [543, 328] width 81 height 11
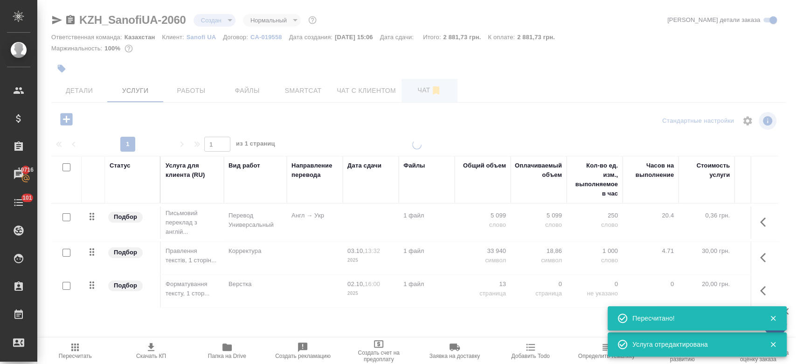
click at [415, 96] on div at bounding box center [416, 182] width 758 height 364
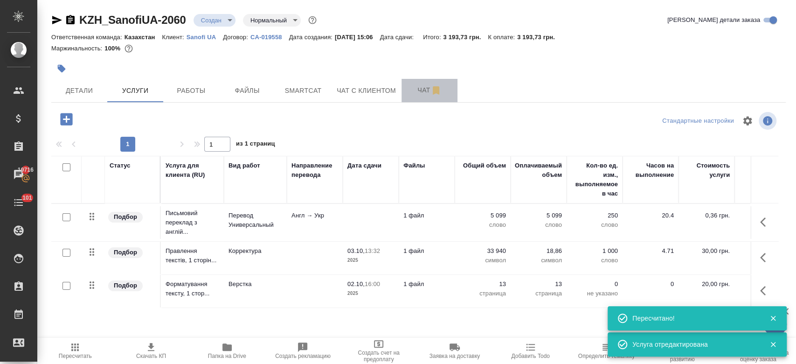
click at [416, 96] on button "Чат" at bounding box center [429, 90] width 56 height 23
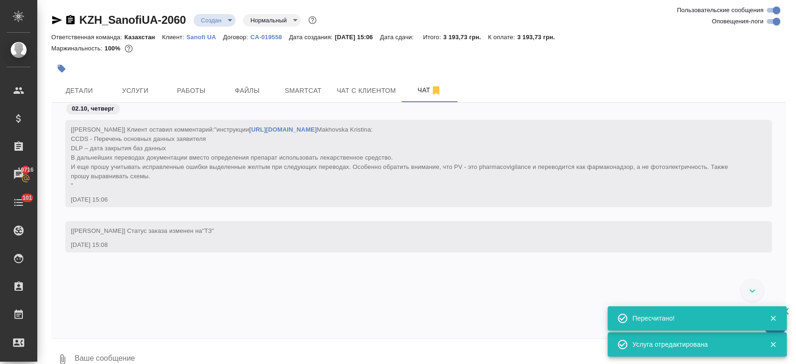
scroll to position [253, 0]
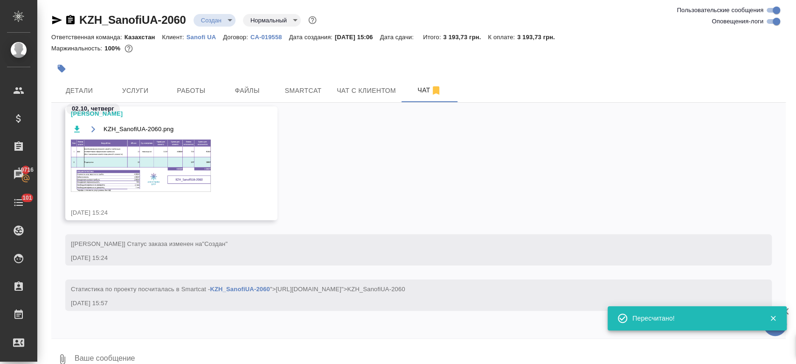
click at [187, 181] on img at bounding box center [141, 165] width 140 height 52
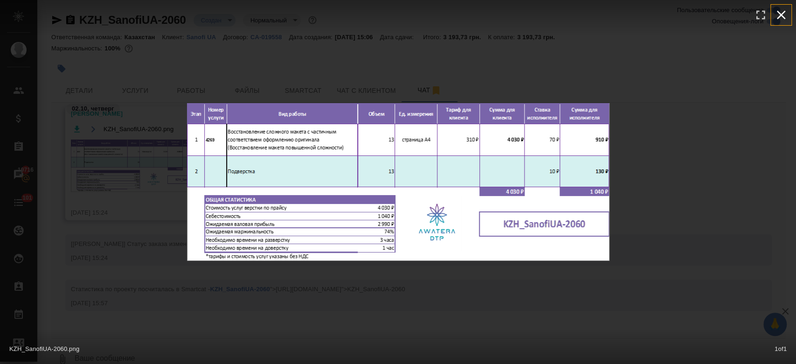
click at [776, 12] on icon "button" at bounding box center [780, 14] width 15 height 15
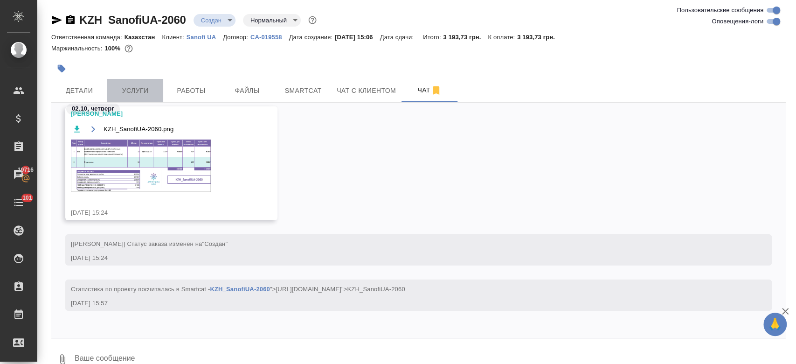
click at [145, 89] on span "Услуги" at bounding box center [135, 91] width 45 height 12
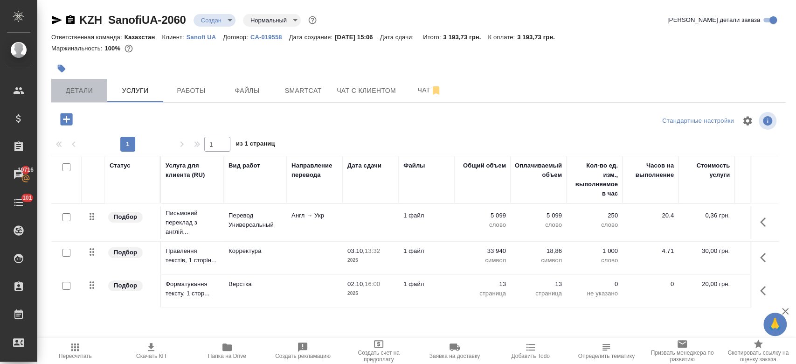
click at [88, 94] on span "Детали" at bounding box center [79, 91] width 45 height 12
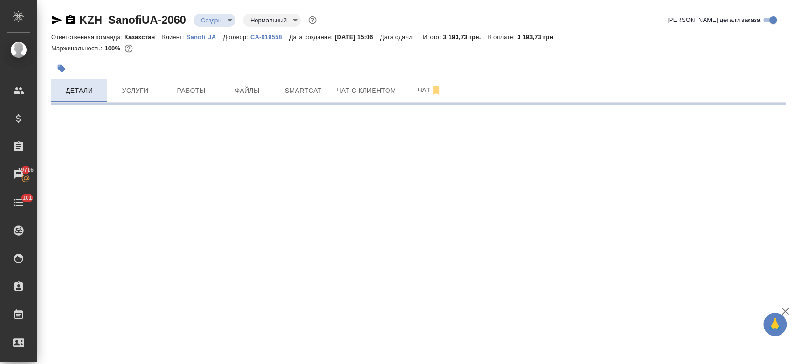
select select "RU"
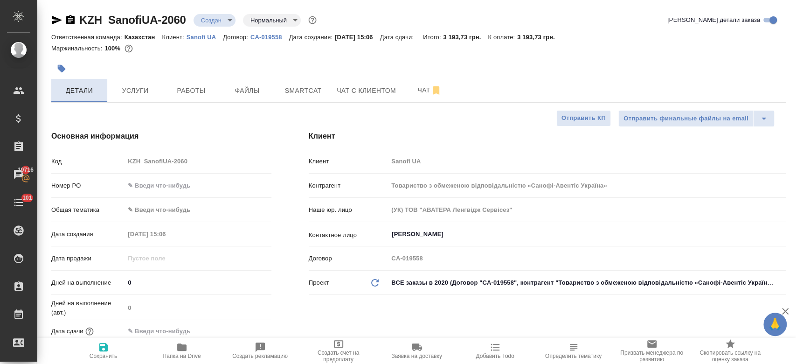
type textarea "x"
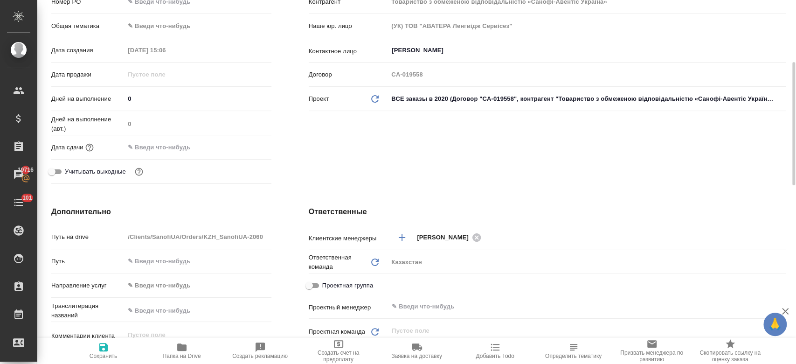
scroll to position [185, 0]
click at [172, 149] on input "text" at bounding box center [166, 146] width 82 height 14
click at [240, 144] on icon "button" at bounding box center [244, 145] width 11 height 11
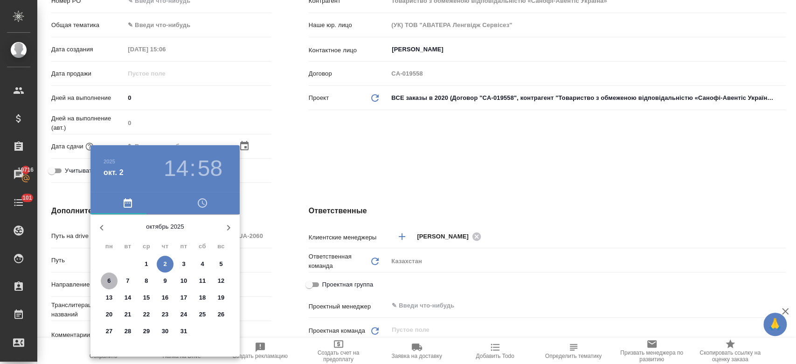
click at [109, 284] on p "6" at bounding box center [108, 280] width 3 height 9
type input "[DATE] 14:58"
type textarea "x"
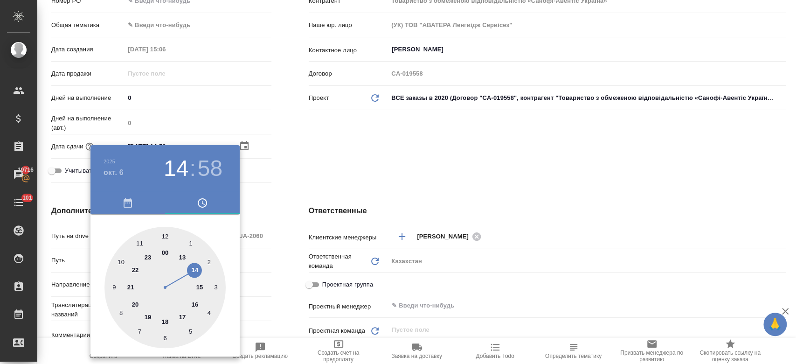
click at [165, 323] on div at bounding box center [164, 287] width 121 height 121
type input "[DATE] 18:58"
type textarea "x"
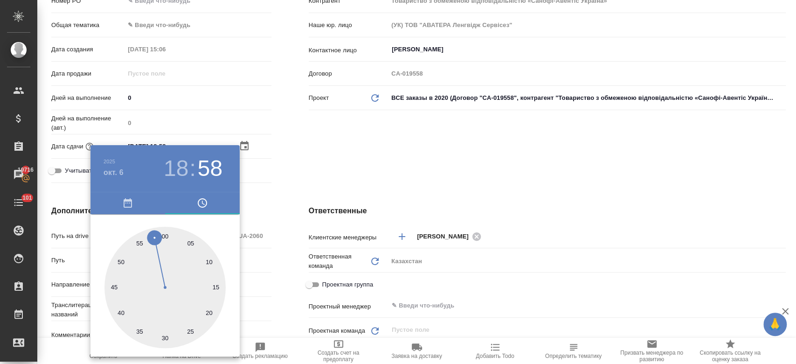
click at [161, 237] on div at bounding box center [164, 287] width 121 height 121
type input "[DATE] 18:59"
type textarea "x"
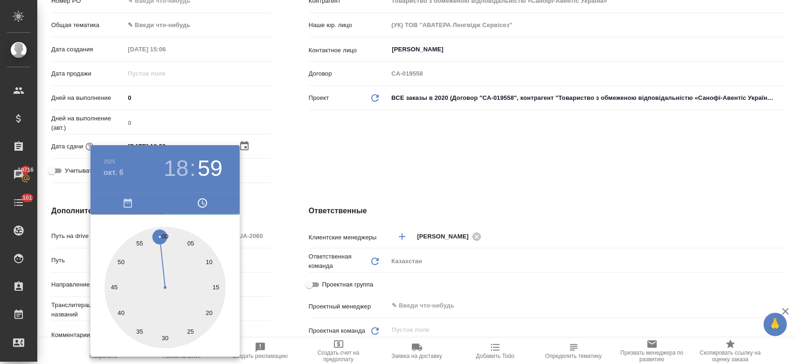
click at [164, 235] on div at bounding box center [164, 287] width 121 height 121
type input "[DATE] 18:00"
type textarea "x"
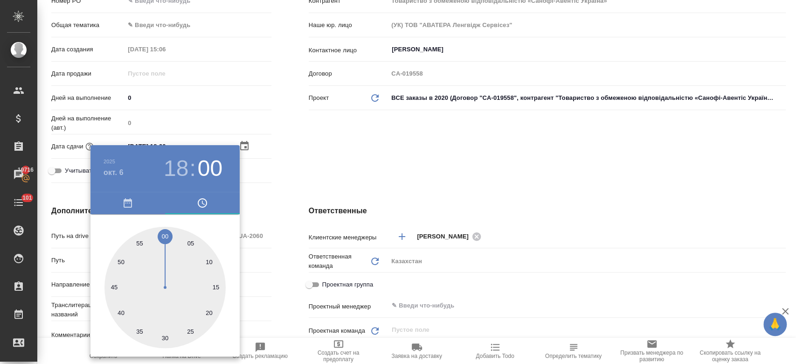
click at [309, 172] on div at bounding box center [398, 182] width 796 height 364
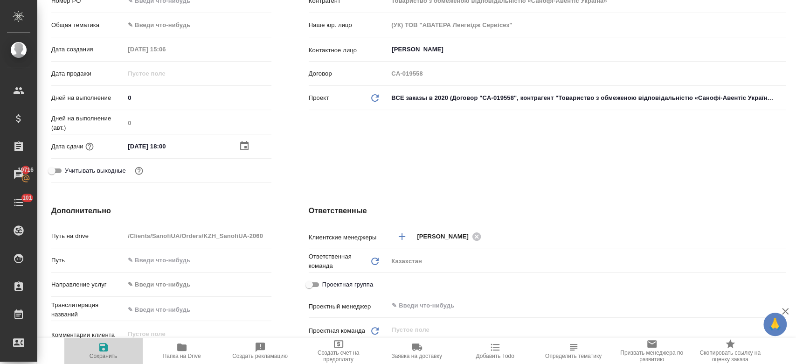
click at [93, 349] on span "Сохранить" at bounding box center [103, 350] width 67 height 18
type textarea "x"
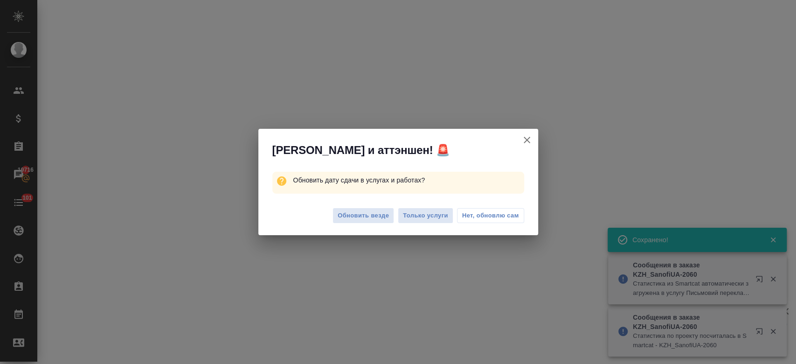
scroll to position [177, 0]
select select "RU"
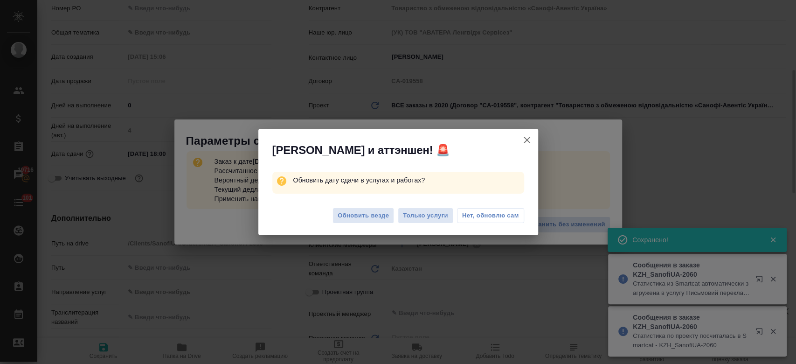
scroll to position [185, 0]
type textarea "x"
click at [524, 144] on icon "button" at bounding box center [526, 139] width 11 height 11
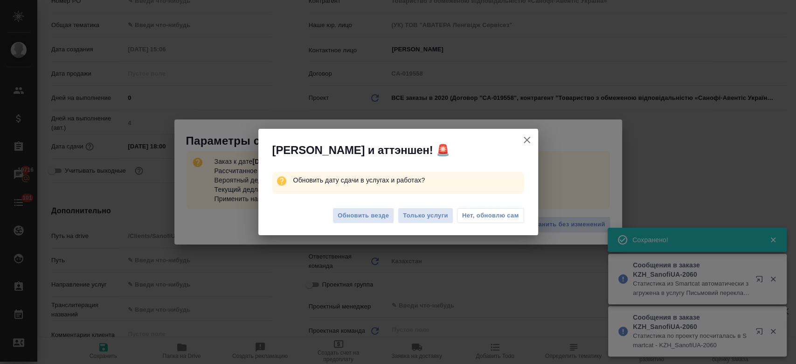
type textarea "x"
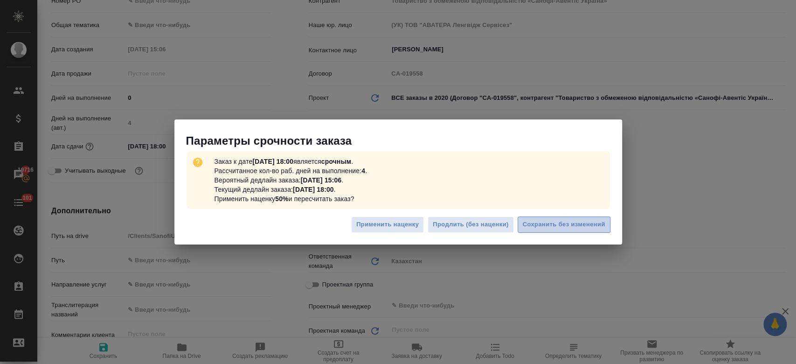
click at [554, 226] on span "Сохранить без изменений" at bounding box center [563, 224] width 82 height 11
type textarea "x"
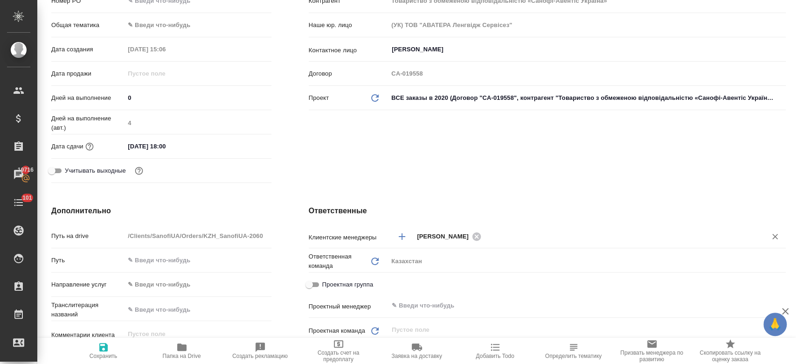
type textarea "x"
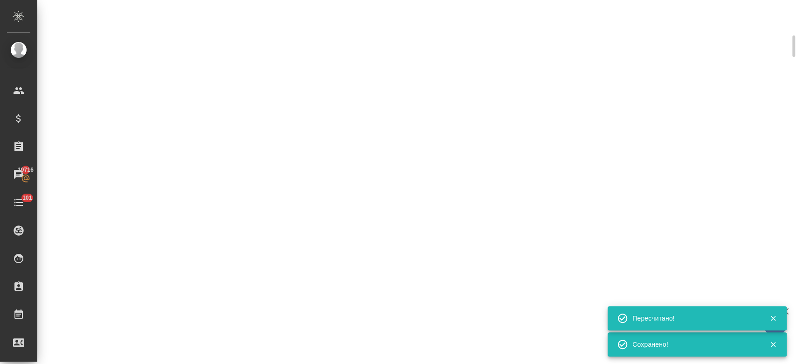
scroll to position [177, 0]
type input "urgent"
select select "RU"
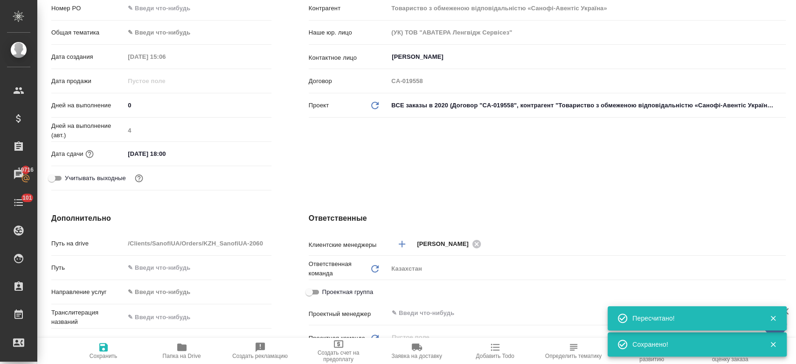
scroll to position [0, 0]
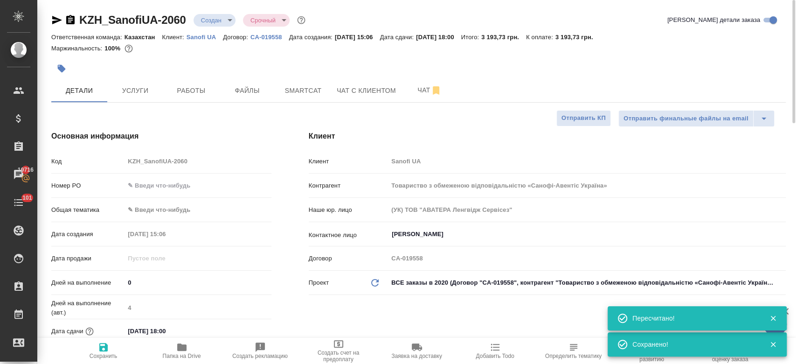
type textarea "x"
click at [149, 94] on span "Услуги" at bounding box center [135, 91] width 45 height 12
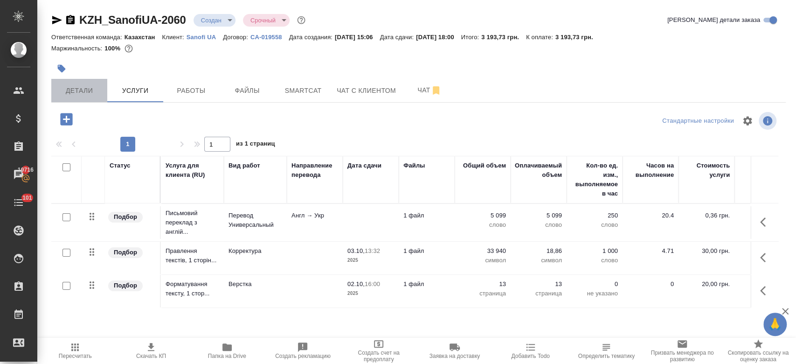
click at [96, 87] on span "Детали" at bounding box center [79, 91] width 45 height 12
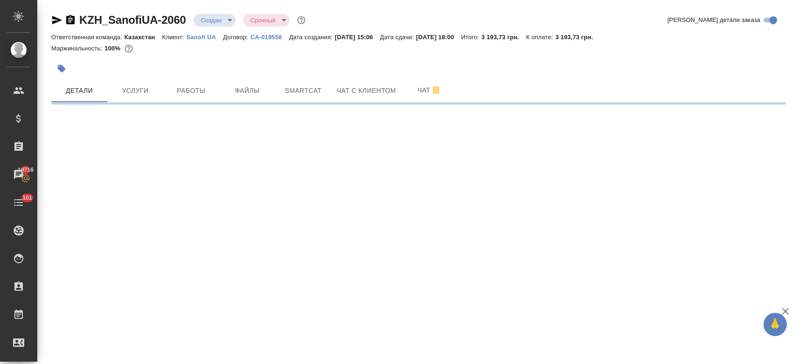
select select "RU"
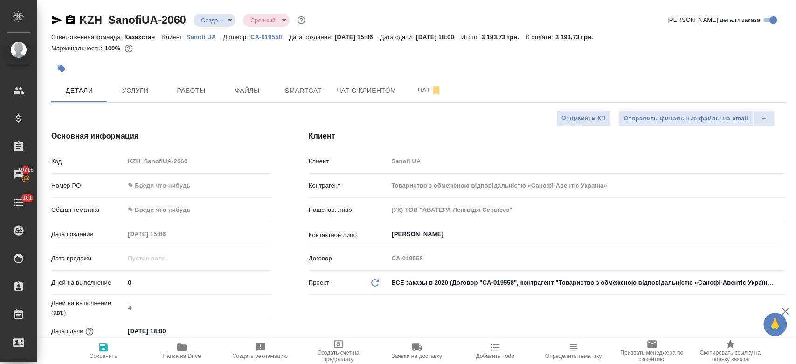
type textarea "x"
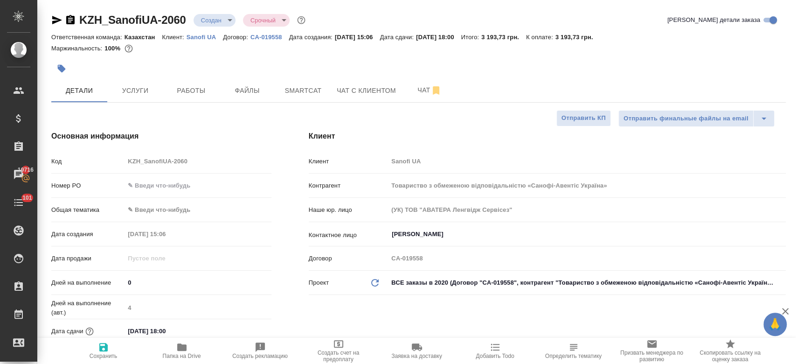
type textarea "x"
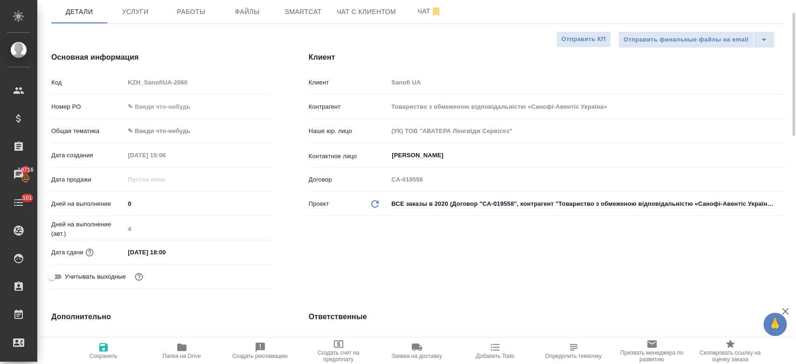
scroll to position [81, 0]
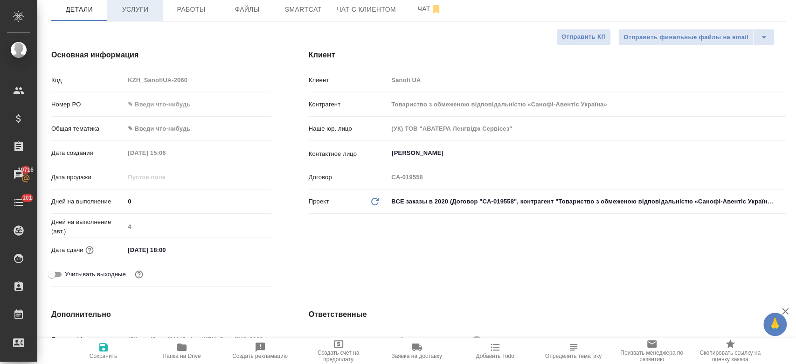
type textarea "x"
click at [166, 245] on input "[DATE] 18:00" at bounding box center [166, 250] width 82 height 14
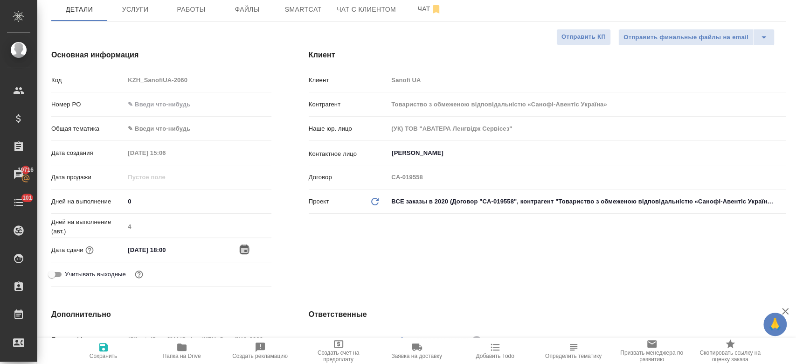
click at [242, 252] on icon "button" at bounding box center [244, 249] width 11 height 11
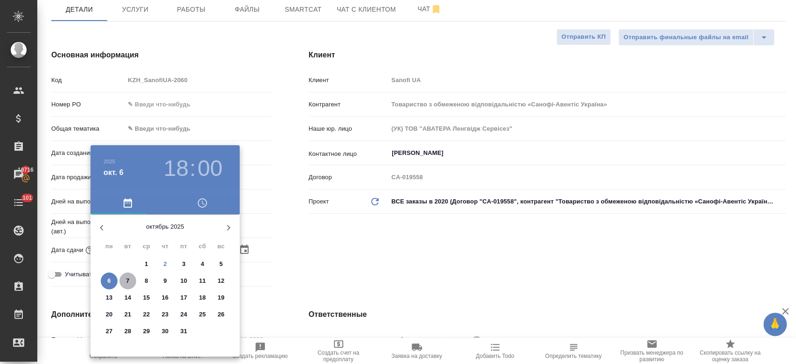
click at [130, 278] on span "7" at bounding box center [127, 280] width 17 height 9
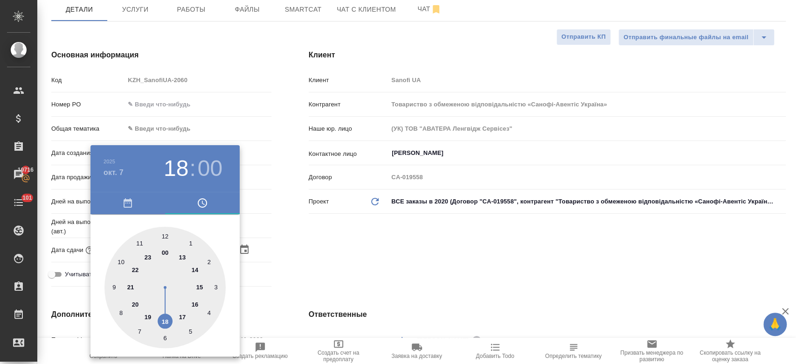
click at [321, 257] on div at bounding box center [398, 182] width 796 height 364
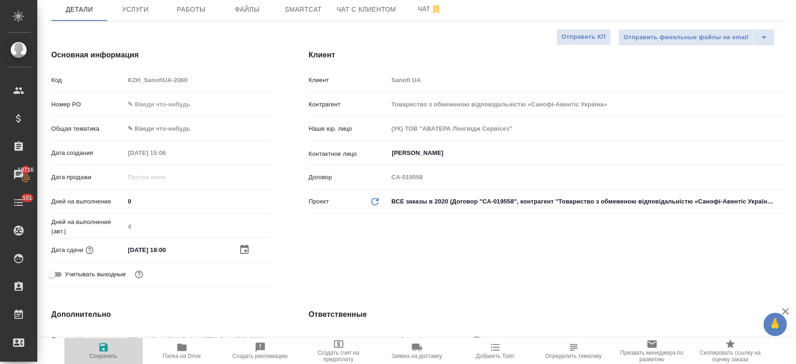
click at [109, 344] on span "Сохранить" at bounding box center [103, 350] width 67 height 18
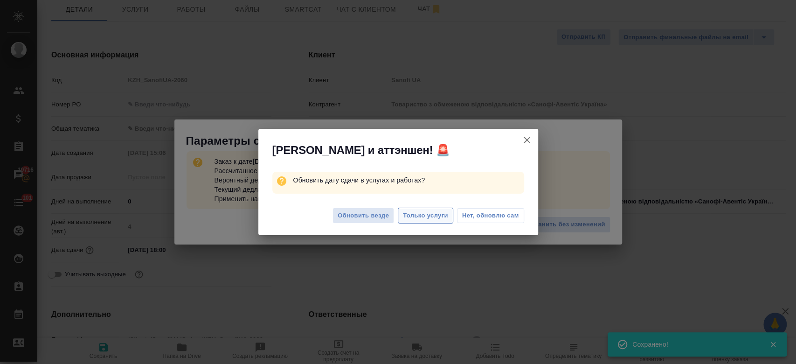
click at [426, 219] on span "Только услуги" at bounding box center [425, 215] width 45 height 11
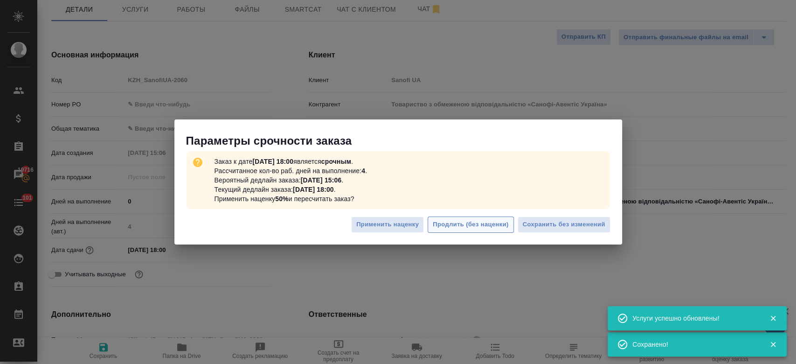
click at [499, 221] on span "Продлить (без наценки)" at bounding box center [471, 224] width 76 height 11
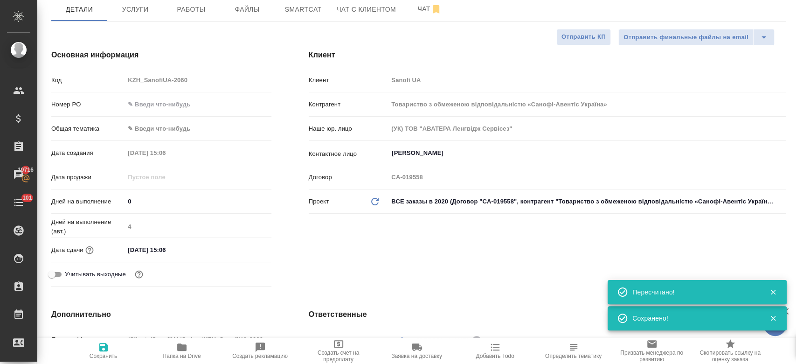
scroll to position [0, 0]
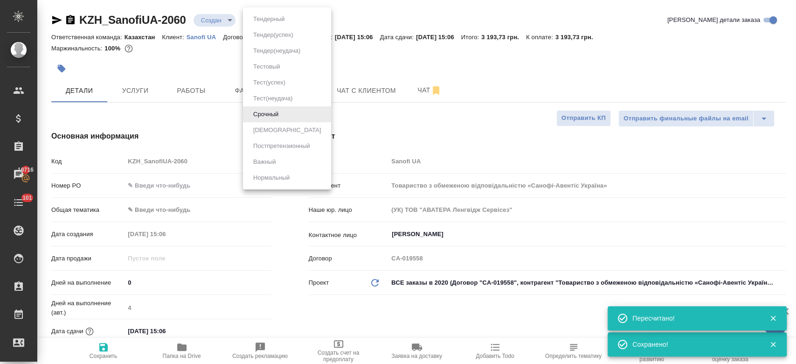
click at [278, 25] on body "🙏 .cls-1 fill:#fff; AWATERA Kosherbayeva Nazerke Клиенты Спецификации Заказы 19…" at bounding box center [398, 182] width 796 height 364
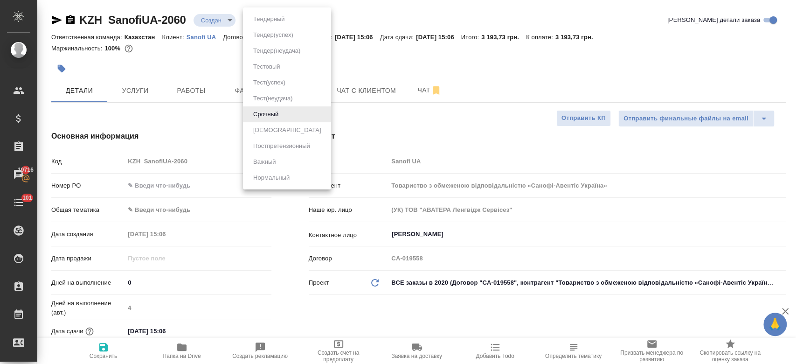
click at [346, 82] on div at bounding box center [398, 182] width 796 height 364
click at [279, 18] on body "🙏 .cls-1 fill:#fff; AWATERA Kosherbayeva Nazerke Клиенты Спецификации Заказы 19…" at bounding box center [398, 182] width 796 height 364
click at [200, 79] on div at bounding box center [398, 182] width 796 height 364
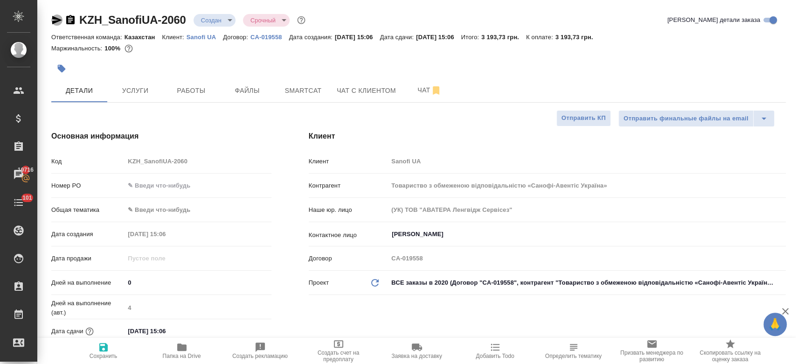
click at [55, 24] on icon "button" at bounding box center [56, 19] width 11 height 11
click at [54, 19] on icon "button" at bounding box center [57, 20] width 10 height 8
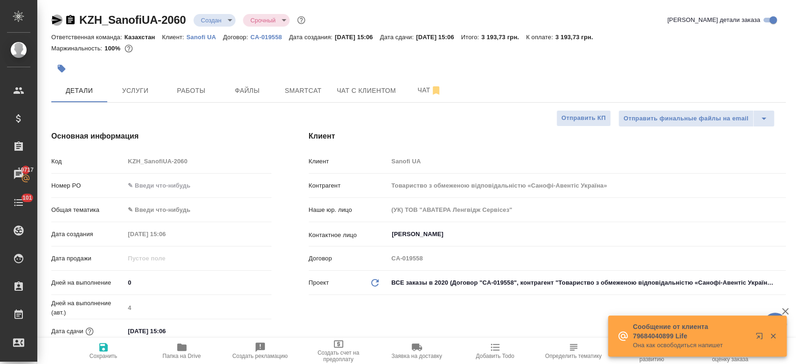
click at [53, 19] on icon "button" at bounding box center [56, 19] width 11 height 11
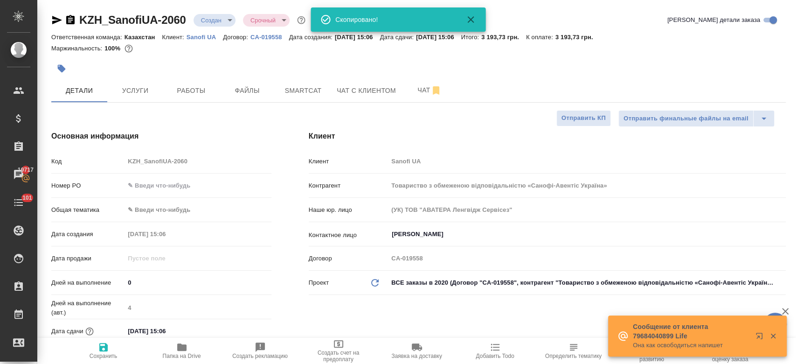
click at [333, 52] on div "Маржинальность: 100%" at bounding box center [418, 48] width 734 height 12
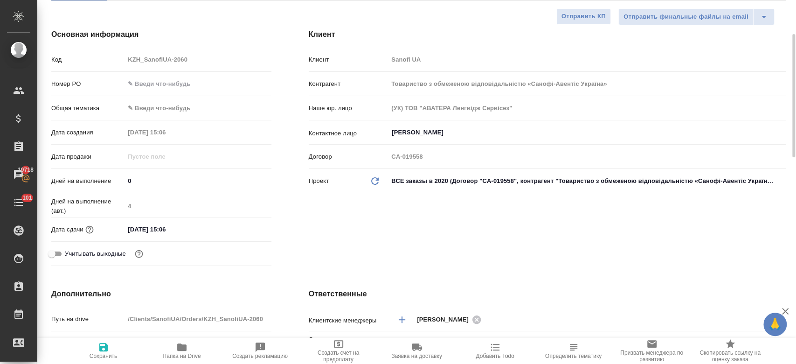
scroll to position [103, 0]
click at [163, 230] on input "[DATE] 15:06" at bounding box center [166, 228] width 82 height 14
click at [245, 230] on icon "button" at bounding box center [244, 227] width 11 height 11
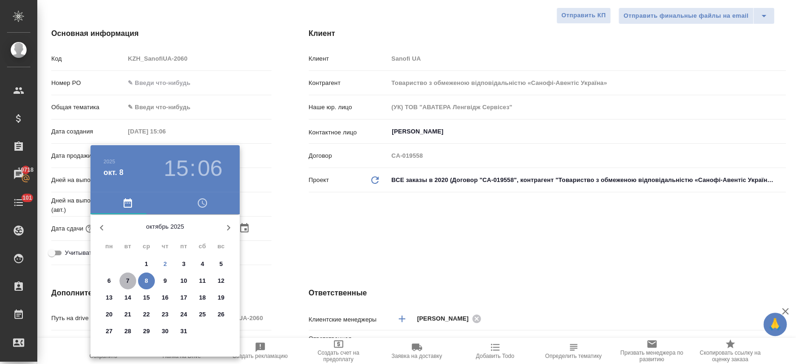
click at [127, 278] on p "7" at bounding box center [127, 280] width 3 height 9
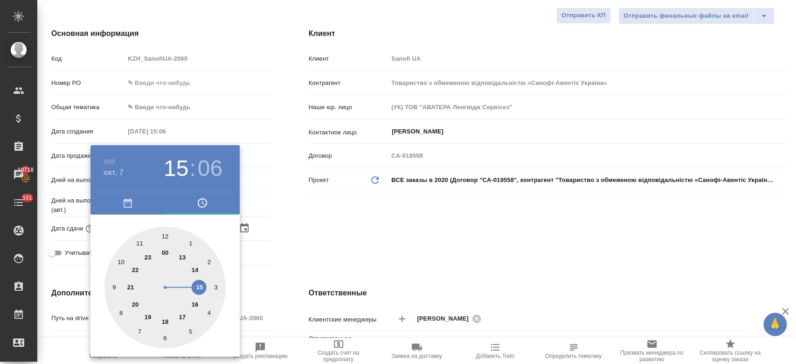
click at [164, 320] on div at bounding box center [164, 287] width 121 height 121
click at [164, 231] on div at bounding box center [164, 287] width 121 height 121
click at [263, 234] on div at bounding box center [398, 182] width 796 height 364
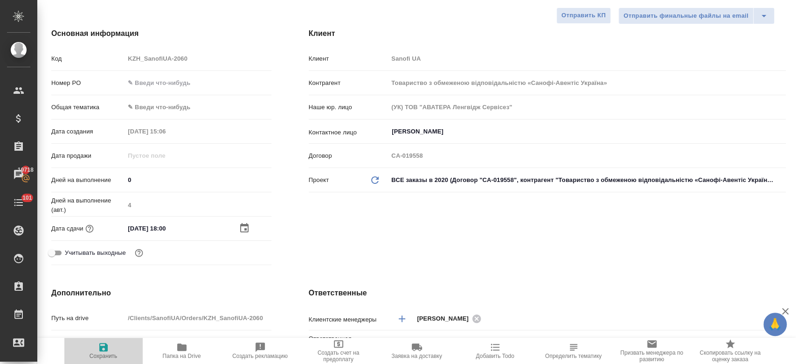
click at [102, 348] on icon "button" at bounding box center [103, 347] width 8 height 8
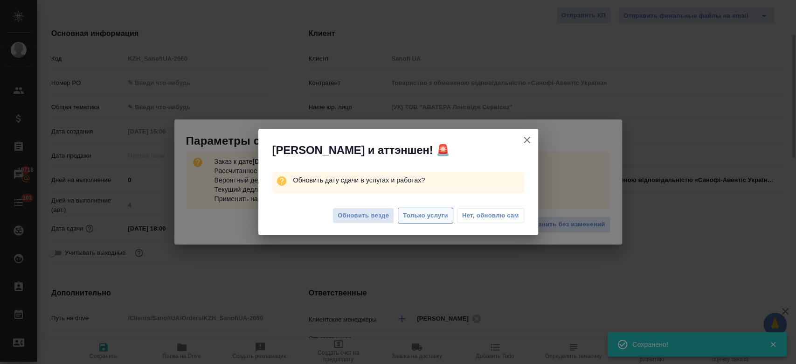
click at [429, 214] on span "Только услуги" at bounding box center [425, 215] width 45 height 11
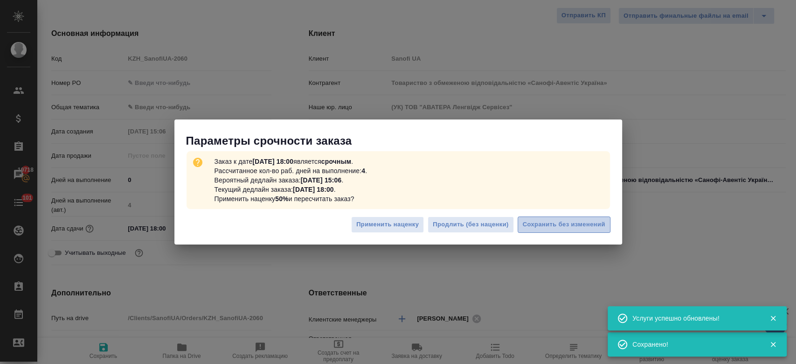
click at [574, 223] on span "Сохранить без изменений" at bounding box center [563, 224] width 82 height 11
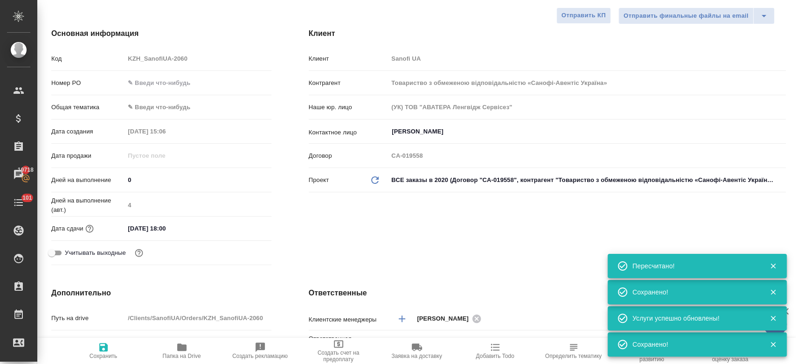
scroll to position [0, 0]
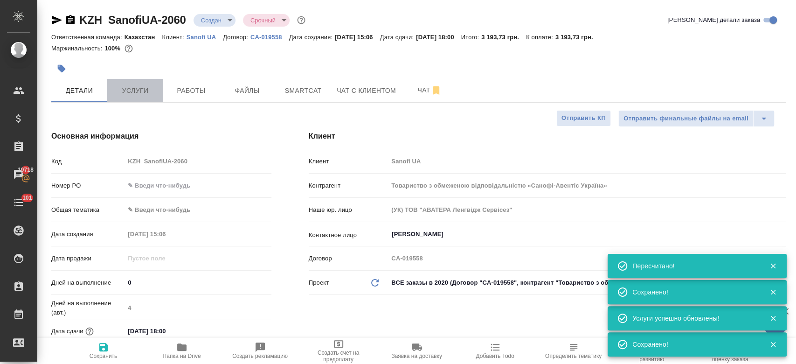
click at [137, 89] on span "Услуги" at bounding box center [135, 91] width 45 height 12
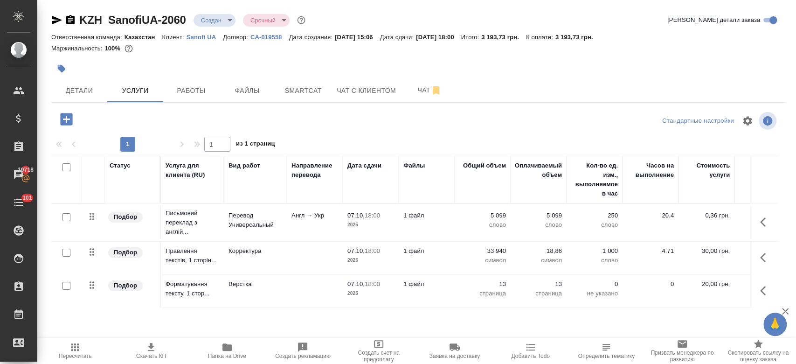
click at [179, 57] on div at bounding box center [418, 57] width 734 height 2
click at [100, 88] on span "Детали" at bounding box center [79, 91] width 45 height 12
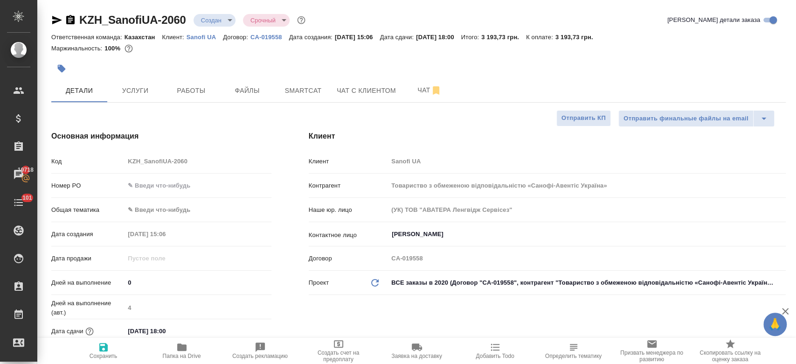
click at [218, 66] on div at bounding box center [295, 68] width 489 height 21
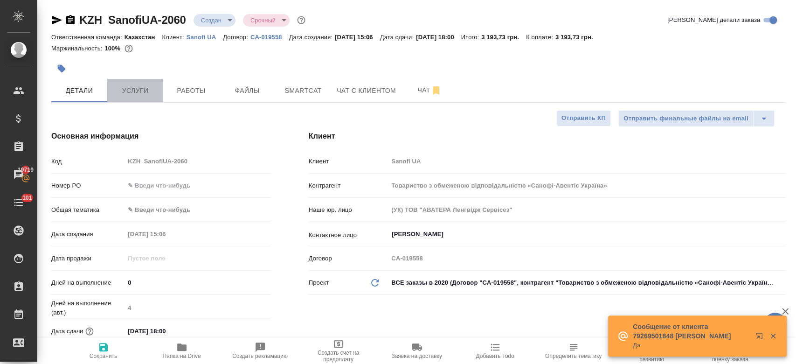
click at [142, 97] on button "Услуги" at bounding box center [135, 90] width 56 height 23
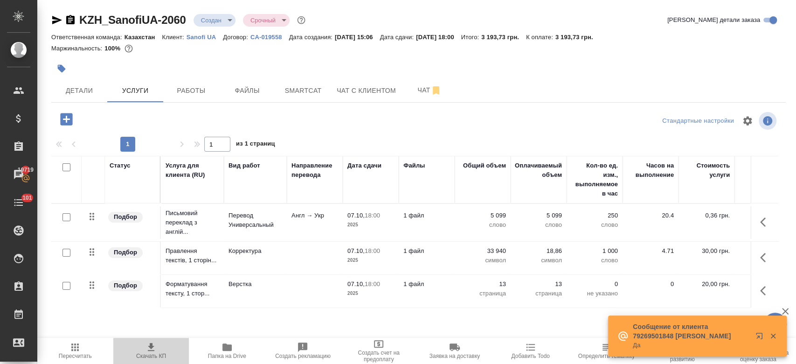
click at [153, 354] on span "Скачать КП" at bounding box center [151, 355] width 30 height 7
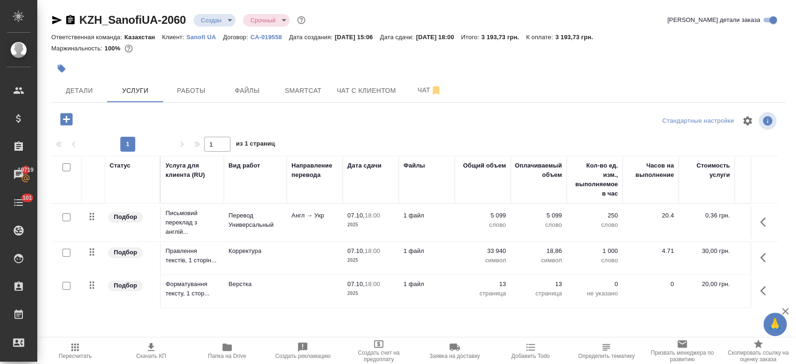
click at [262, 52] on div "Маржинальность: 100%" at bounding box center [418, 48] width 734 height 12
